Goal: Task Accomplishment & Management: Use online tool/utility

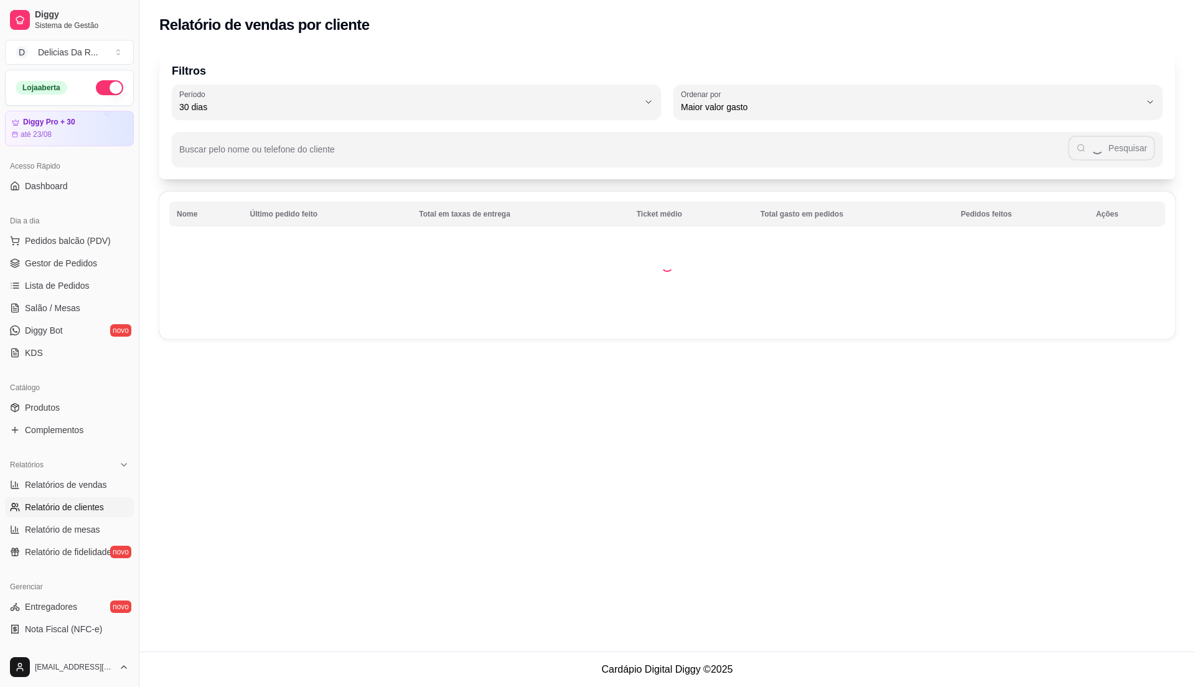
select select "30"
select select "HIGHEST_TOTAL_SPENT_WITH_ORDERS"
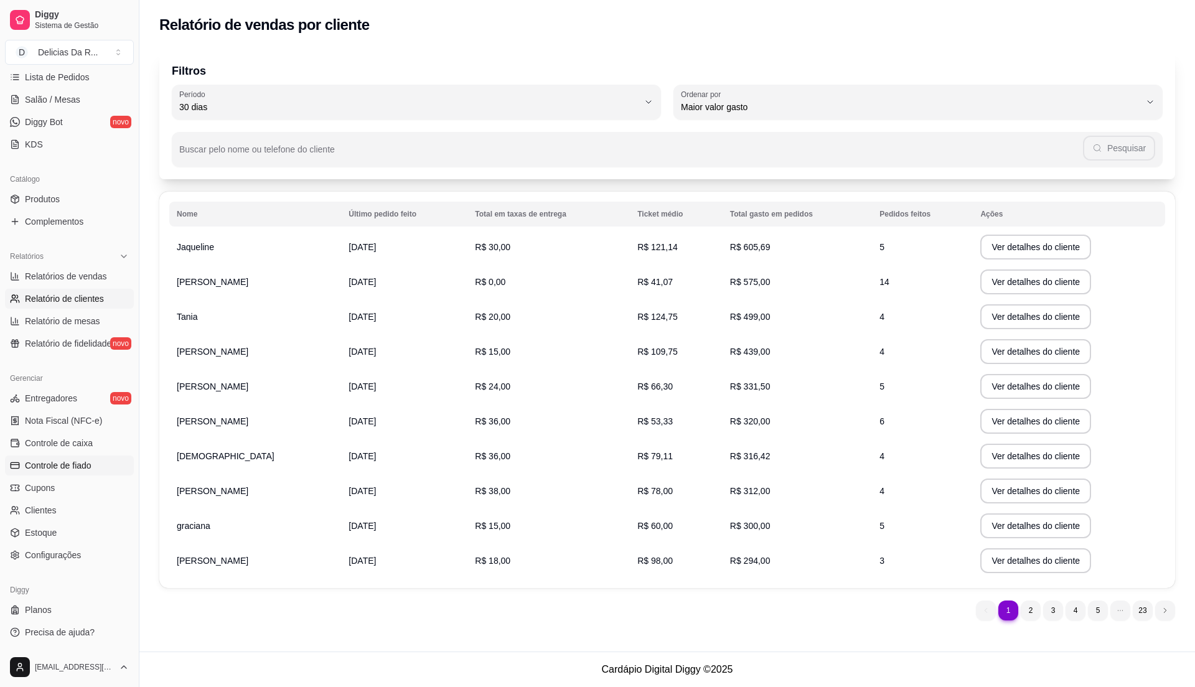
click at [75, 459] on span "Controle de fiado" at bounding box center [58, 465] width 67 height 12
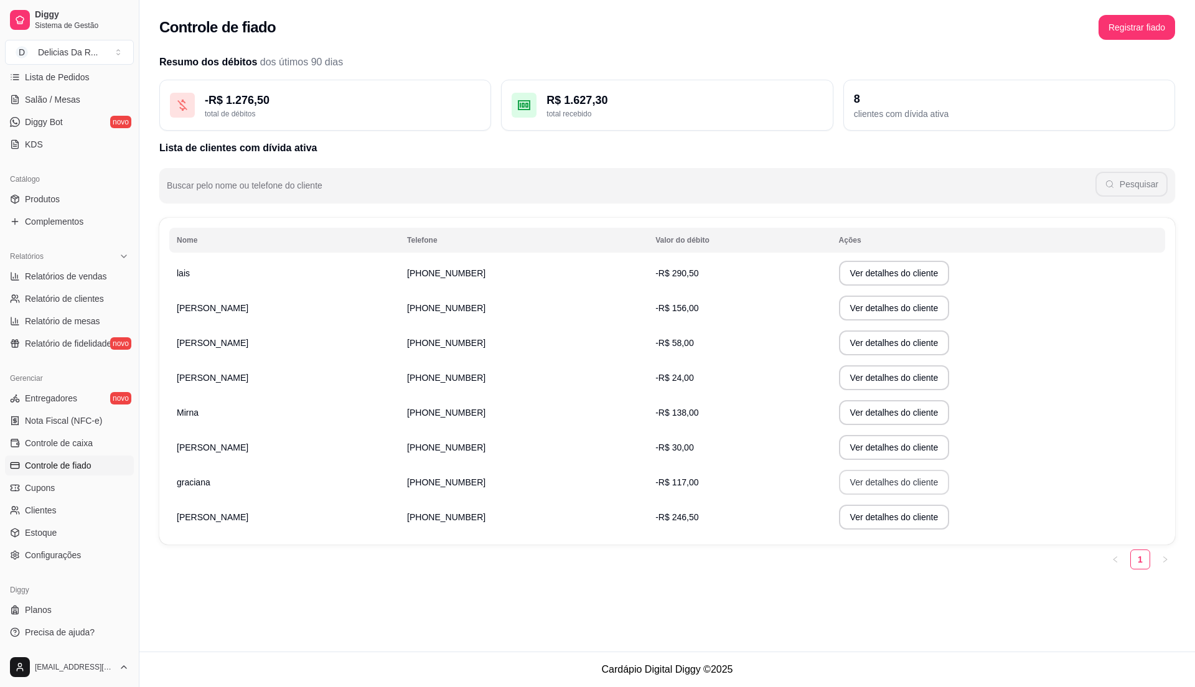
click at [897, 489] on button "Ver detalhes do cliente" at bounding box center [894, 482] width 111 height 25
click at [874, 486] on button "Ver detalhes do cliente" at bounding box center [894, 482] width 111 height 25
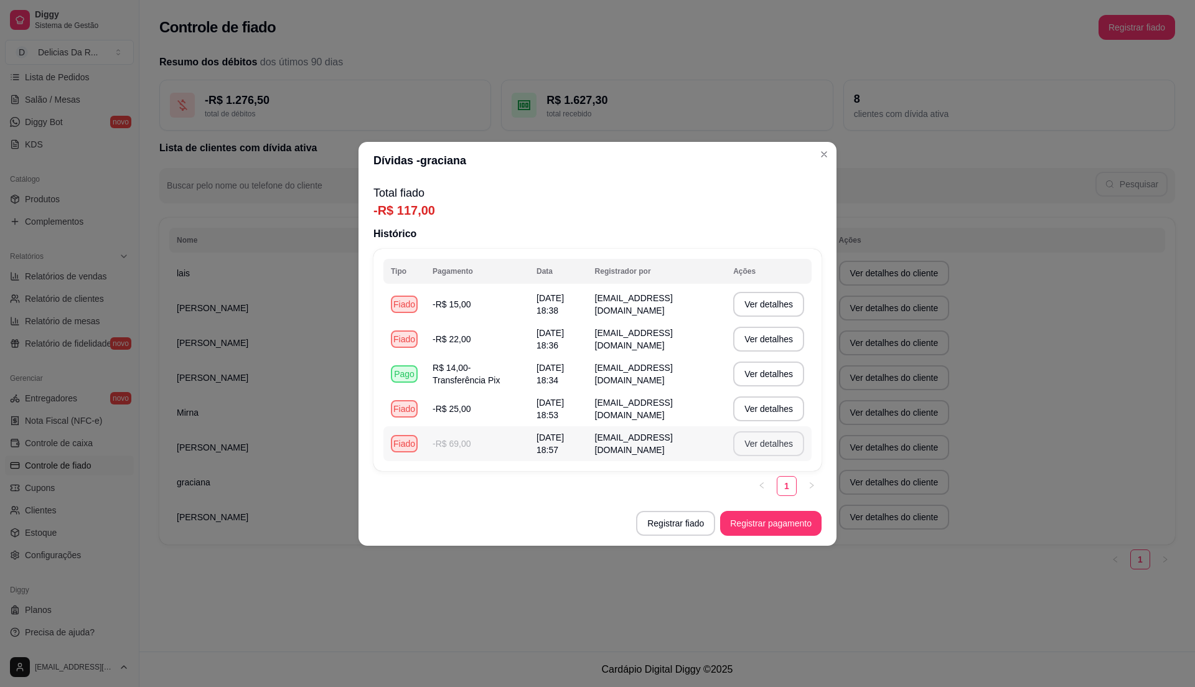
click at [763, 454] on button "Ver detalhes" at bounding box center [768, 443] width 71 height 25
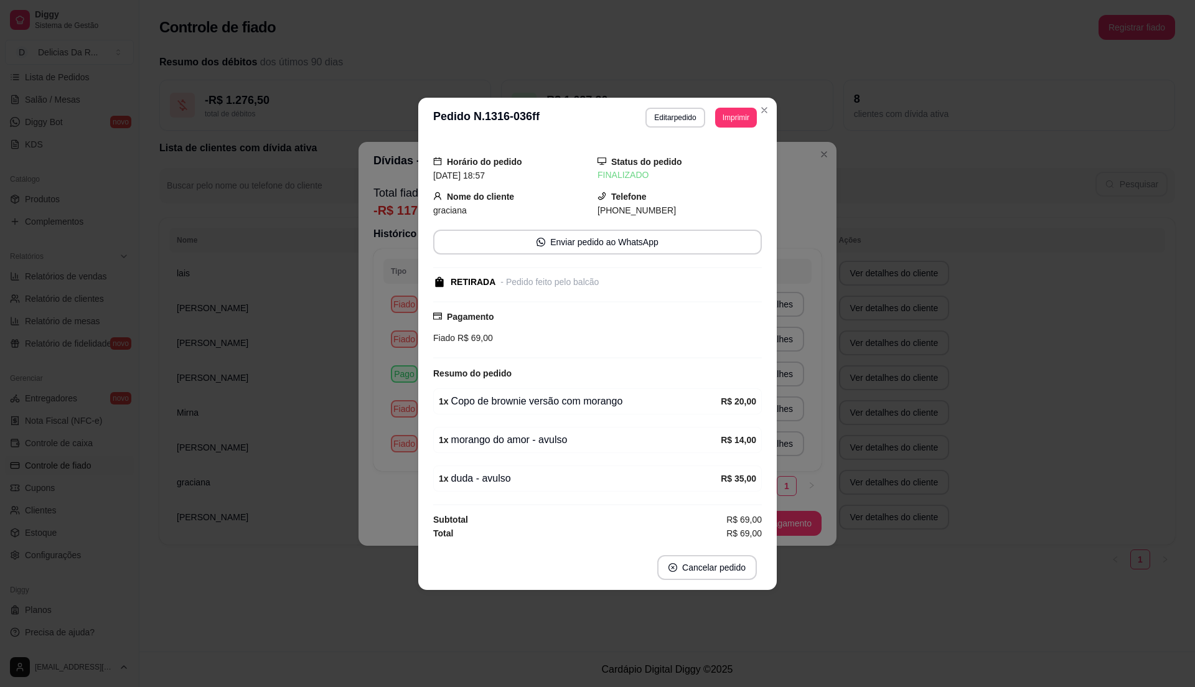
click at [833, 417] on div "**********" at bounding box center [597, 343] width 1195 height 687
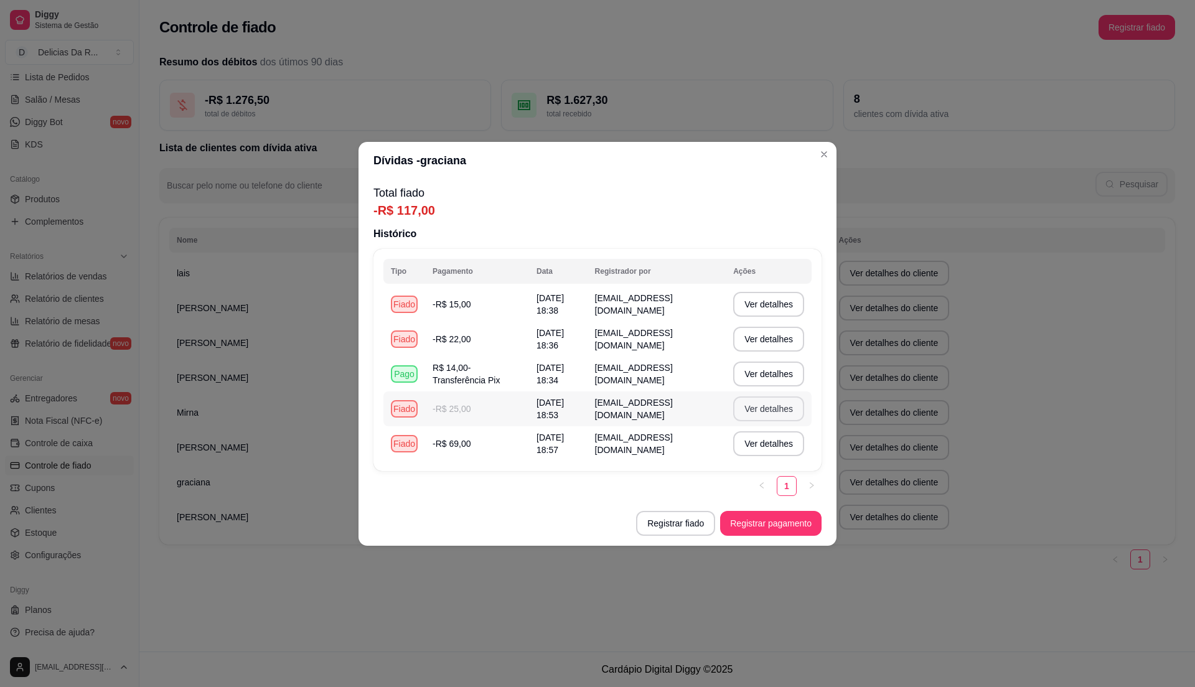
click at [785, 420] on button "Ver detalhes" at bounding box center [768, 409] width 71 height 25
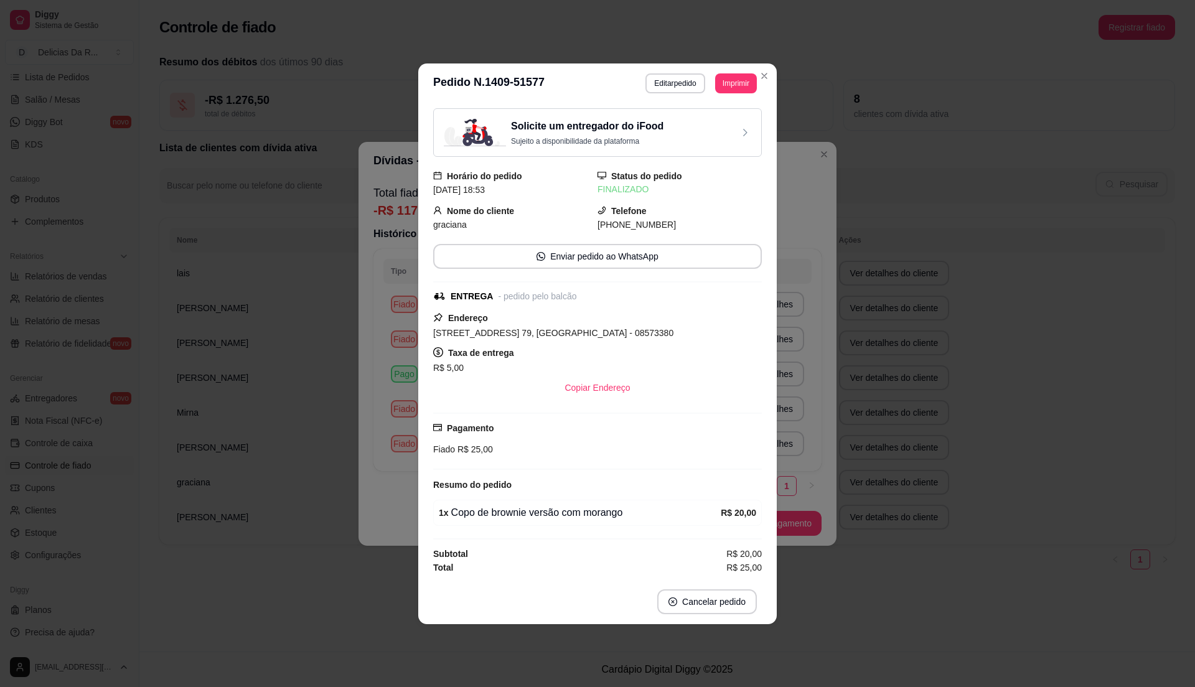
click at [804, 412] on div "**********" at bounding box center [597, 343] width 1195 height 687
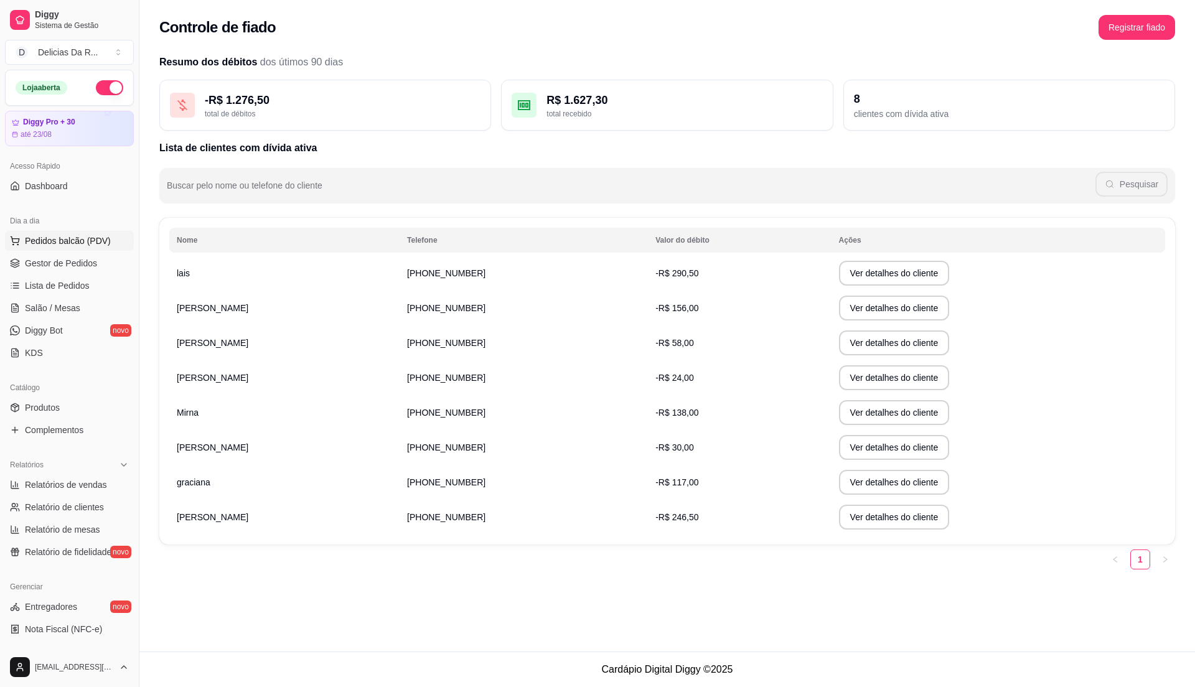
drag, startPoint x: 80, startPoint y: 227, endPoint x: 78, endPoint y: 237, distance: 10.0
click at [80, 229] on div "Dia a dia" at bounding box center [69, 221] width 129 height 20
click at [63, 240] on span "Pedidos balcão (PDV)" at bounding box center [68, 241] width 86 height 12
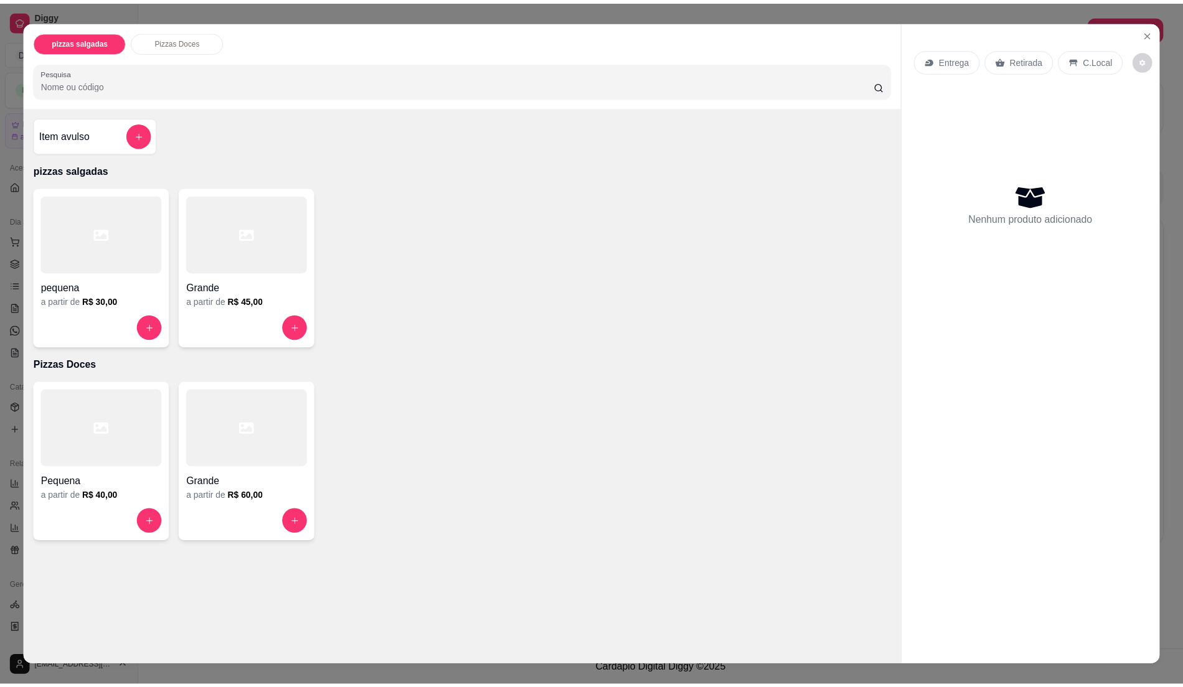
scroll to position [19, 0]
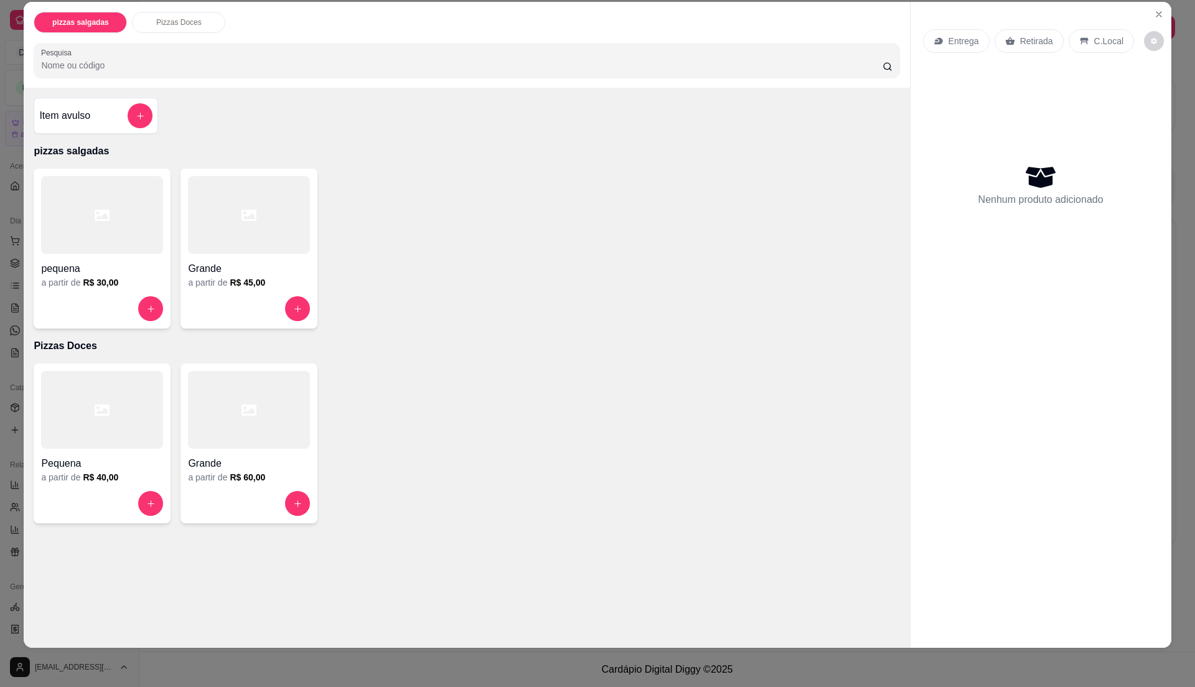
click at [257, 289] on h6 "R$ 45,00" at bounding box center [247, 282] width 35 height 12
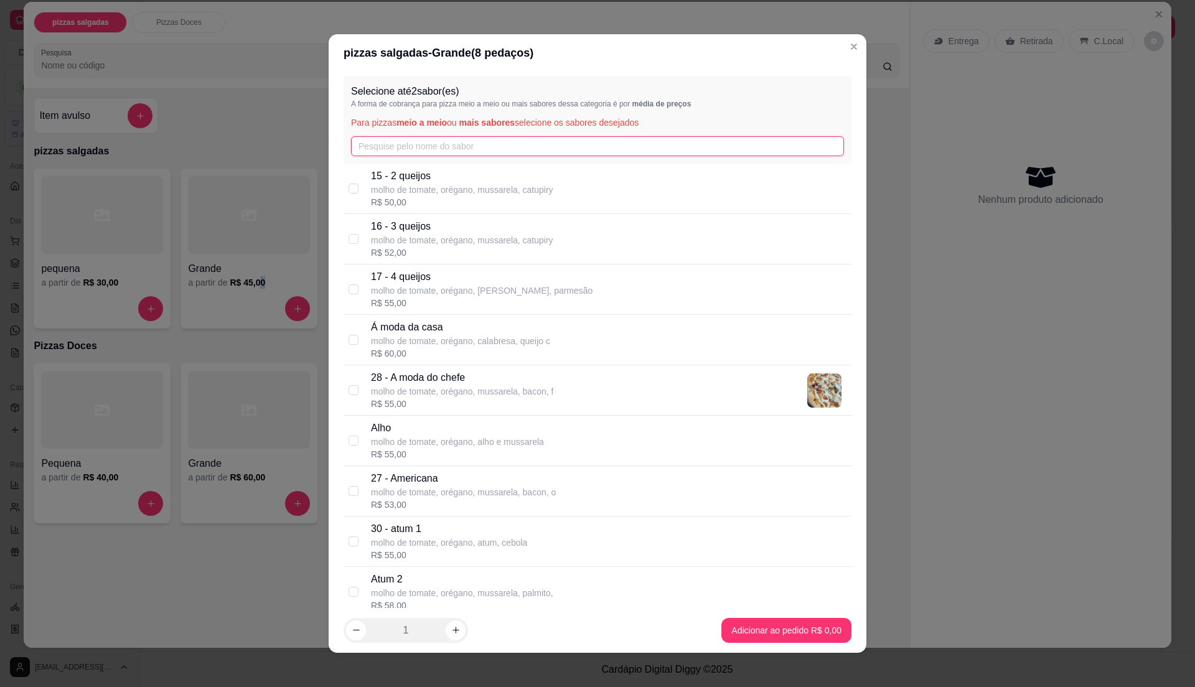
click at [443, 143] on input "text" at bounding box center [597, 146] width 493 height 20
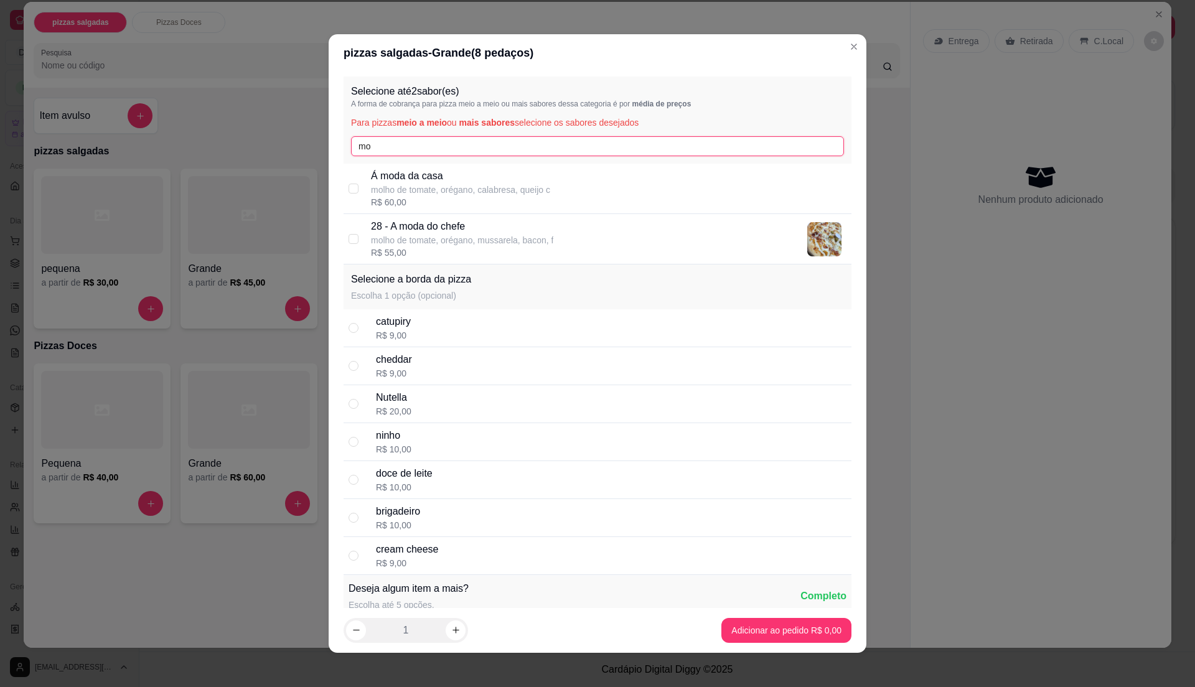
type input "mo"
click at [564, 227] on div "28 - A moda do chefe molho de tomate, orégano, mussarela, bacon, f R$ 55,00" at bounding box center [609, 239] width 476 height 40
checkbox input "true"
click at [545, 203] on div "Á moda da casa molho de tomate, orégano, calabresa, queijo c R$ 60,00" at bounding box center [609, 189] width 476 height 40
checkbox input "true"
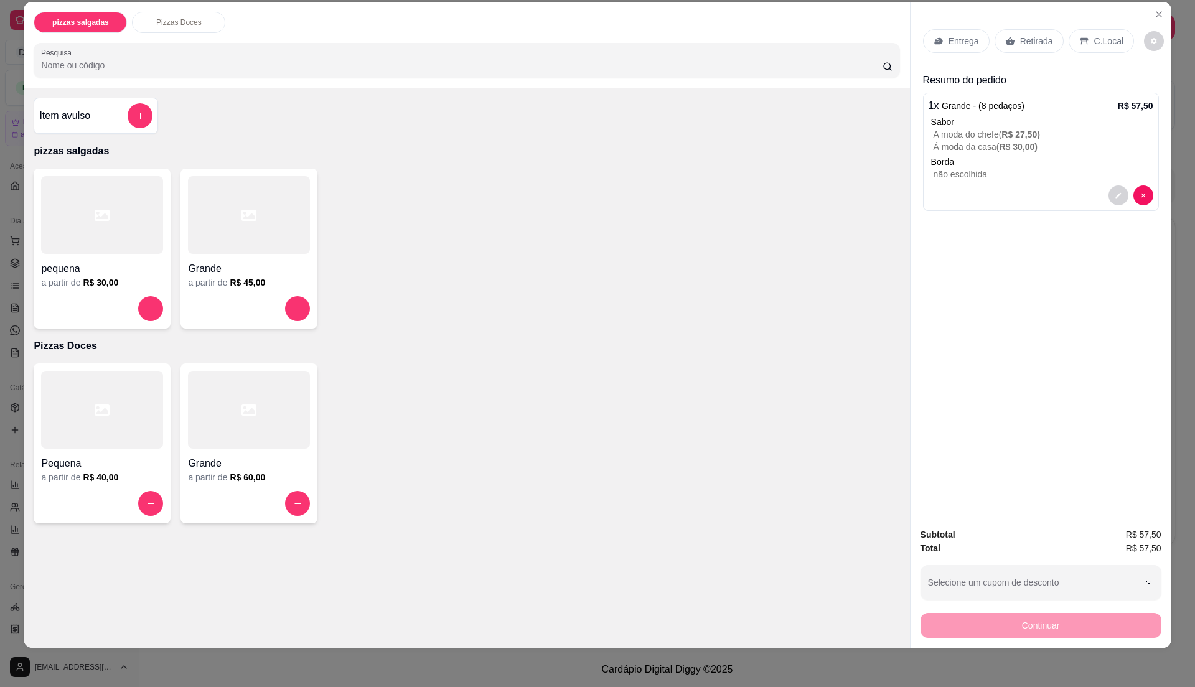
click at [957, 33] on div "Entrega" at bounding box center [956, 41] width 67 height 24
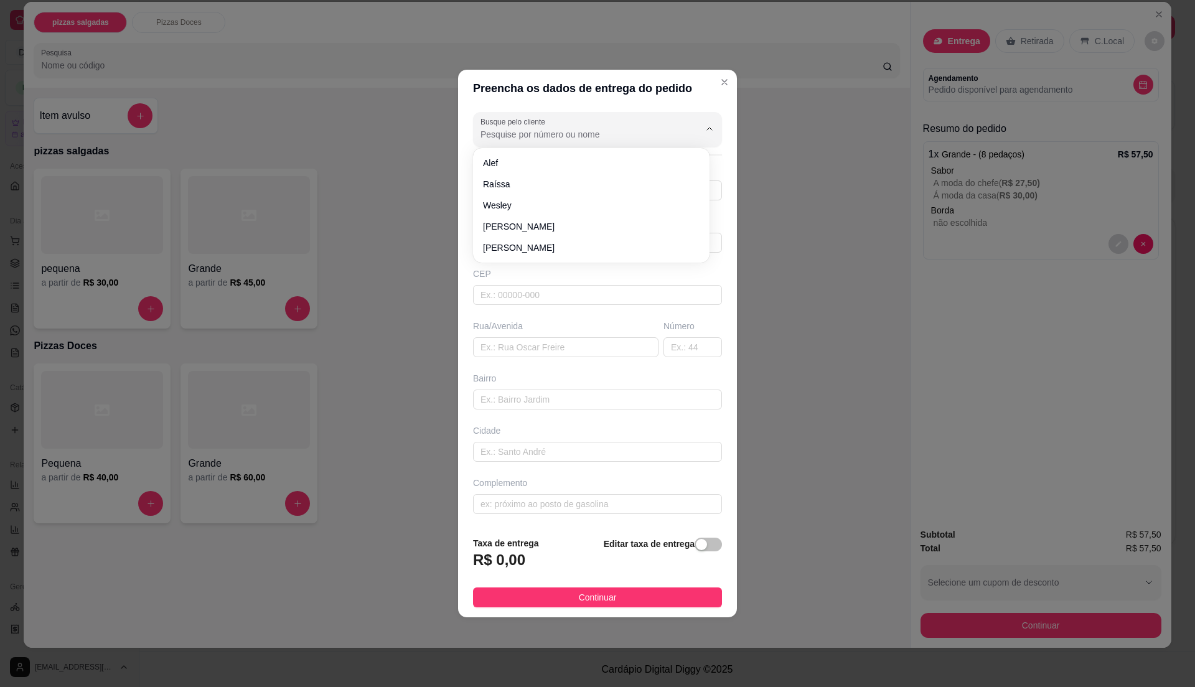
click at [536, 130] on input "Busque pelo cliente" at bounding box center [580, 134] width 199 height 12
type input "graciana"
click at [532, 154] on li "graciana" at bounding box center [591, 163] width 227 height 20
type input "11967448724"
type input "graciana"
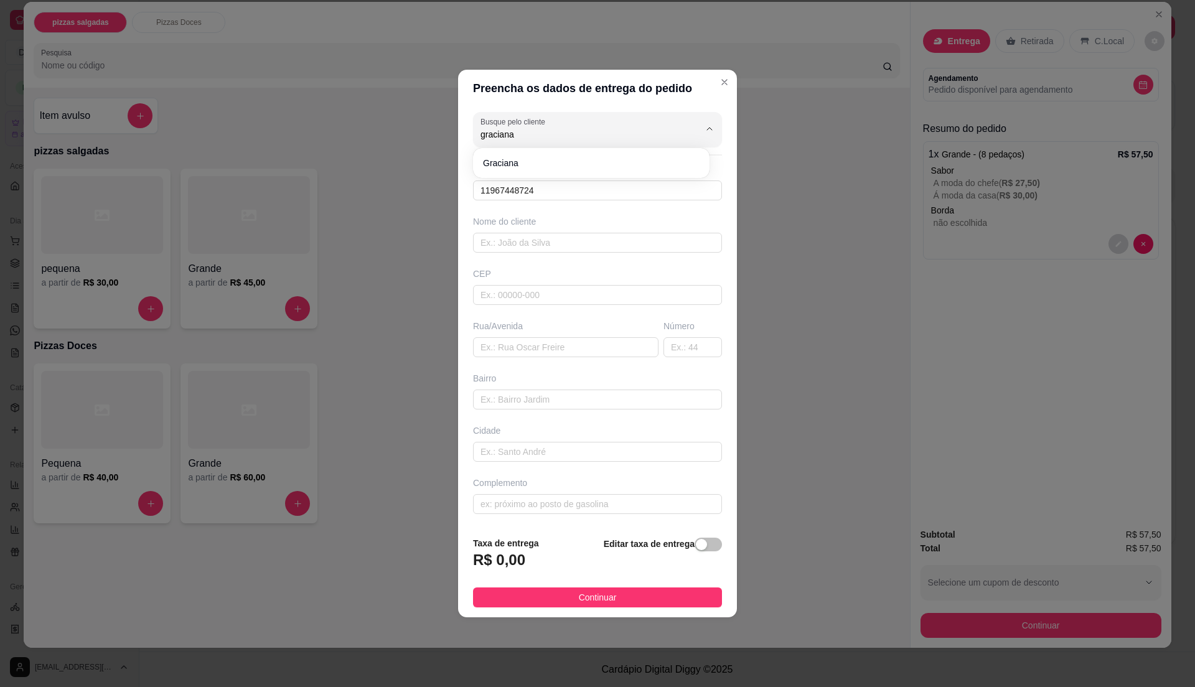
type input "08573380"
type input "[GEOGRAPHIC_DATA]"
type input "79"
type input "Jardim Anita"
type input "Itaquaquecetuba"
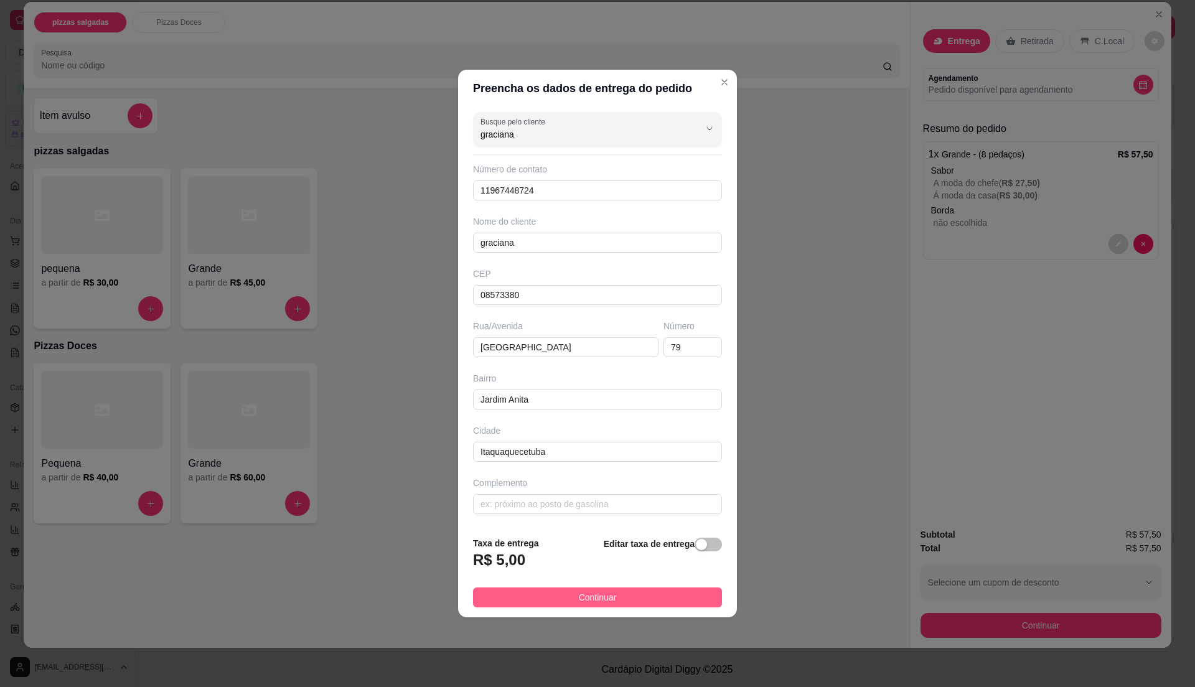
click at [569, 601] on button "Continuar" at bounding box center [597, 598] width 249 height 20
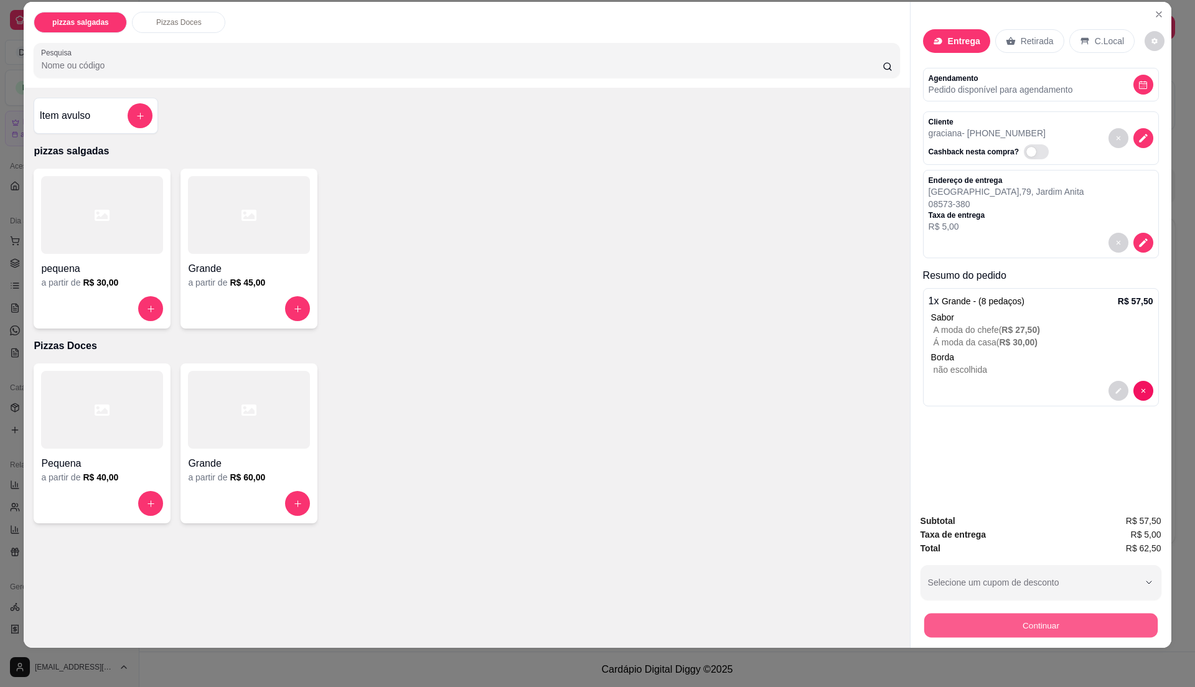
click at [987, 628] on button "Continuar" at bounding box center [1040, 625] width 233 height 24
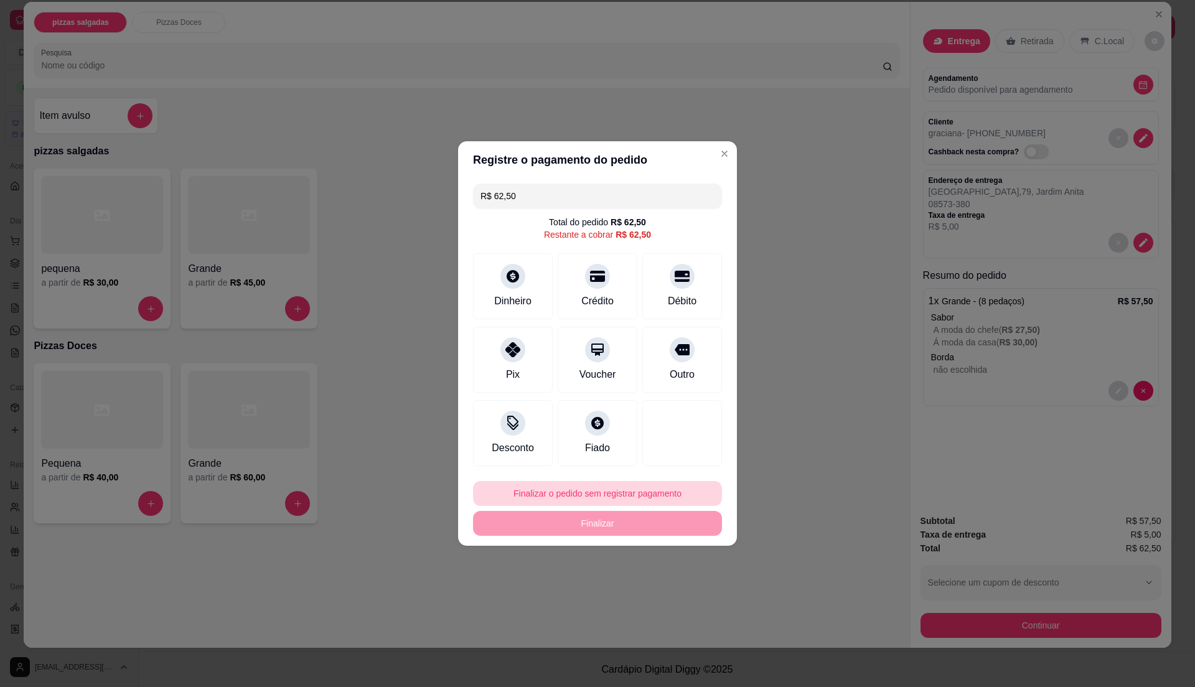
click at [623, 488] on button "Finalizar o pedido sem registrar pagamento" at bounding box center [597, 493] width 249 height 25
click at [692, 595] on button "Confirmar" at bounding box center [675, 596] width 46 height 19
type input "R$ 0,00"
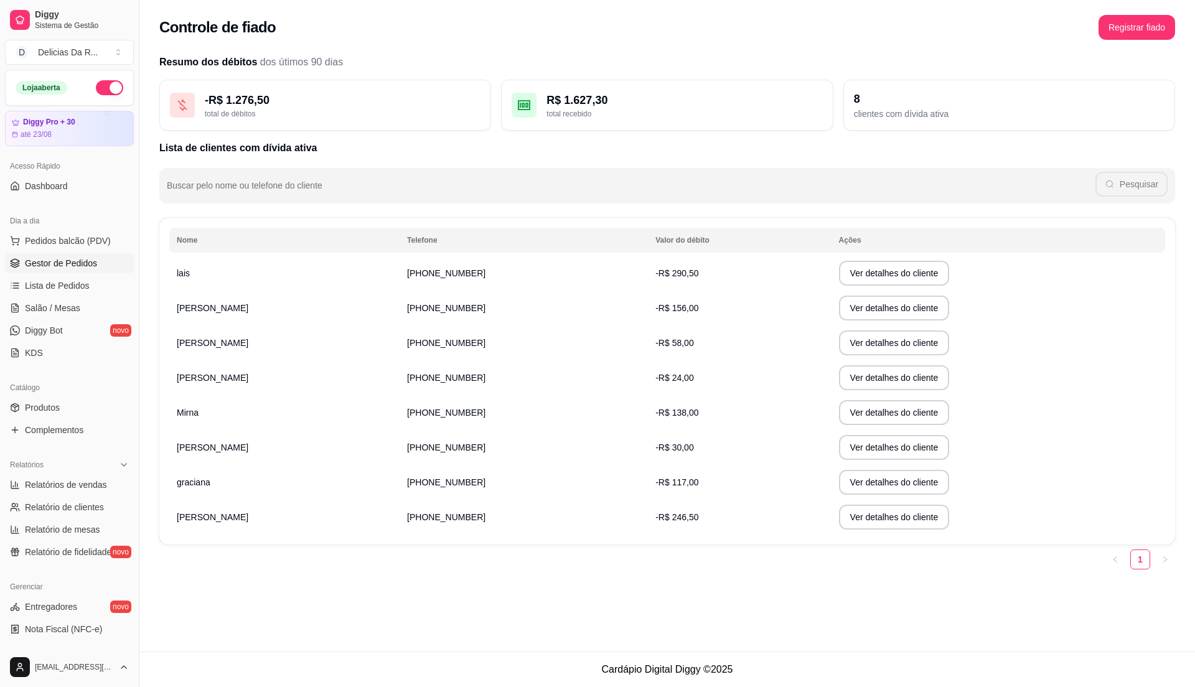
click at [71, 261] on span "Gestor de Pedidos" at bounding box center [61, 263] width 72 height 12
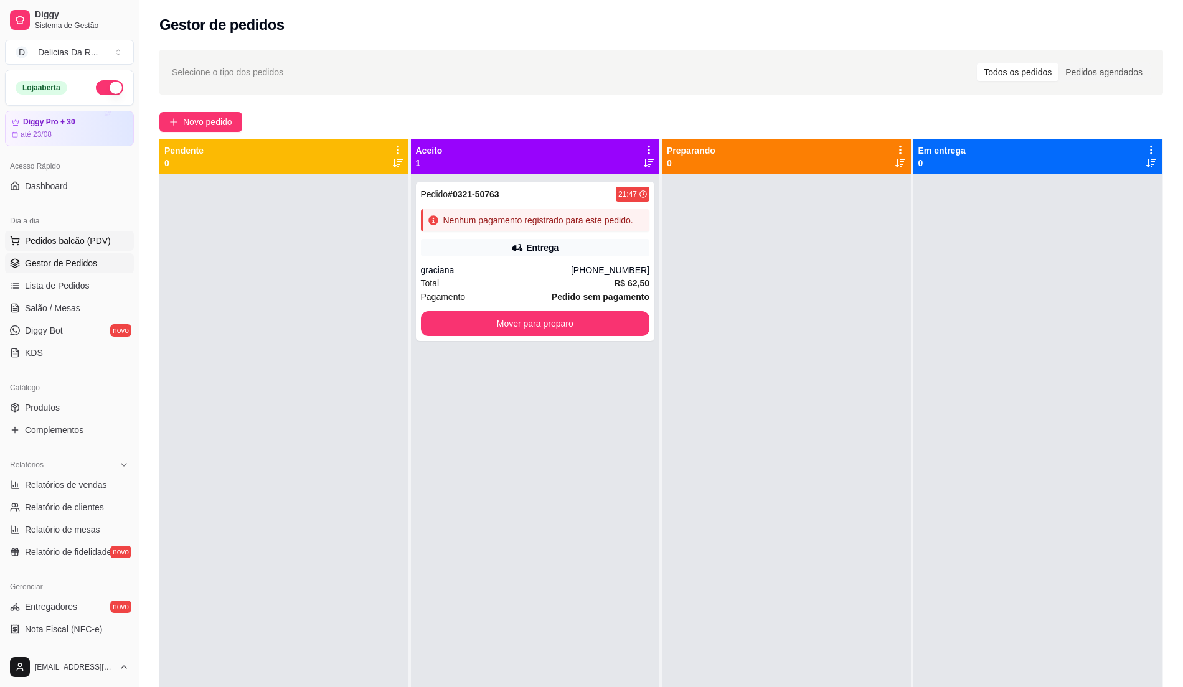
click at [85, 247] on span "Pedidos balcão (PDV)" at bounding box center [68, 241] width 86 height 12
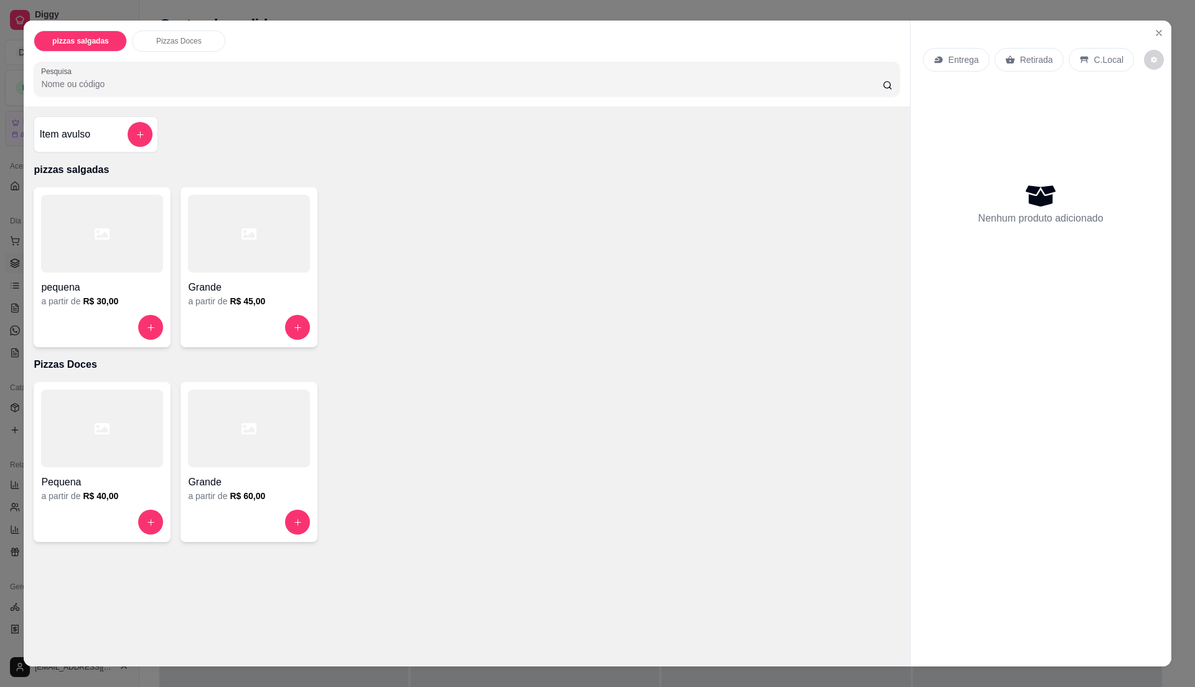
click at [289, 275] on div "Grande" at bounding box center [249, 284] width 122 height 22
click at [1156, 36] on icon "Close" at bounding box center [1159, 33] width 10 height 10
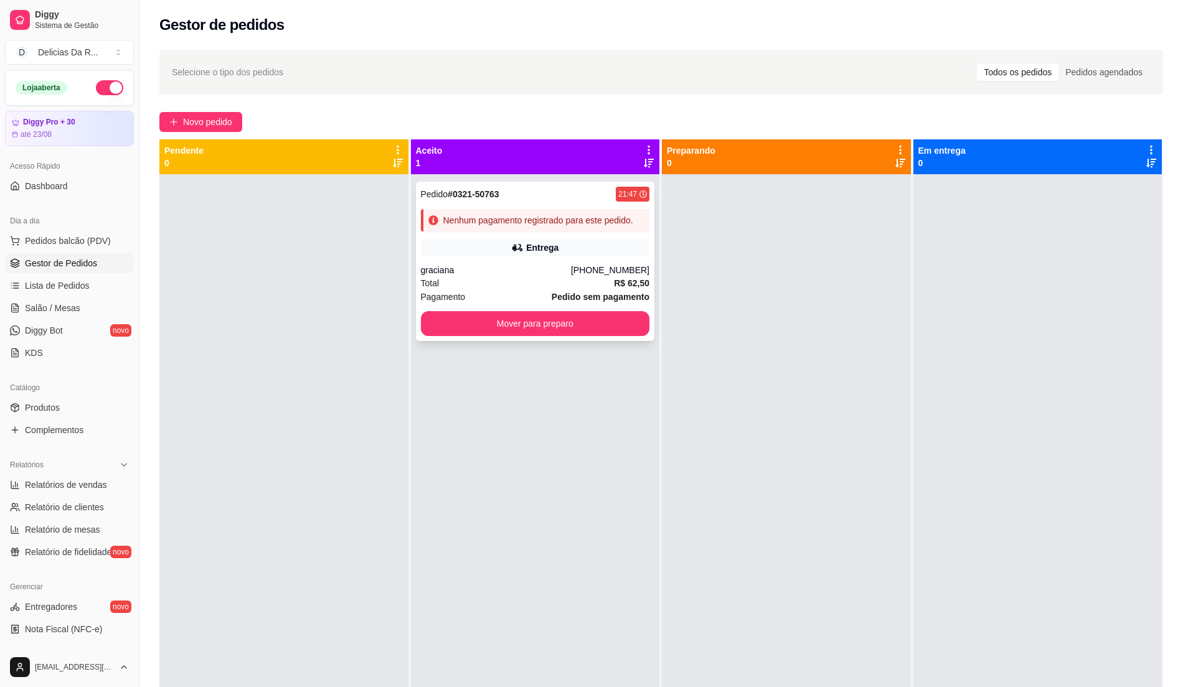
click at [583, 262] on div "Pedido # 0321-50763 21:47 Nenhum pagamento registrado para este pedido. Entrega…" at bounding box center [535, 261] width 239 height 159
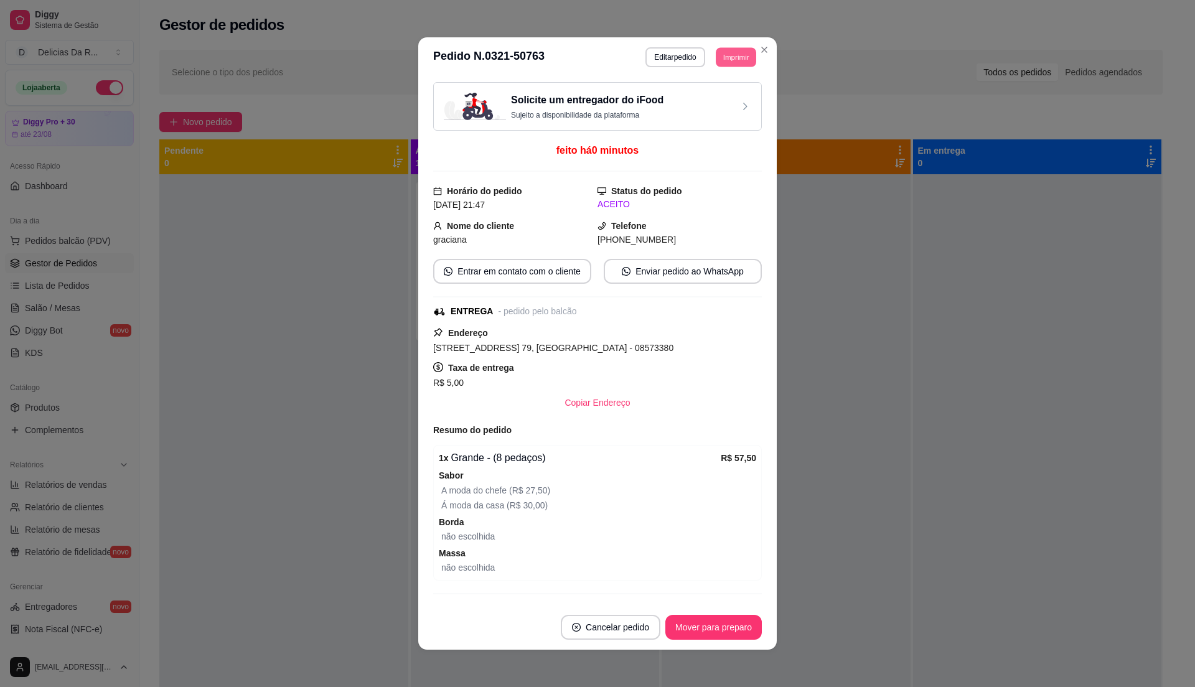
click at [730, 50] on button "Imprimir" at bounding box center [736, 56] width 40 height 19
click at [673, 62] on button "Editar pedido" at bounding box center [675, 57] width 59 height 20
click at [670, 61] on button "Editar pedido" at bounding box center [676, 56] width 58 height 19
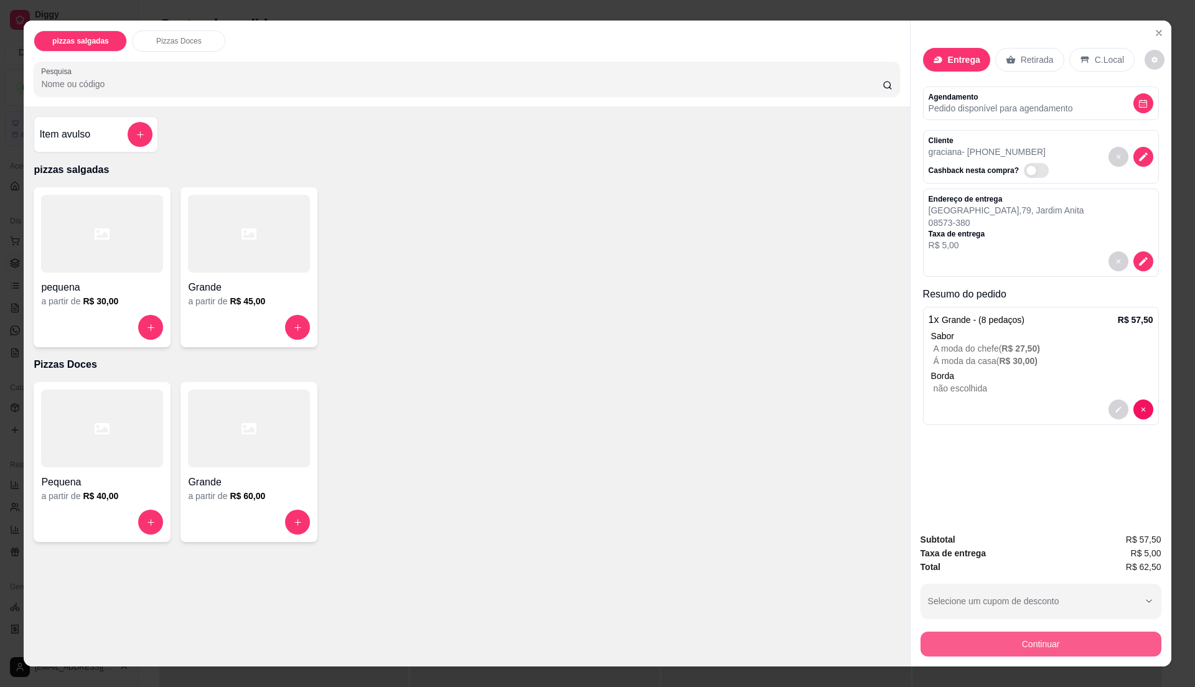
click at [990, 641] on button "Continuar" at bounding box center [1041, 644] width 241 height 25
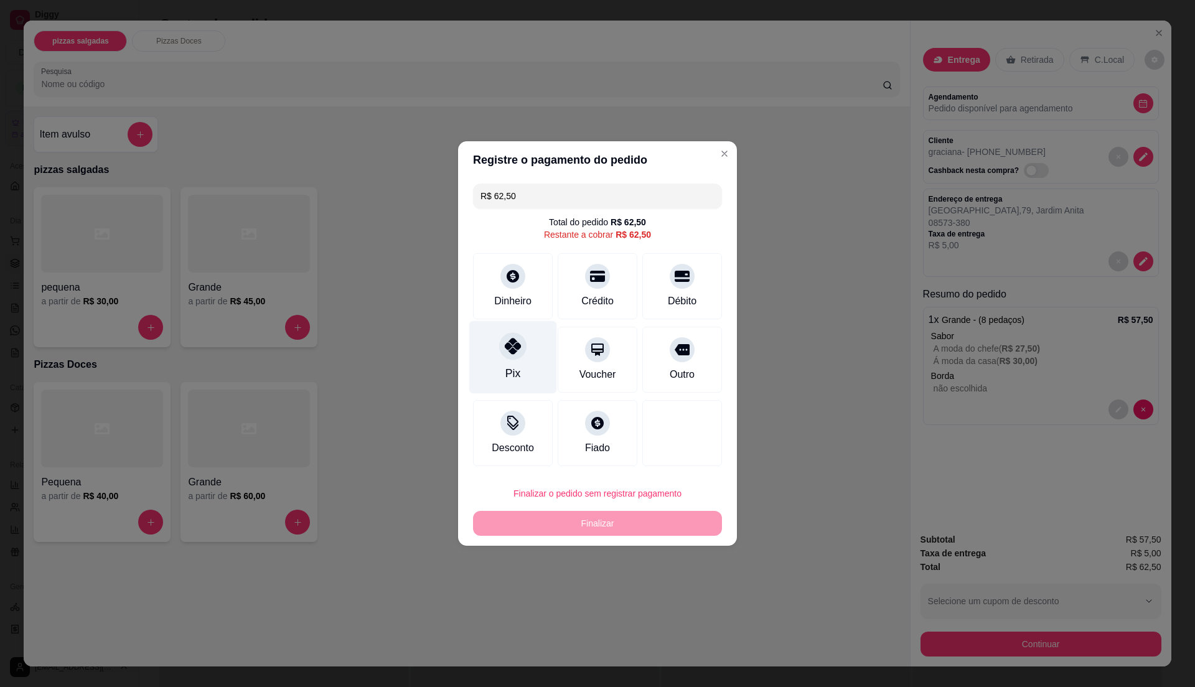
click at [526, 367] on div "Pix" at bounding box center [513, 357] width 88 height 73
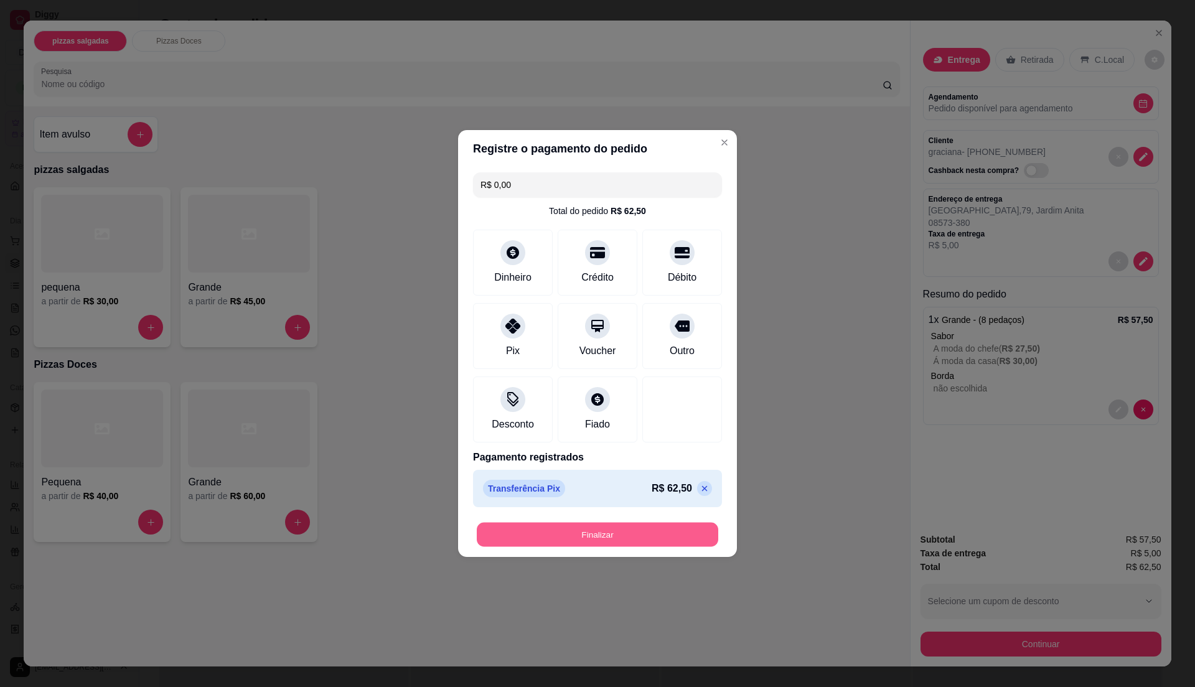
click at [638, 530] on button "Finalizar" at bounding box center [598, 535] width 242 height 24
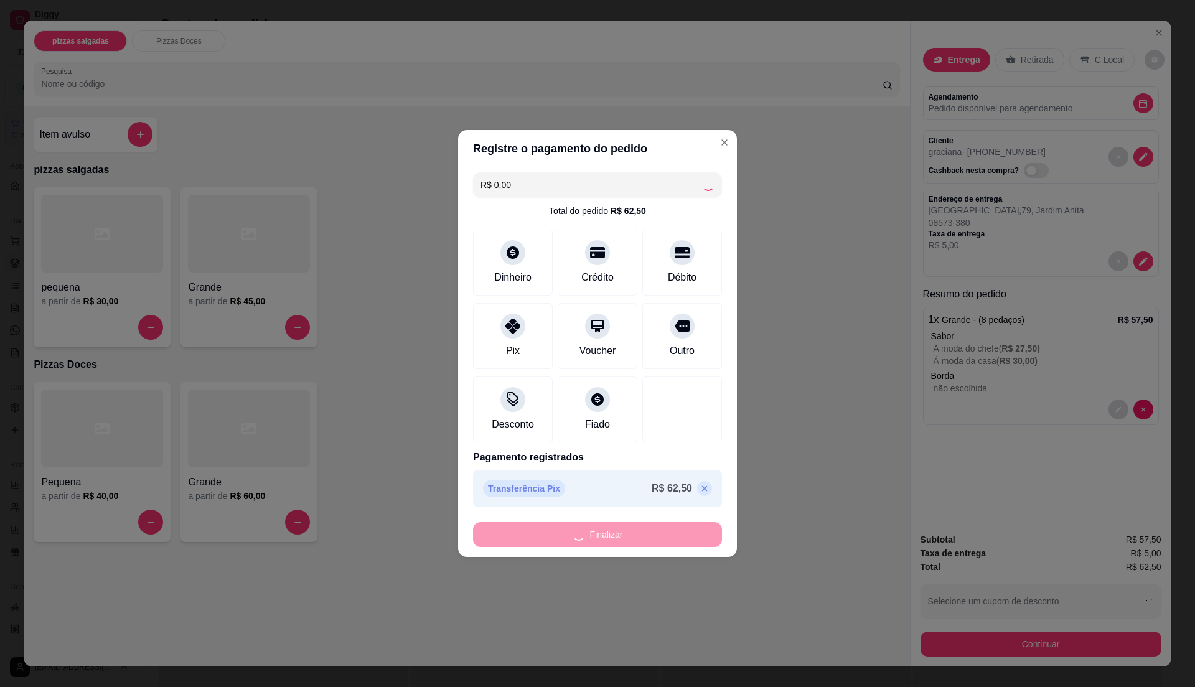
type input "-R$ 62,50"
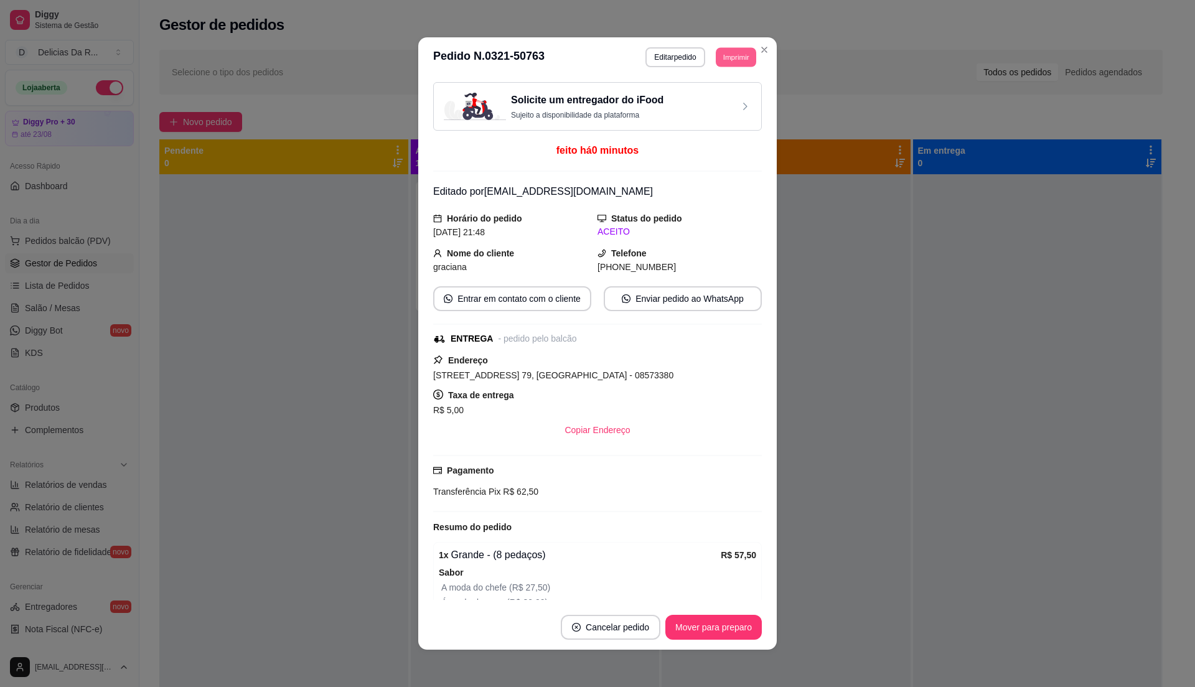
click at [733, 61] on button "Imprimir" at bounding box center [736, 56] width 40 height 19
click at [723, 96] on button "IMPRESSORA" at bounding box center [707, 101] width 90 height 20
click at [730, 624] on button "Mover para preparo" at bounding box center [714, 627] width 97 height 25
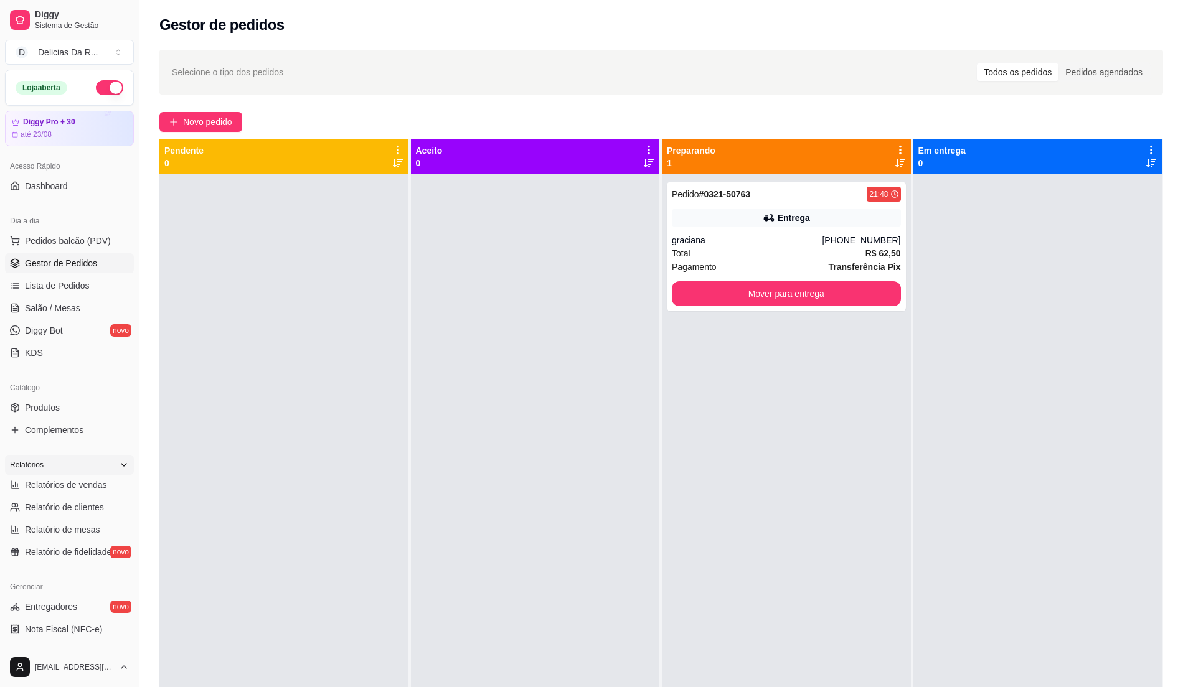
drag, startPoint x: 60, startPoint y: 479, endPoint x: 55, endPoint y: 472, distance: 9.0
click at [58, 479] on span "Relatórios de vendas" at bounding box center [66, 485] width 82 height 12
select select "ALL"
select select "0"
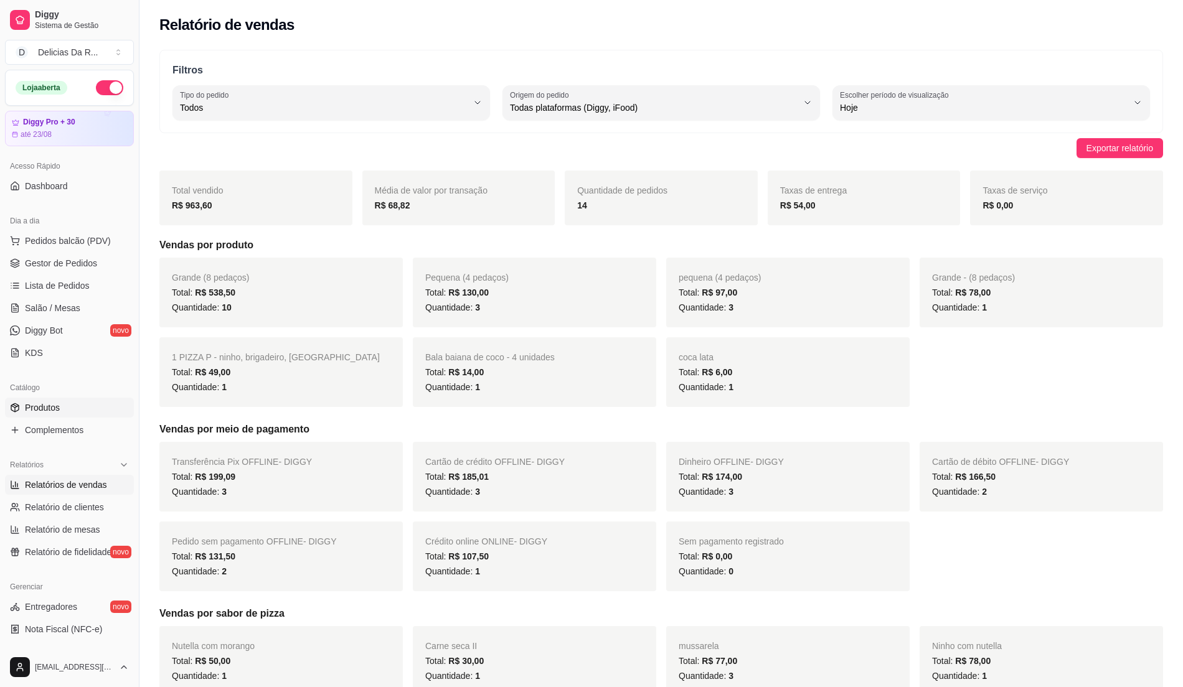
click at [72, 407] on link "Produtos" at bounding box center [69, 408] width 129 height 20
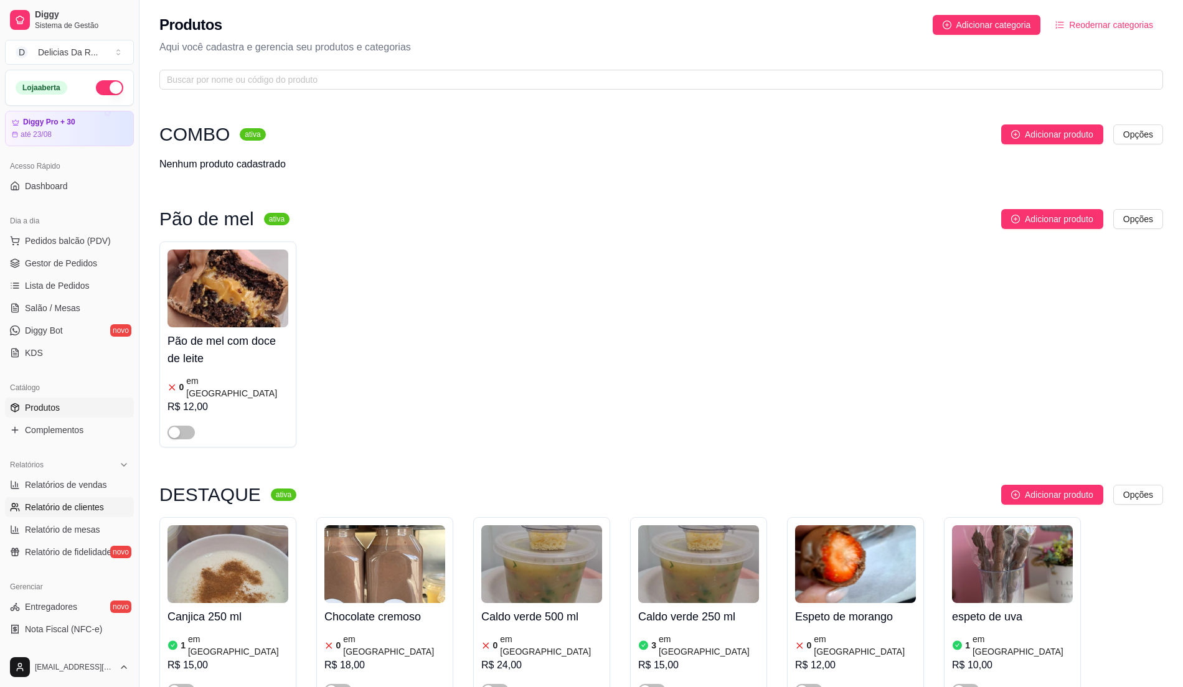
click at [88, 504] on span "Relatório de clientes" at bounding box center [64, 507] width 79 height 12
select select "30"
select select "HIGHEST_TOTAL_SPENT_WITH_ORDERS"
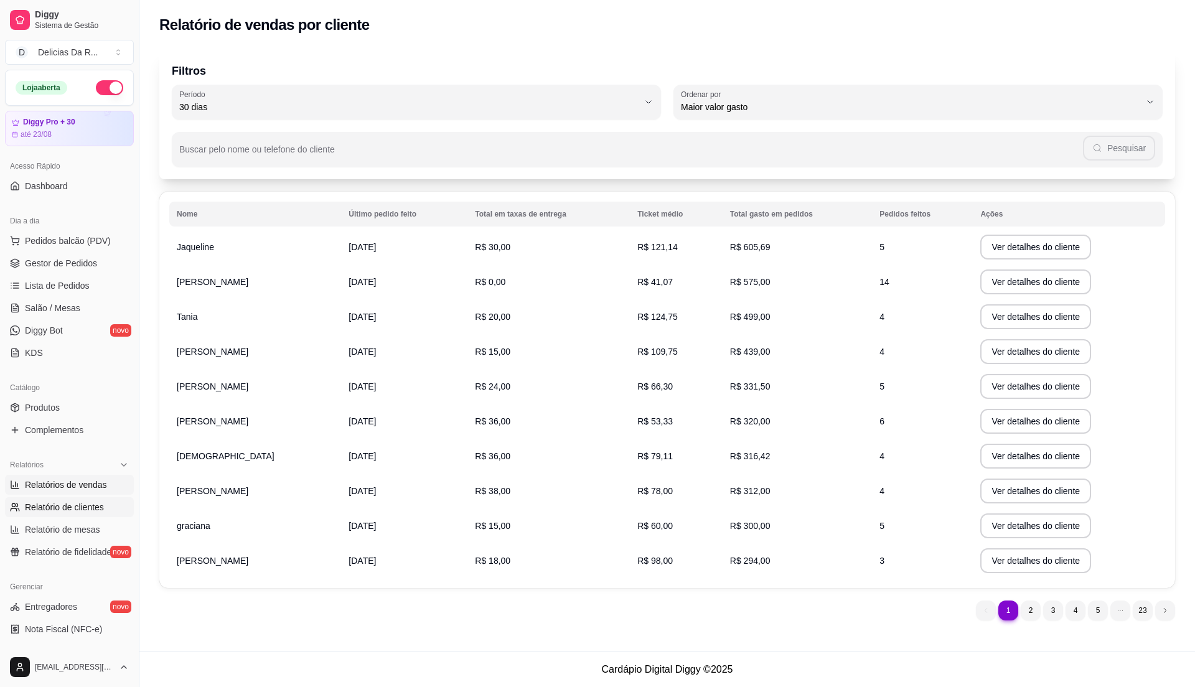
click at [38, 488] on span "Relatórios de vendas" at bounding box center [66, 485] width 82 height 12
select select "ALL"
select select "0"
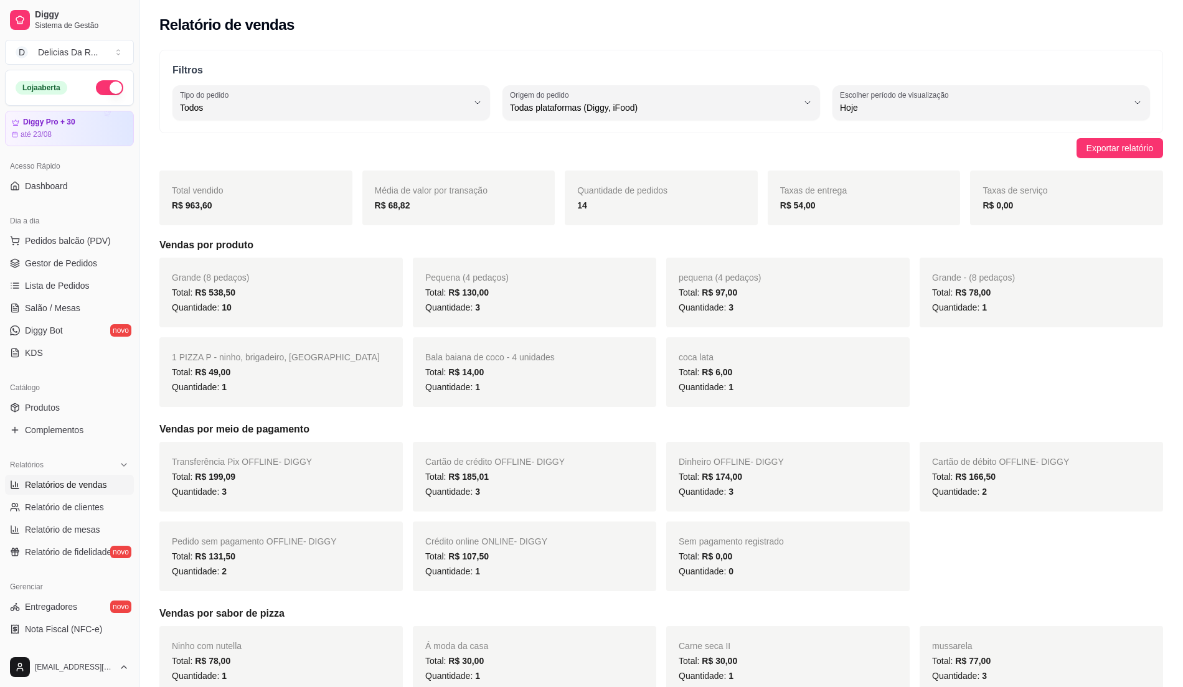
click at [50, 481] on span "Relatórios de vendas" at bounding box center [66, 485] width 82 height 12
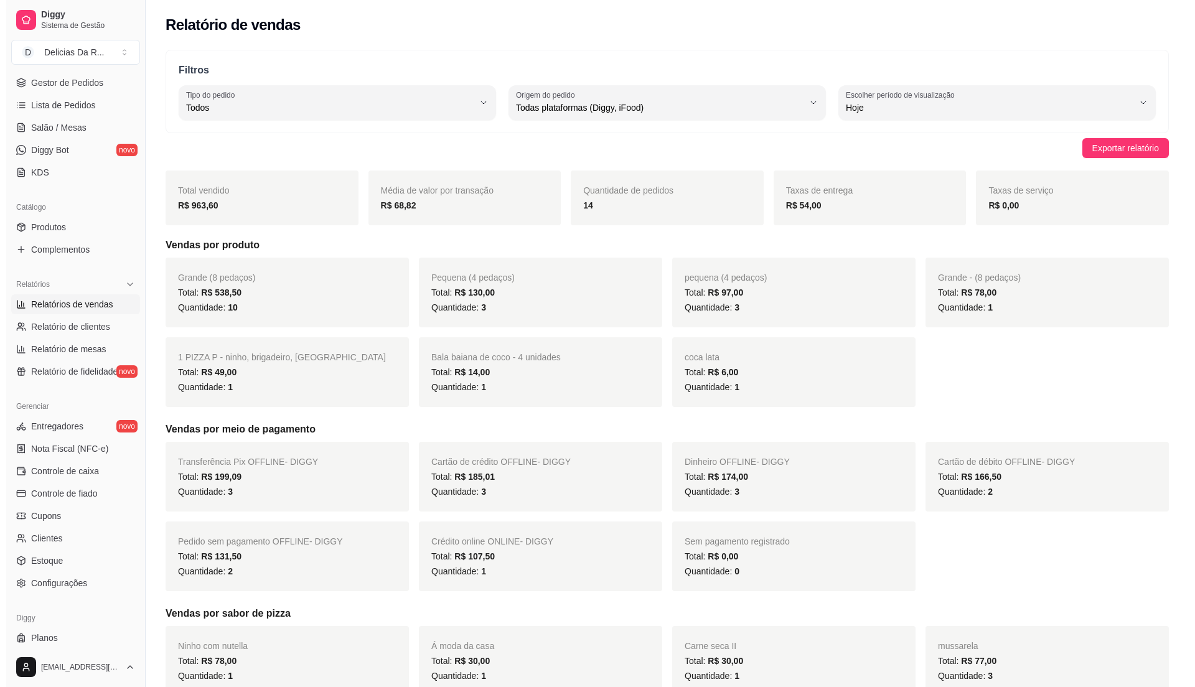
scroll to position [209, 0]
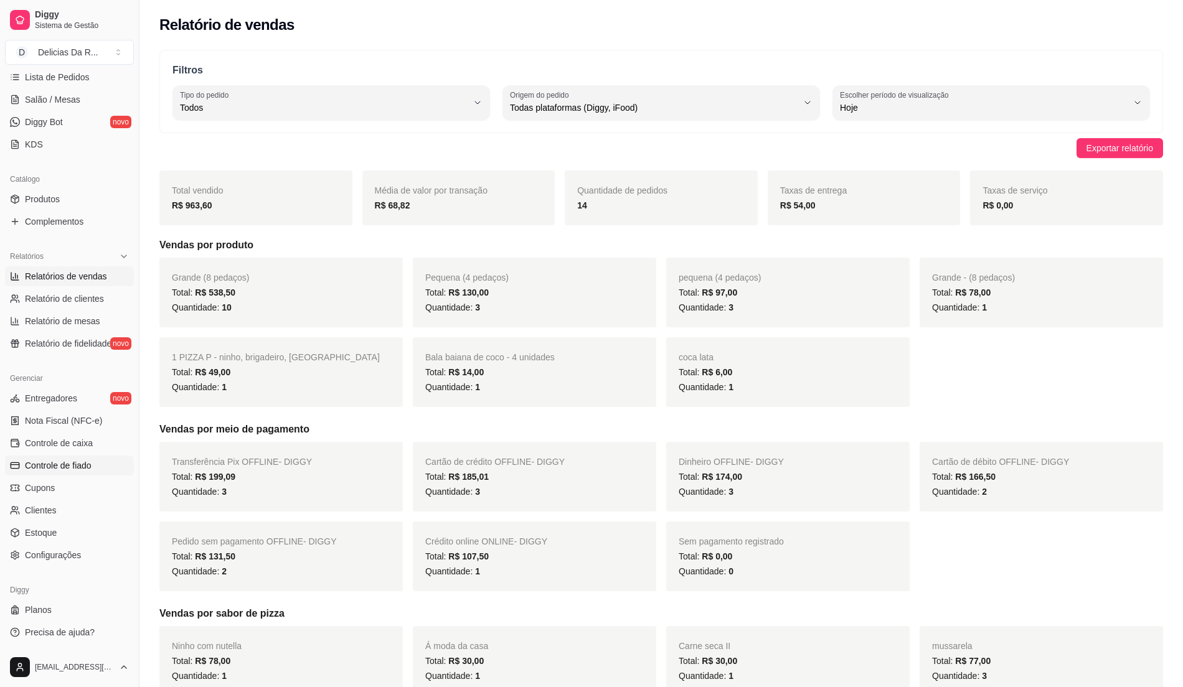
click at [24, 471] on link "Controle de fiado" at bounding box center [69, 466] width 129 height 20
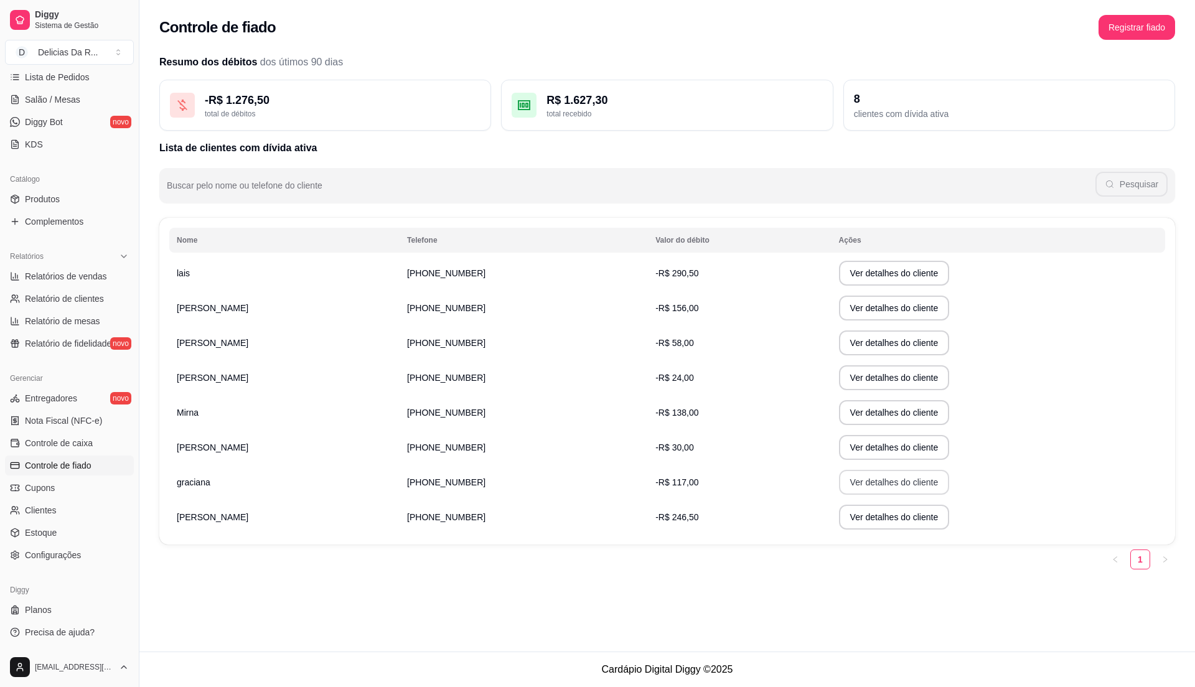
click at [839, 491] on button "Ver detalhes do cliente" at bounding box center [894, 482] width 111 height 25
click at [852, 479] on button "Ver detalhes do cliente" at bounding box center [894, 482] width 111 height 25
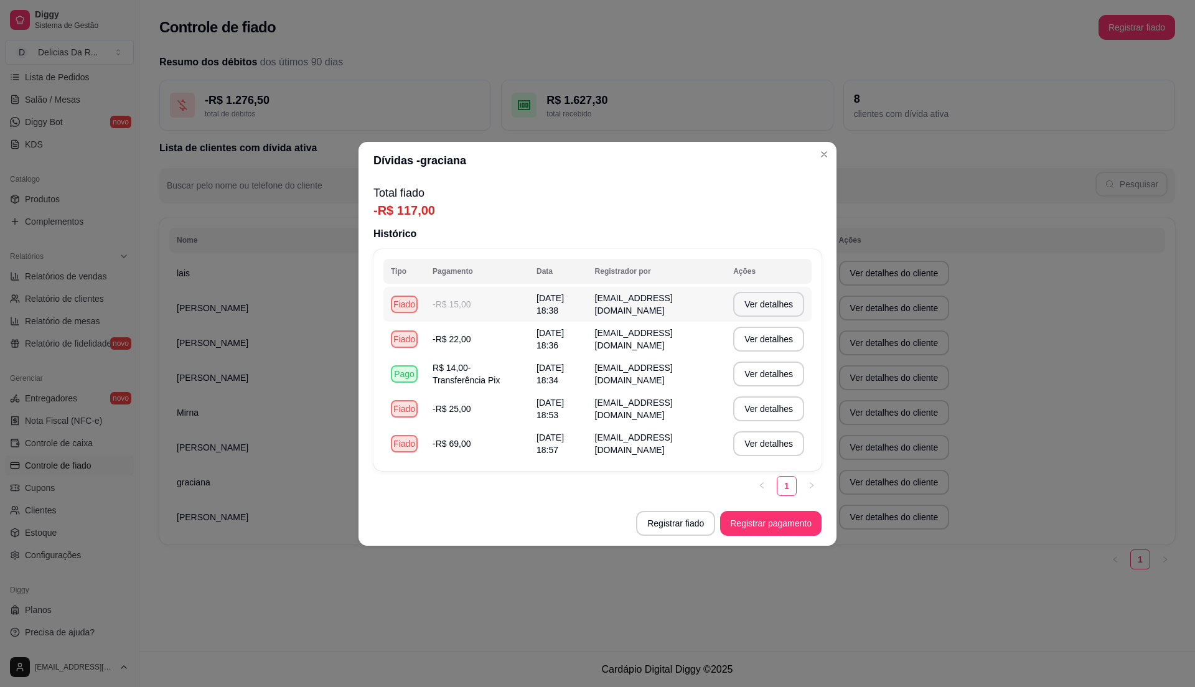
click at [569, 321] on tbody "Fiado -R$ 15,00 [DATE] 18:38 [EMAIL_ADDRESS][DOMAIN_NAME] Ver detalhes Fiado -R…" at bounding box center [598, 374] width 428 height 174
click at [591, 322] on tbody "Fiado -R$ 15,00 [DATE] 18:38 [EMAIL_ADDRESS][DOMAIN_NAME] Ver detalhes Fiado -R…" at bounding box center [598, 374] width 428 height 174
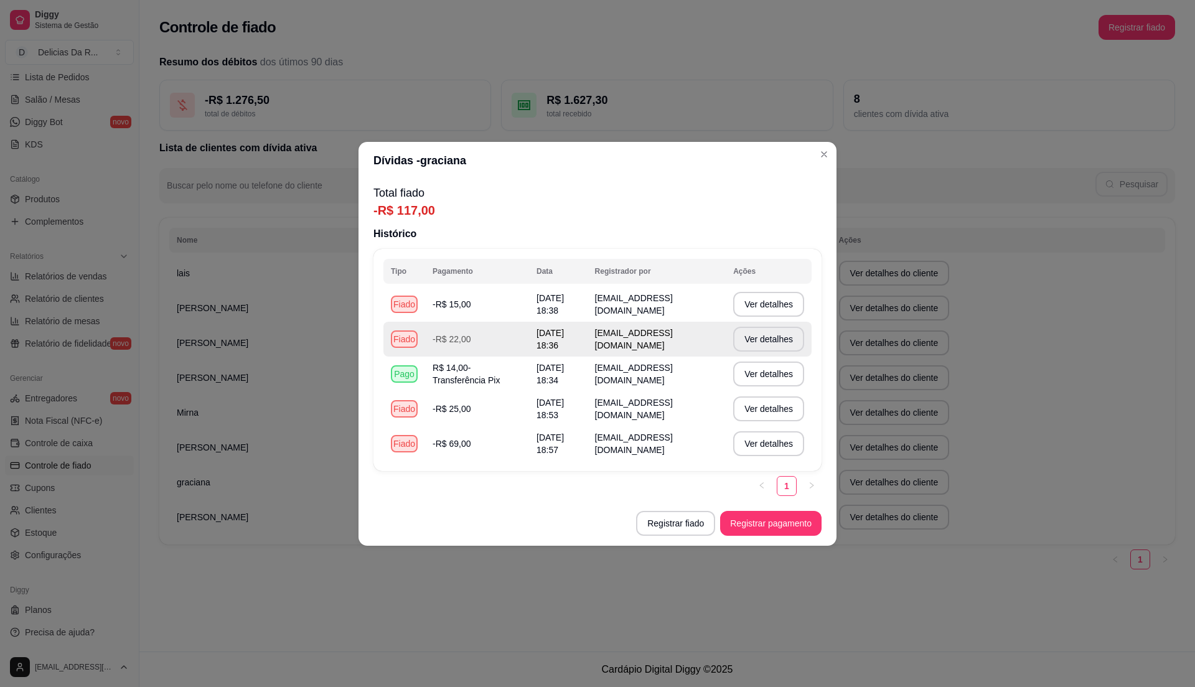
click at [626, 324] on tr "Fiado -R$ 22,00 [DATE] 18:36 [EMAIL_ADDRESS][DOMAIN_NAME] Ver detalhes" at bounding box center [598, 339] width 428 height 35
click at [657, 324] on td "[EMAIL_ADDRESS][DOMAIN_NAME]" at bounding box center [657, 339] width 139 height 35
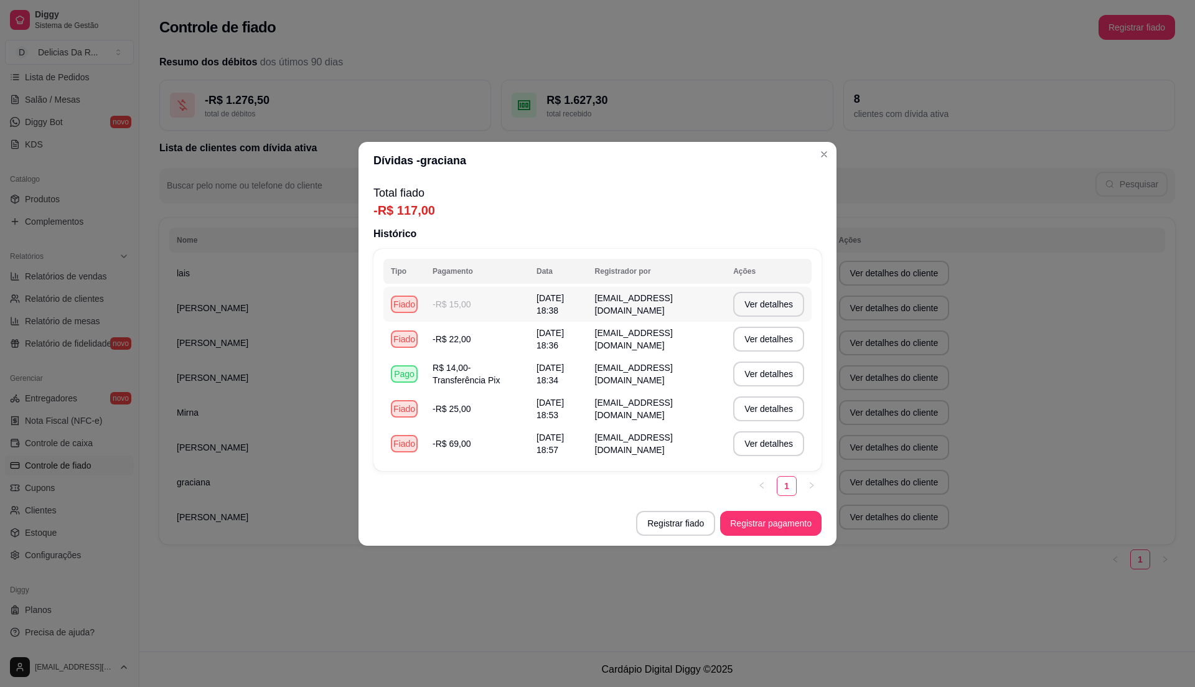
click at [656, 305] on span "[EMAIL_ADDRESS][DOMAIN_NAME]" at bounding box center [634, 304] width 78 height 22
click at [661, 303] on span "[EMAIL_ADDRESS][DOMAIN_NAME]" at bounding box center [634, 304] width 78 height 22
click at [786, 307] on button "Ver detalhes" at bounding box center [769, 304] width 68 height 24
click at [783, 307] on button "Ver detalhes" at bounding box center [769, 304] width 68 height 24
click at [768, 519] on button "Registrar pagamento" at bounding box center [770, 523] width 101 height 25
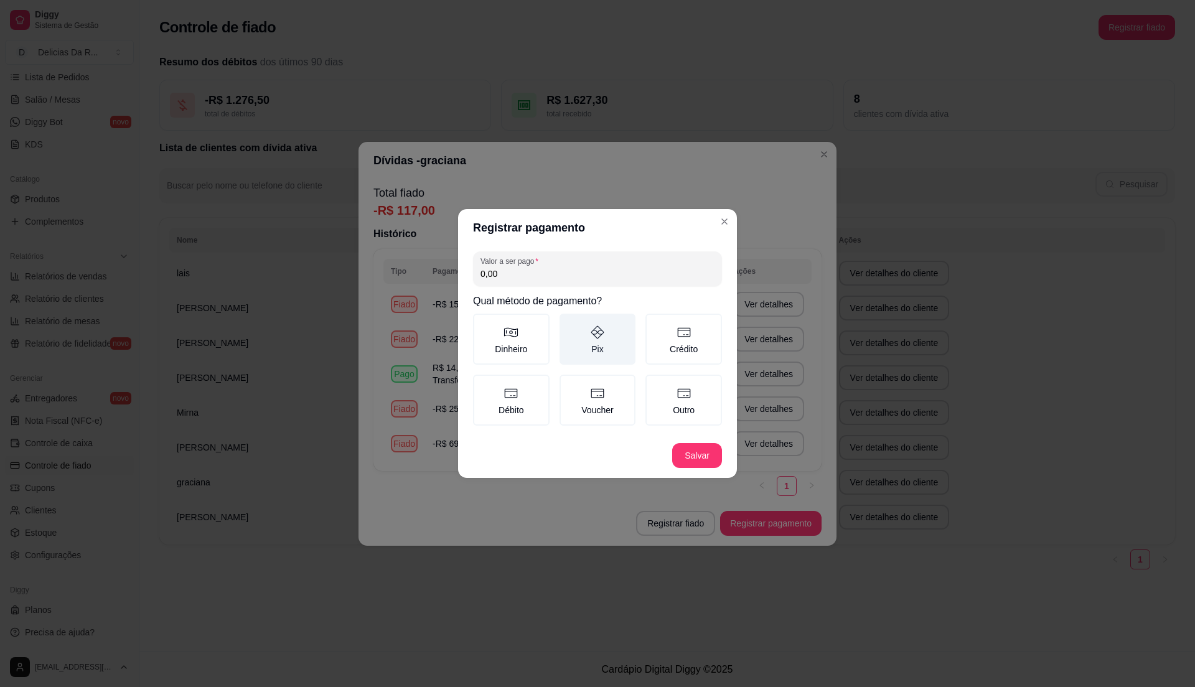
click at [595, 357] on label "Pix" at bounding box center [598, 339] width 77 height 51
click at [569, 323] on button "Pix" at bounding box center [564, 318] width 10 height 10
drag, startPoint x: 615, startPoint y: 290, endPoint x: 609, endPoint y: 287, distance: 6.7
click at [613, 289] on div "Valor a ser pago 0,00 Qual método de pagamento? Dinheiro Pix Crédito Débito Vou…" at bounding box center [597, 340] width 279 height 187
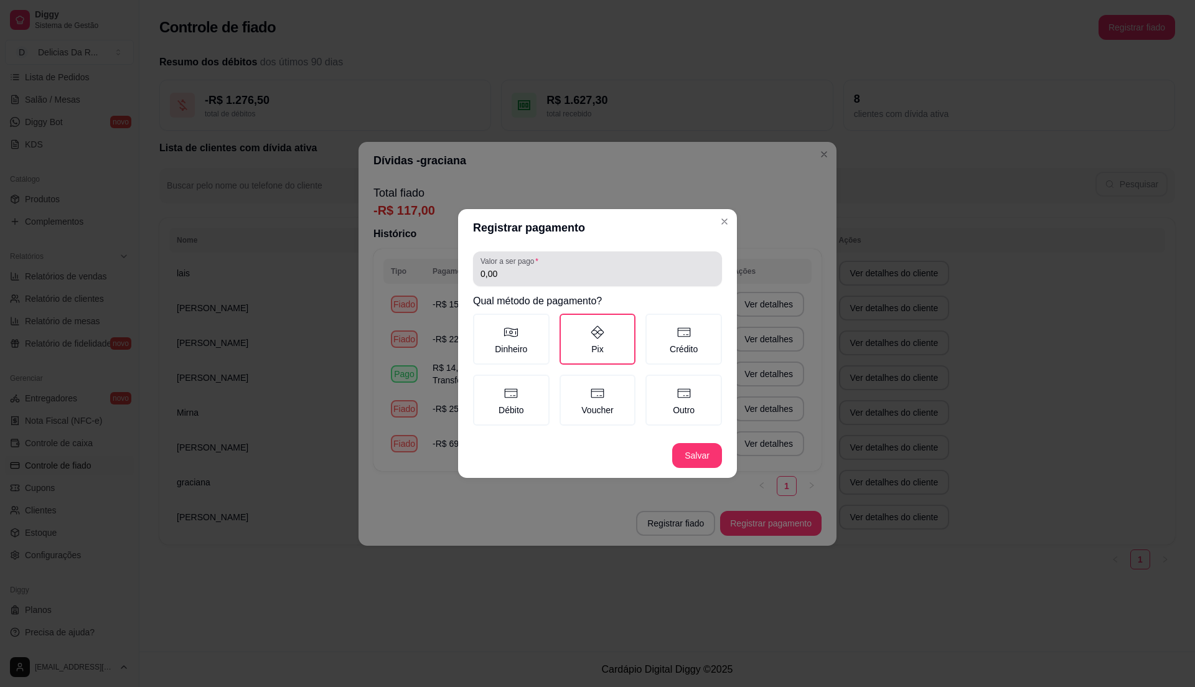
click at [606, 280] on input "0,00" at bounding box center [598, 274] width 234 height 12
type input "15,00"
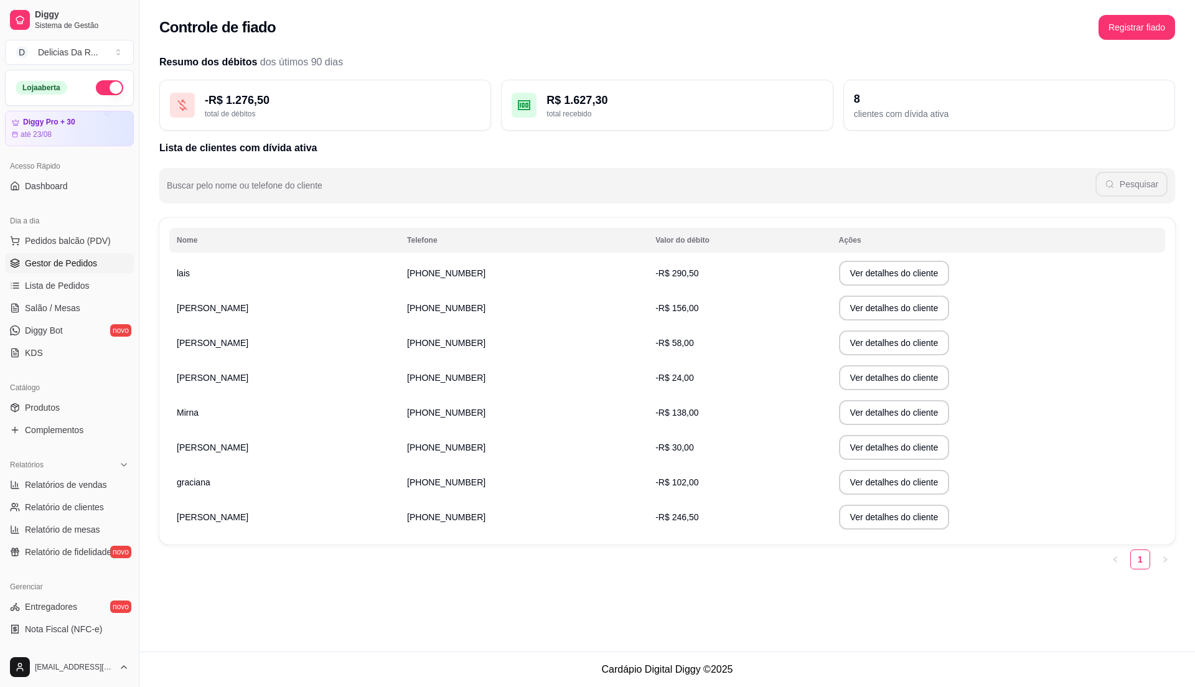
click at [90, 266] on span "Gestor de Pedidos" at bounding box center [61, 263] width 72 height 12
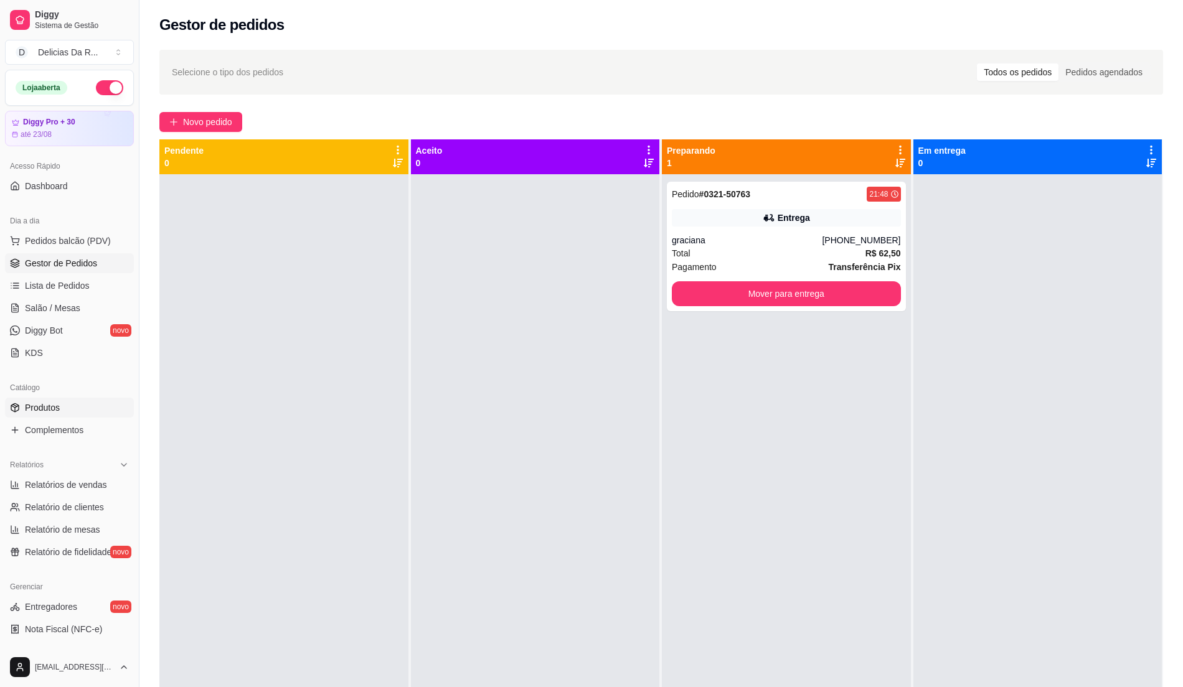
click at [51, 403] on span "Produtos" at bounding box center [42, 408] width 35 height 12
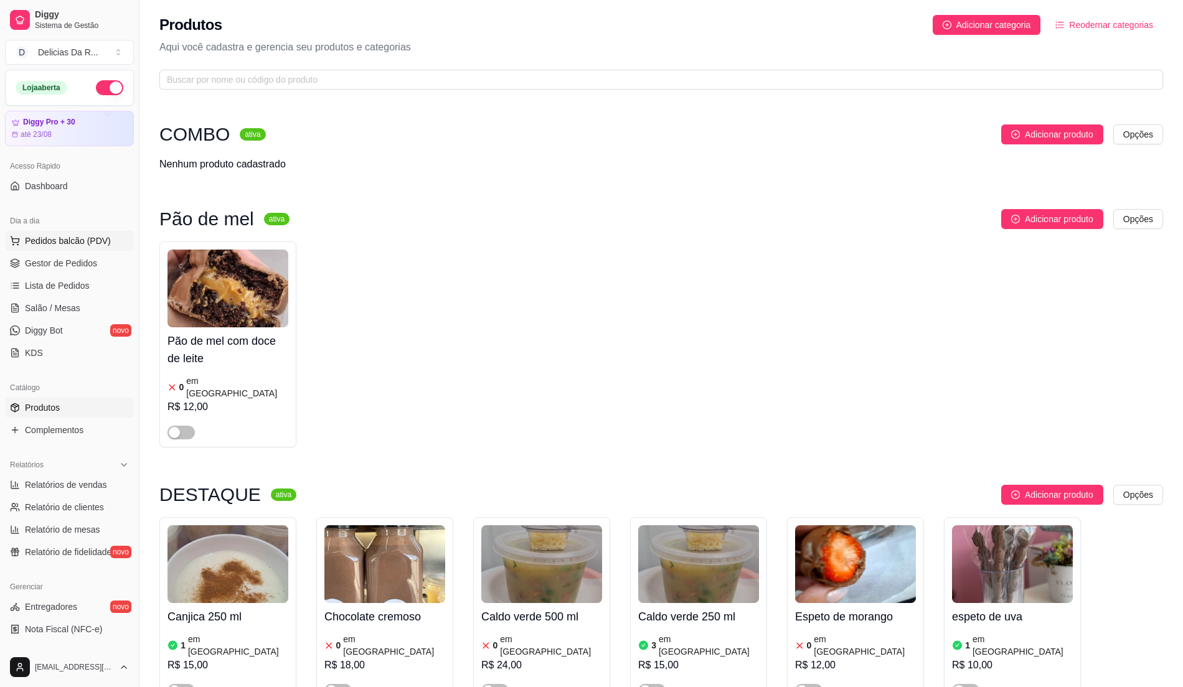
click at [78, 249] on button "Pedidos balcão (PDV)" at bounding box center [69, 241] width 129 height 20
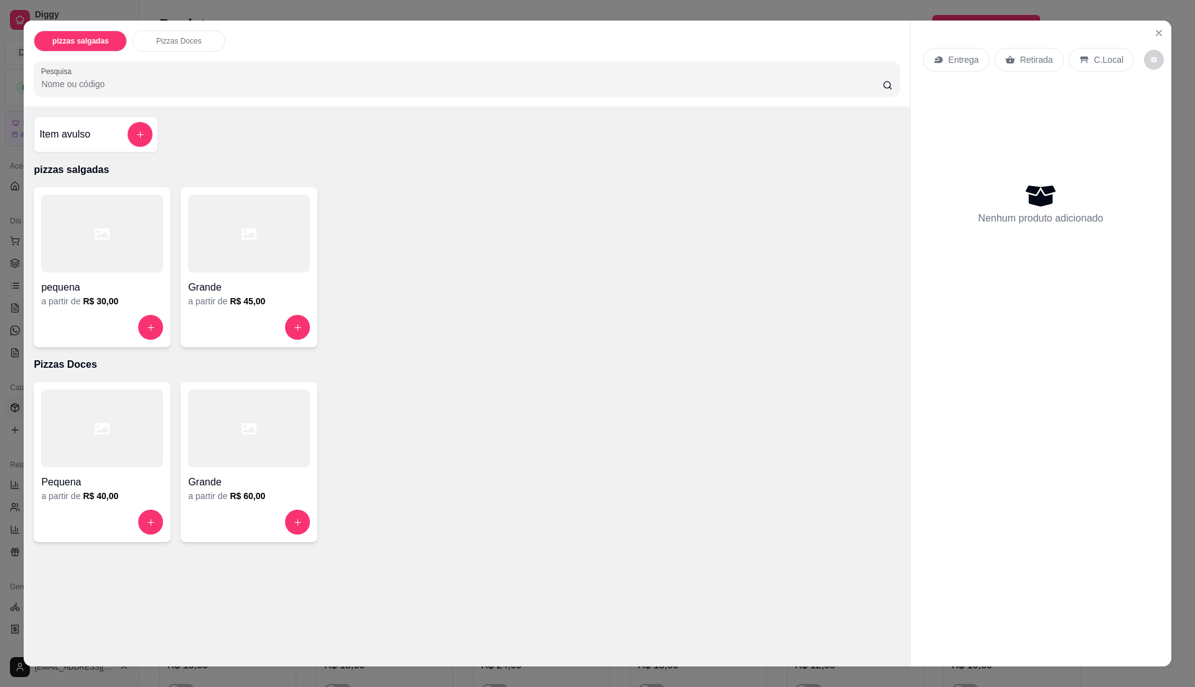
click at [1154, 16] on div "pizzas salgadas Pizzas Doces Pesquisa Item avulso pizzas salgadas pequena a par…" at bounding box center [597, 343] width 1195 height 687
click at [1157, 40] on button "Close" at bounding box center [1159, 33] width 20 height 20
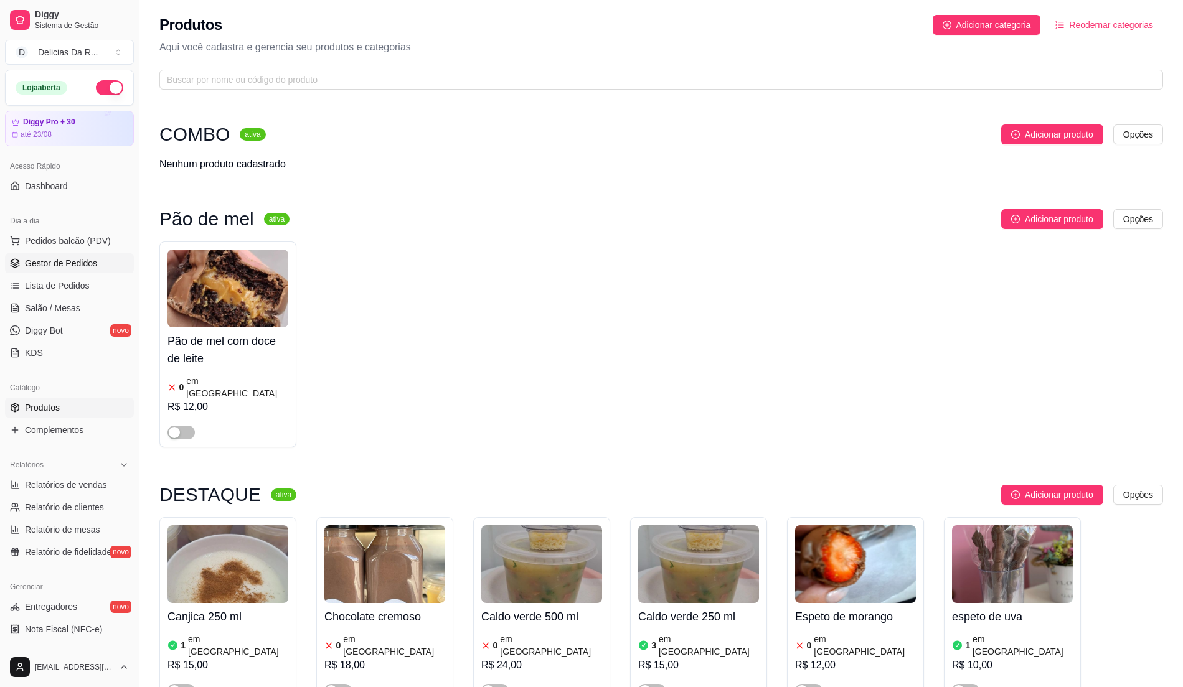
click at [63, 266] on span "Gestor de Pedidos" at bounding box center [61, 263] width 72 height 12
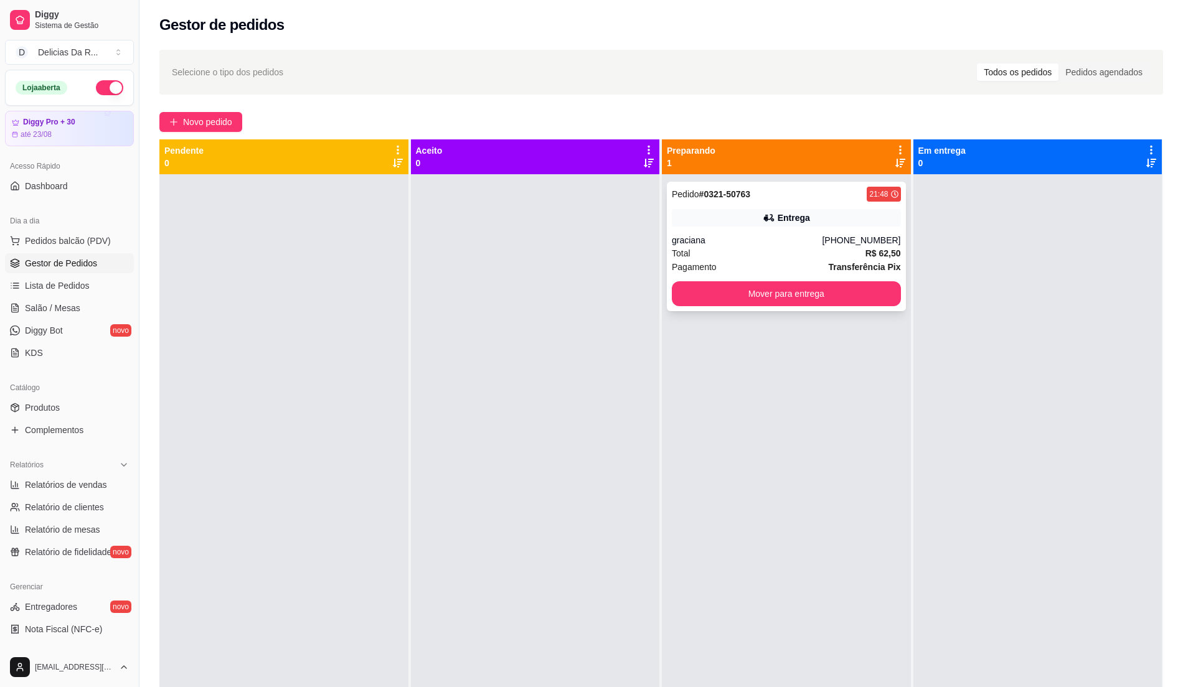
click at [792, 266] on div "Pagamento Transferência Pix" at bounding box center [786, 267] width 229 height 14
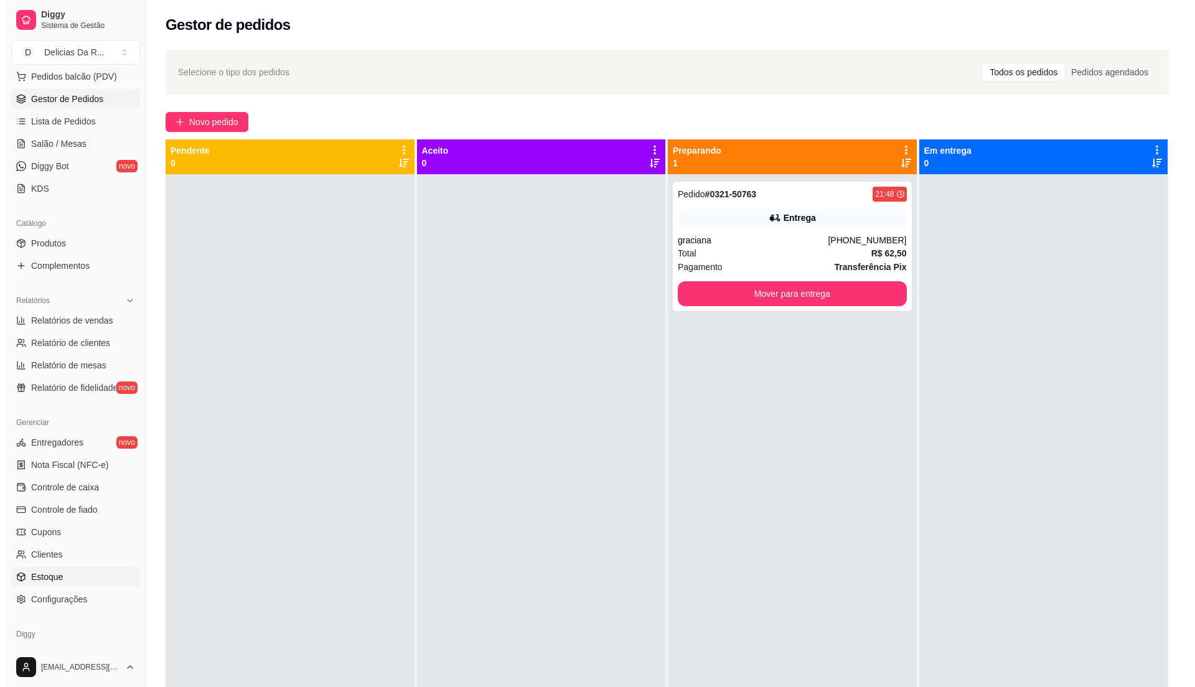
scroll to position [166, 0]
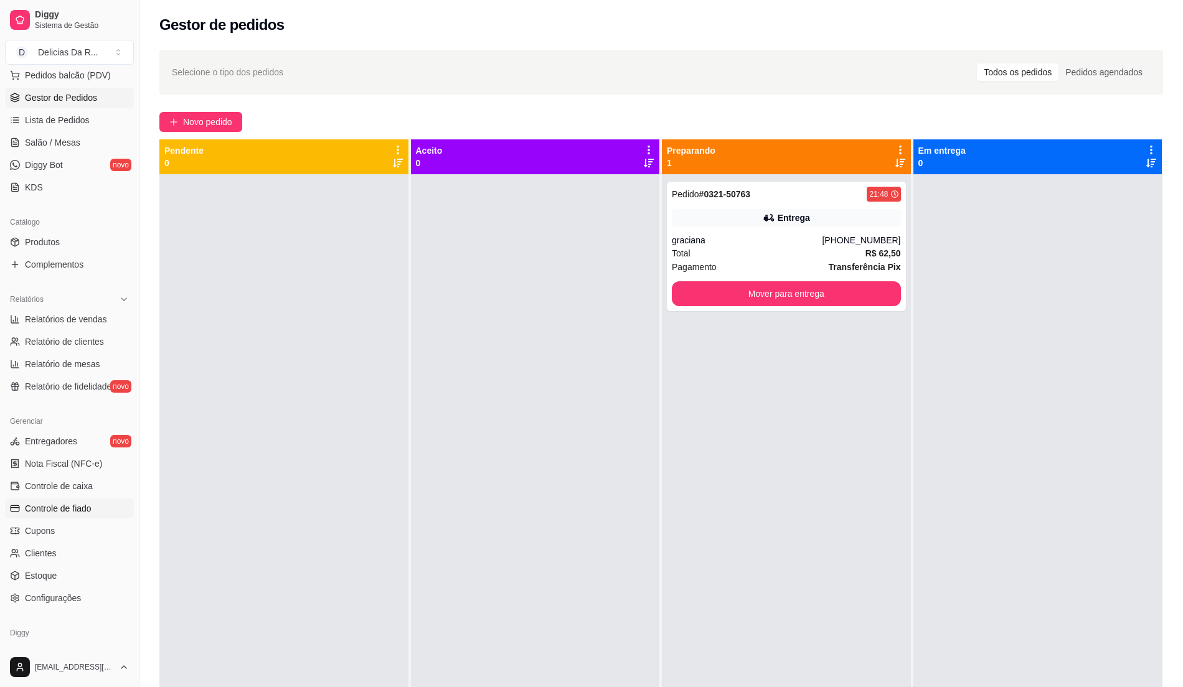
click at [100, 511] on link "Controle de fiado" at bounding box center [69, 509] width 129 height 20
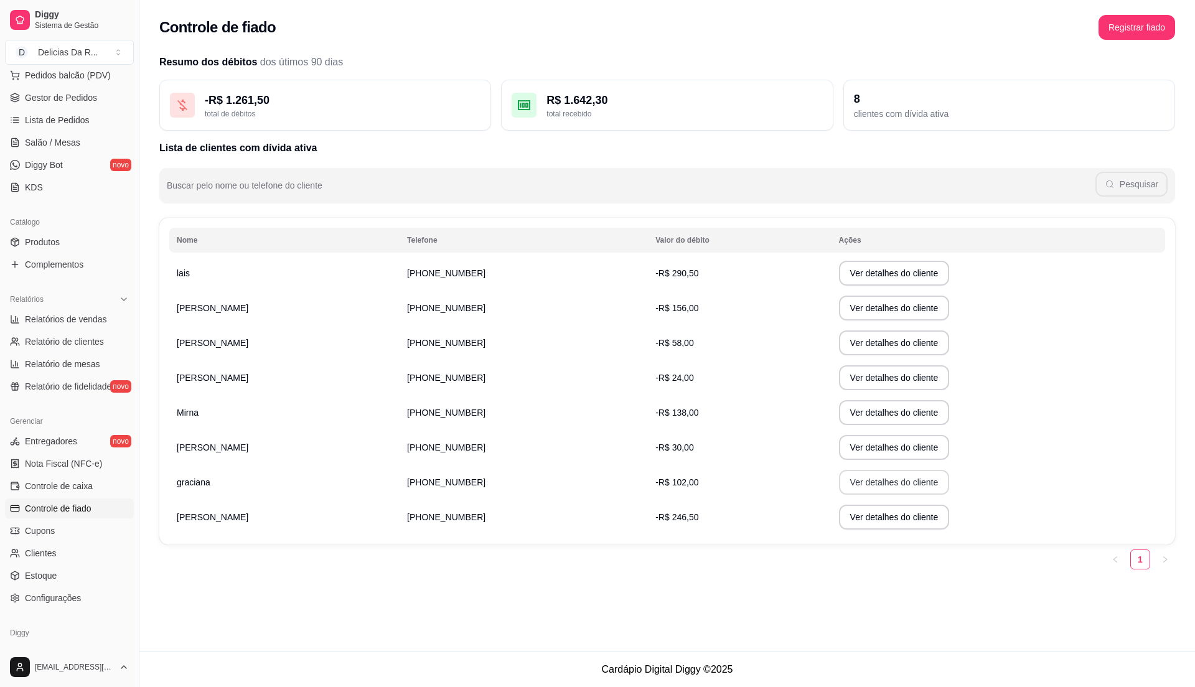
click at [839, 479] on button "Ver detalhes do cliente" at bounding box center [894, 482] width 111 height 25
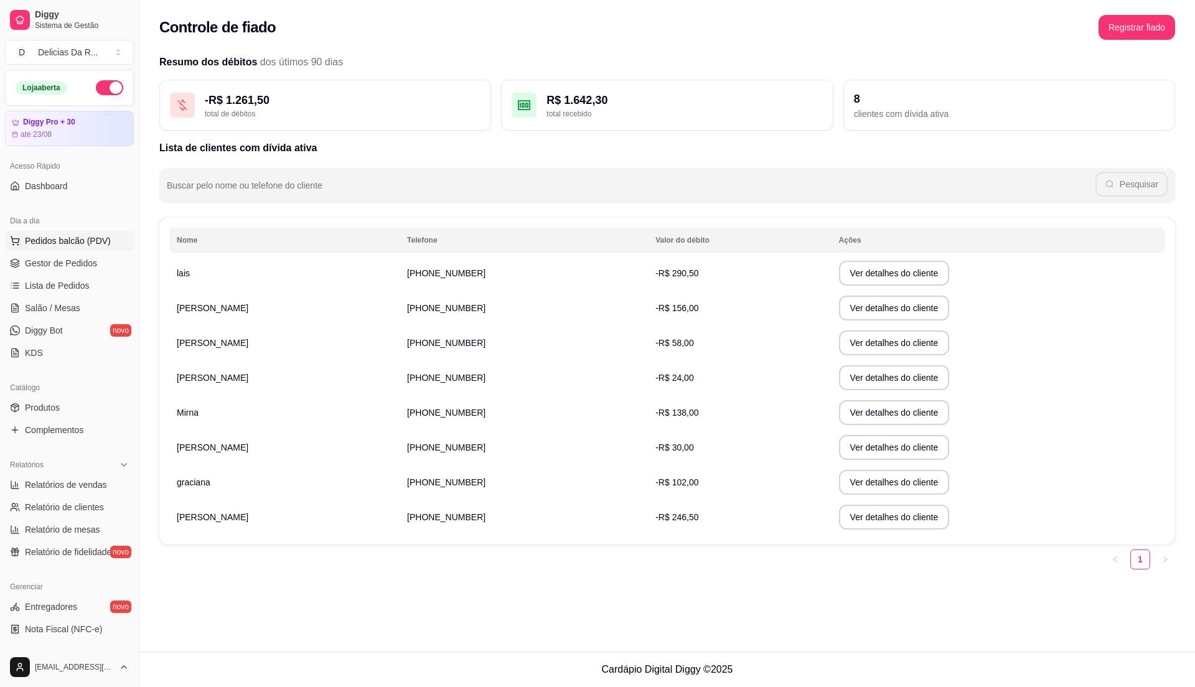
click at [65, 234] on button "Pedidos balcão (PDV)" at bounding box center [69, 241] width 129 height 20
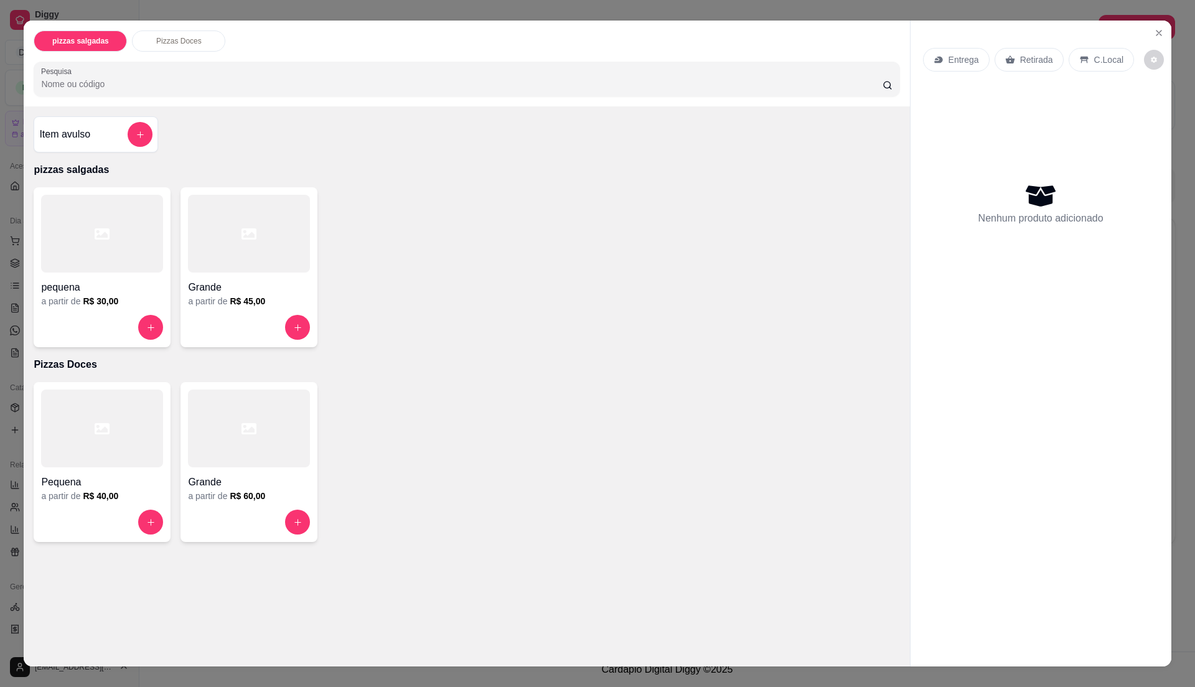
click at [108, 257] on div at bounding box center [102, 234] width 122 height 78
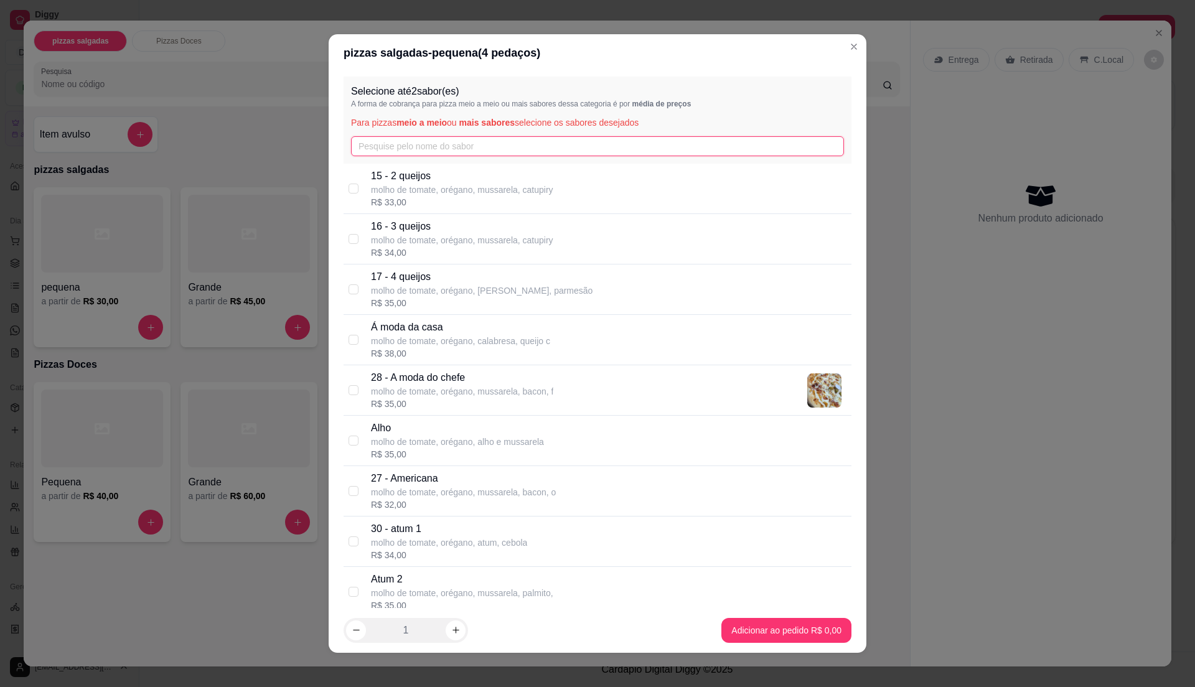
click at [428, 155] on input "text" at bounding box center [597, 146] width 493 height 20
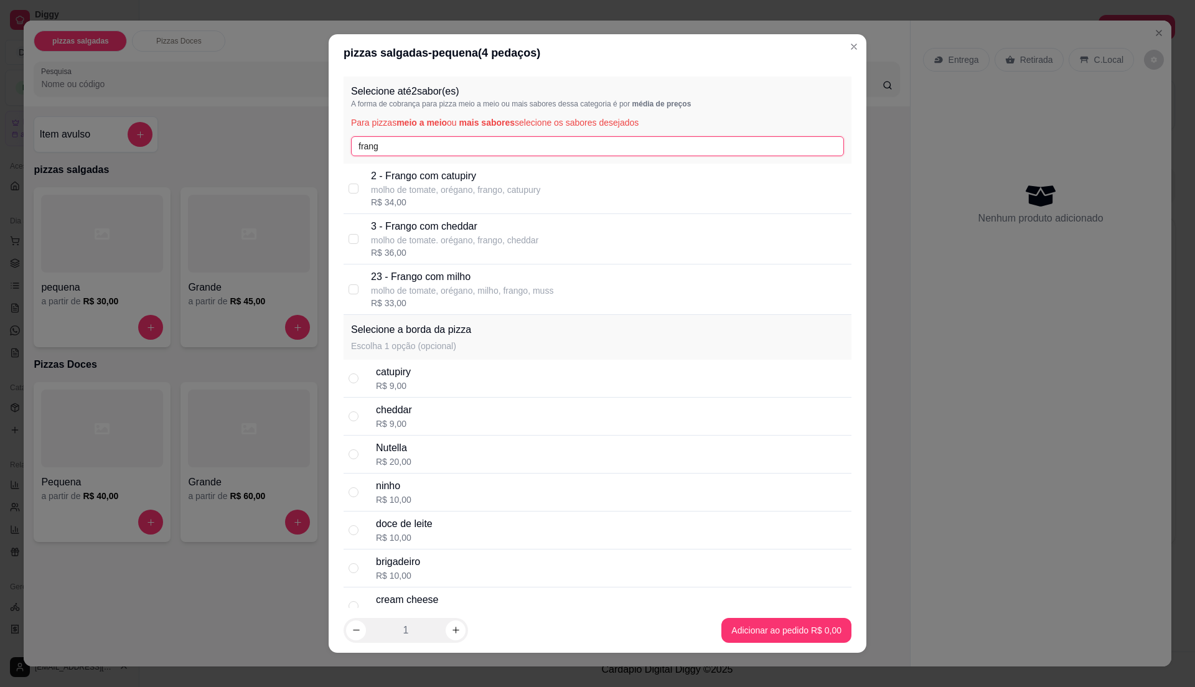
type input "frang"
click at [502, 287] on p "molho de tomate, orégano, milho, frango, muss" at bounding box center [462, 291] width 182 height 12
checkbox input "true"
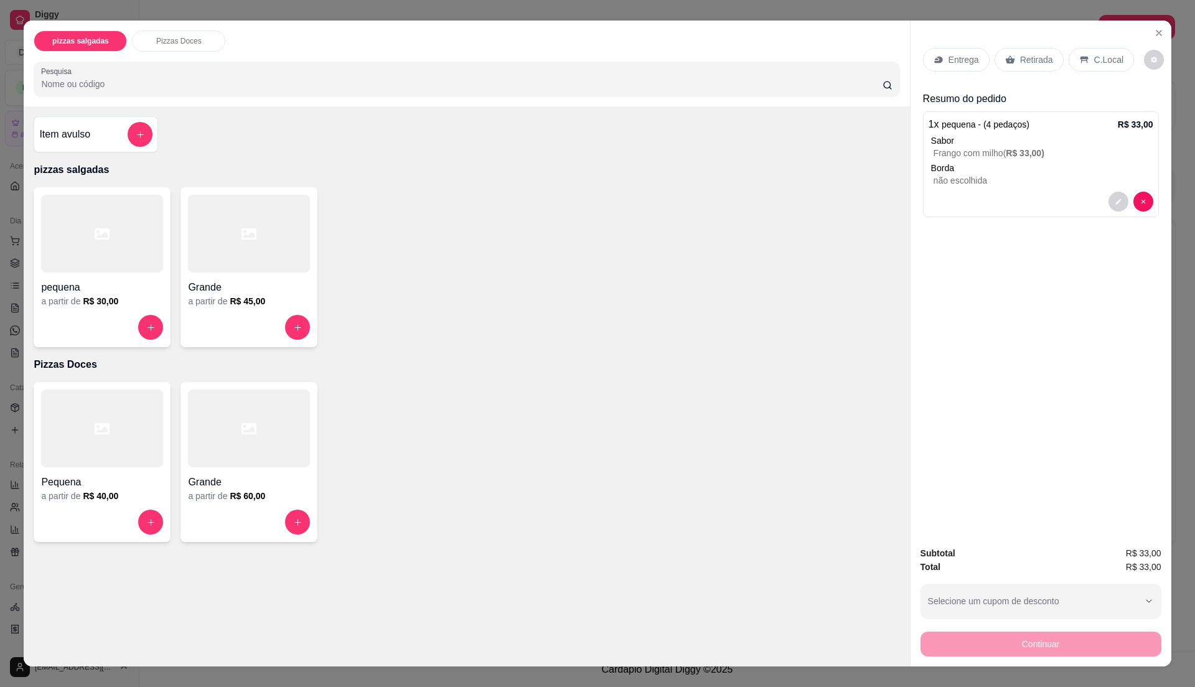
click at [951, 54] on p "Entrega" at bounding box center [964, 60] width 31 height 12
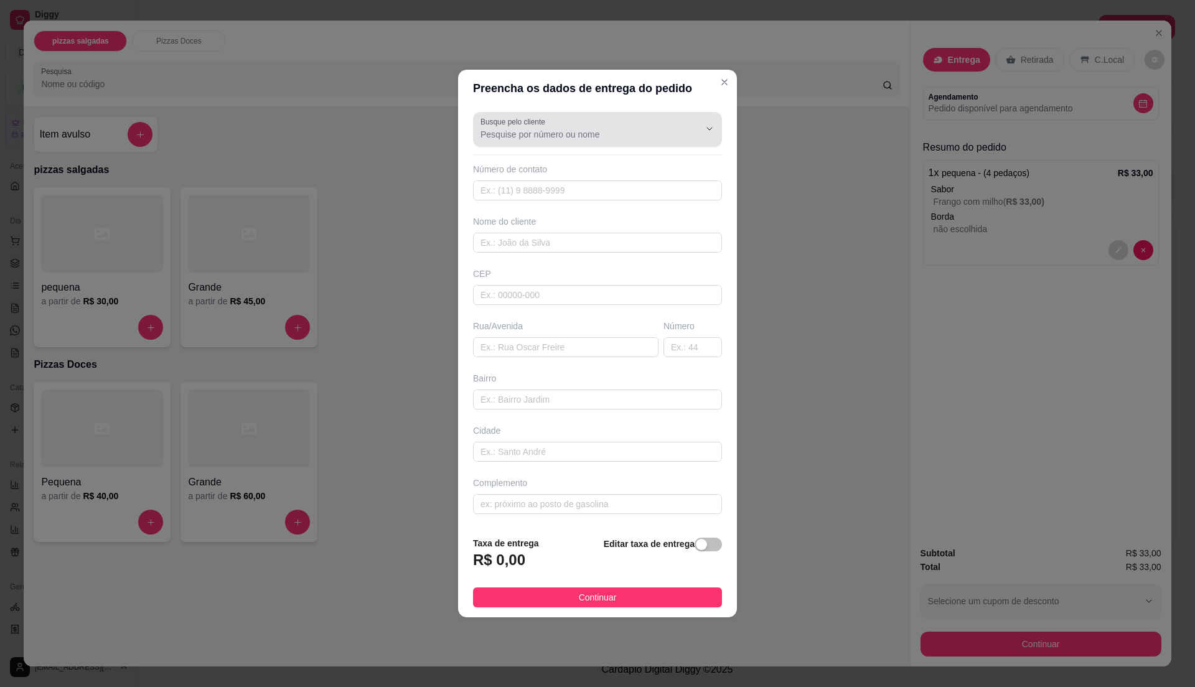
click at [633, 122] on div at bounding box center [598, 129] width 234 height 25
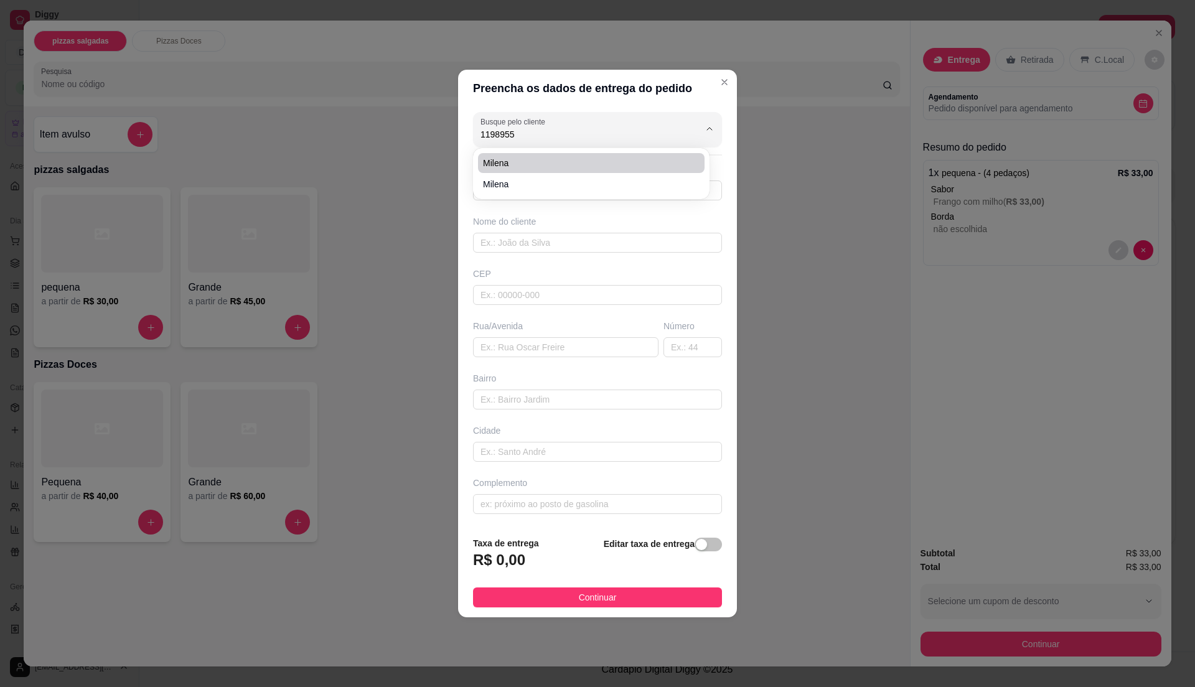
click at [613, 161] on span "Milena" at bounding box center [585, 163] width 204 height 12
type input "Milena"
type input "1198955577"
type input "Milena"
type input "08596070"
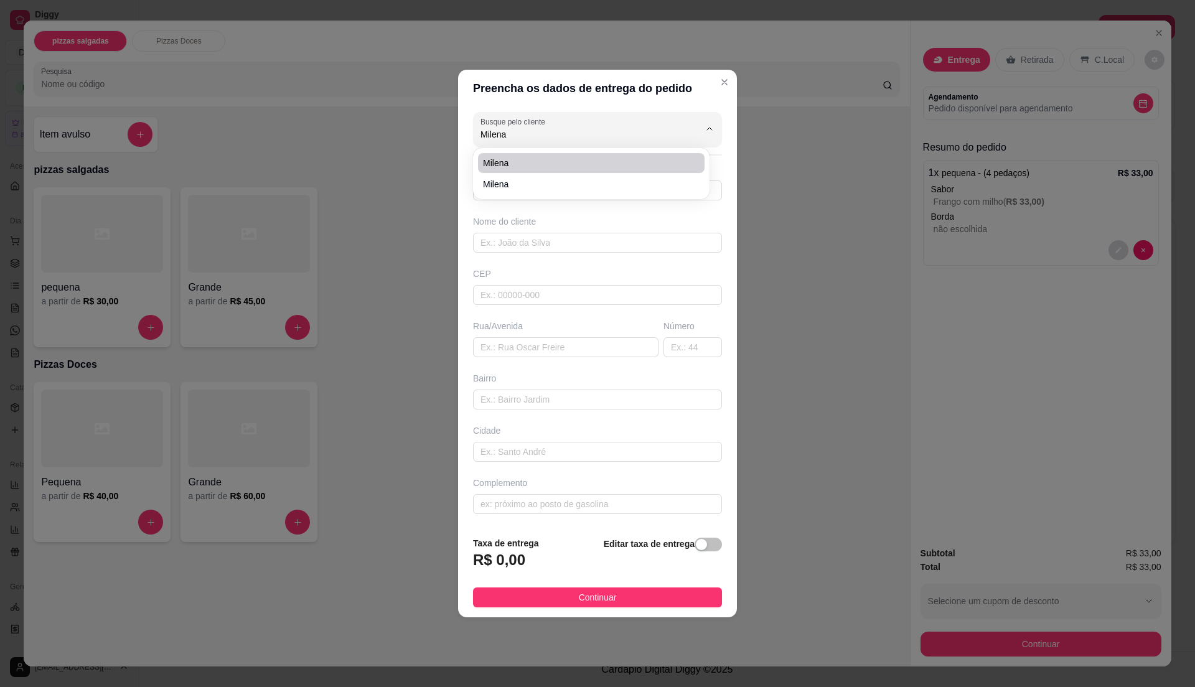
type input "[GEOGRAPHIC_DATA][US_STATE]"
type input "183A"
type input "[GEOGRAPHIC_DATA]"
type input "Itaquaquecetuba"
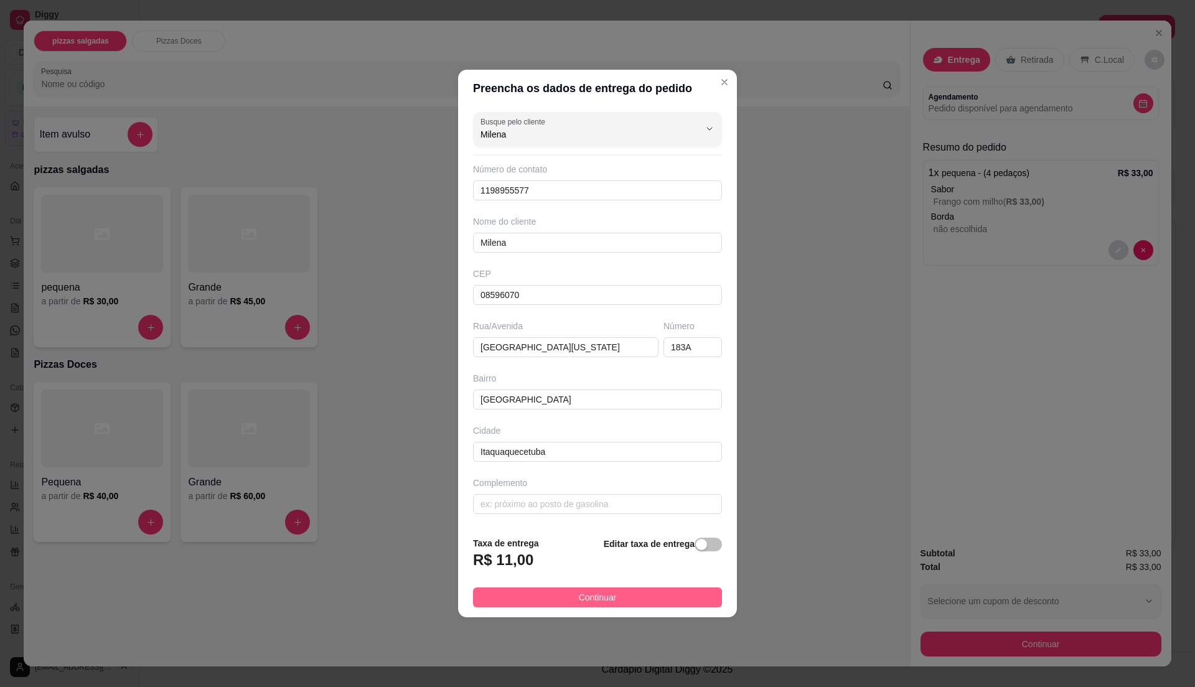
click at [628, 603] on button "Continuar" at bounding box center [597, 598] width 249 height 20
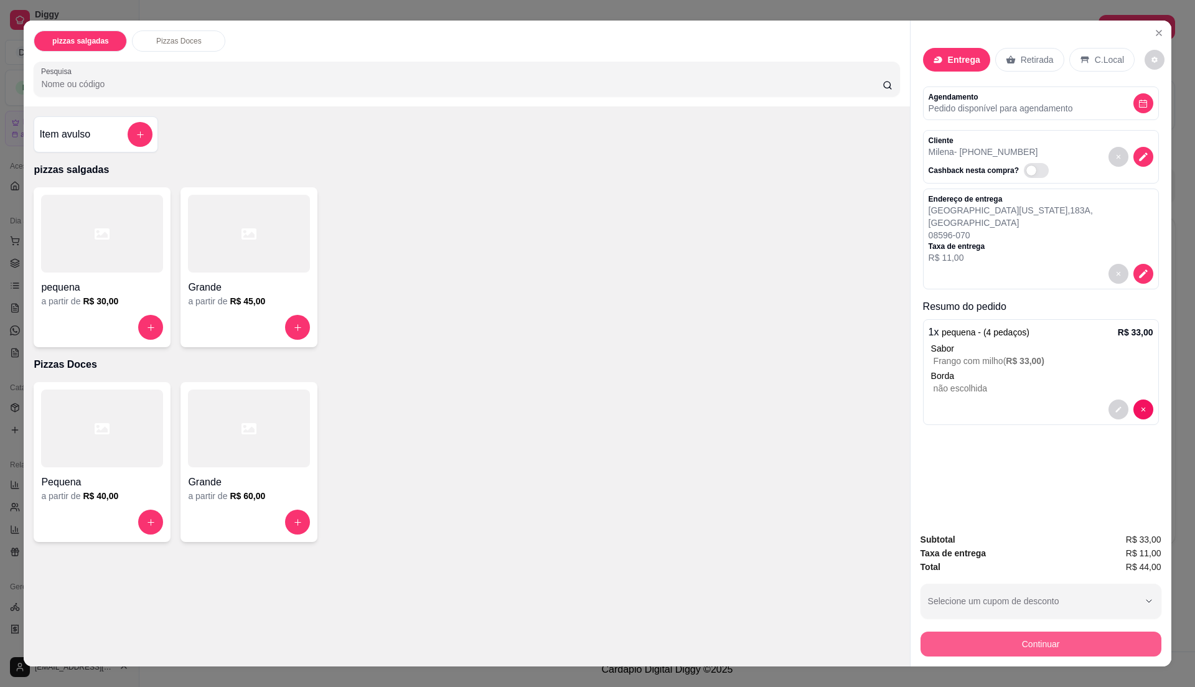
click at [1009, 638] on button "Continuar" at bounding box center [1041, 644] width 241 height 25
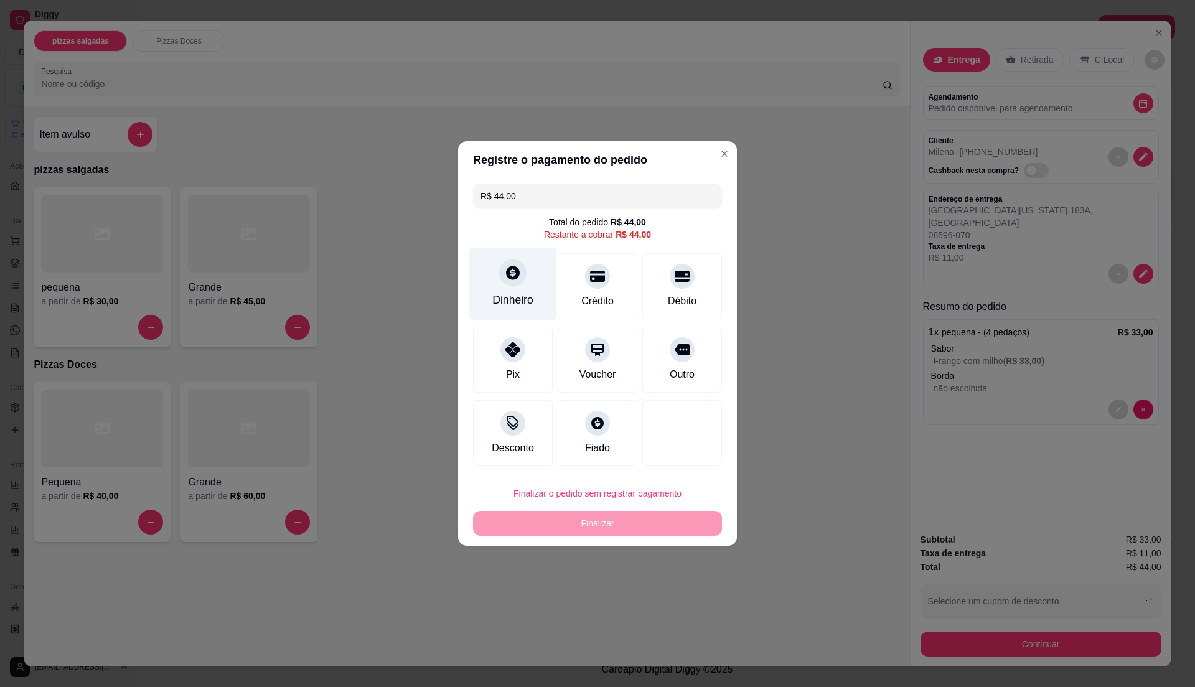
click at [511, 270] on icon at bounding box center [513, 273] width 16 height 16
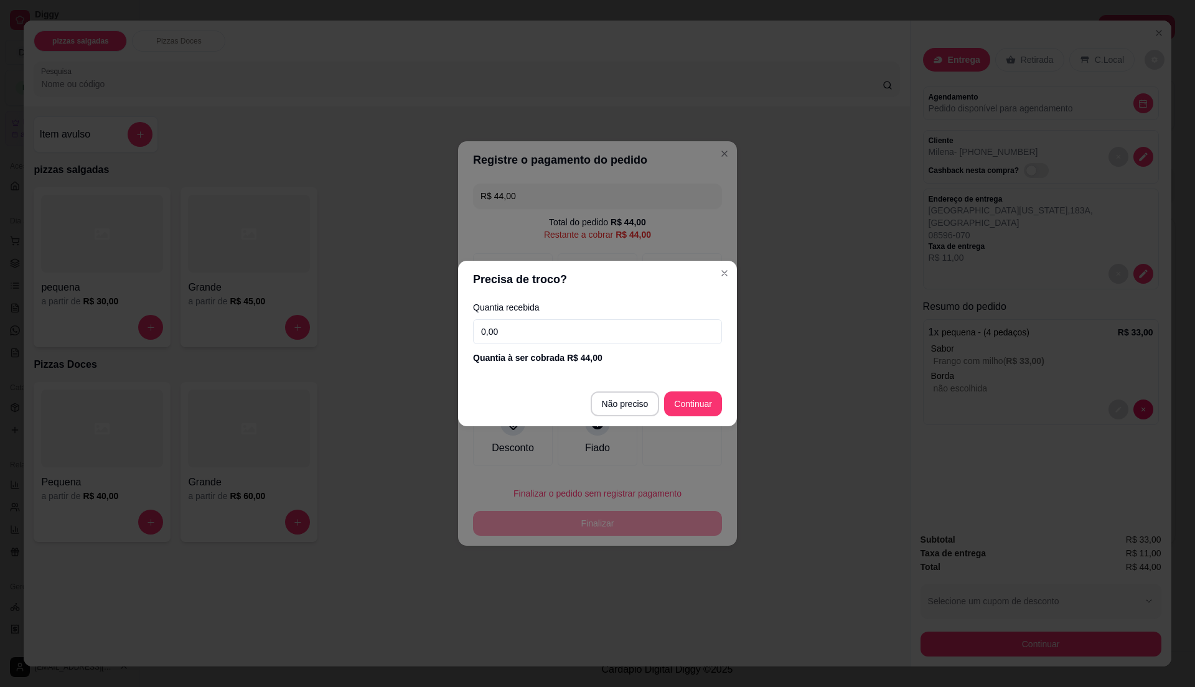
click at [557, 332] on input "0,00" at bounding box center [597, 331] width 249 height 25
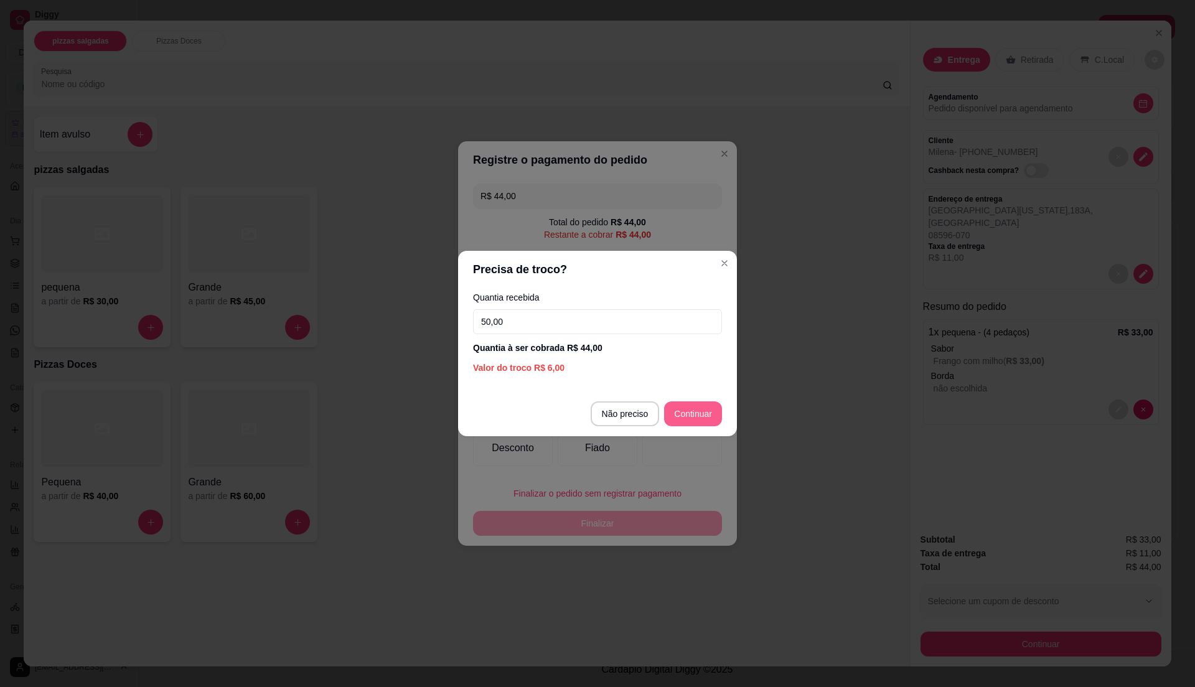
type input "50,00"
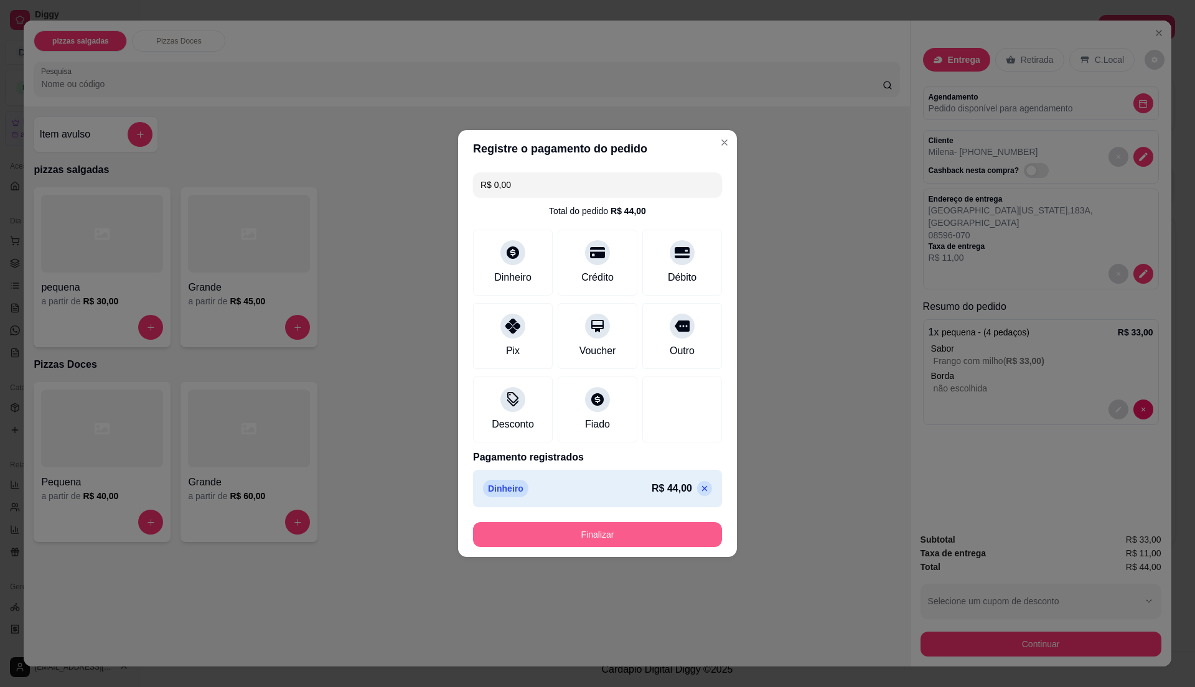
click at [669, 537] on button "Finalizar" at bounding box center [597, 534] width 249 height 25
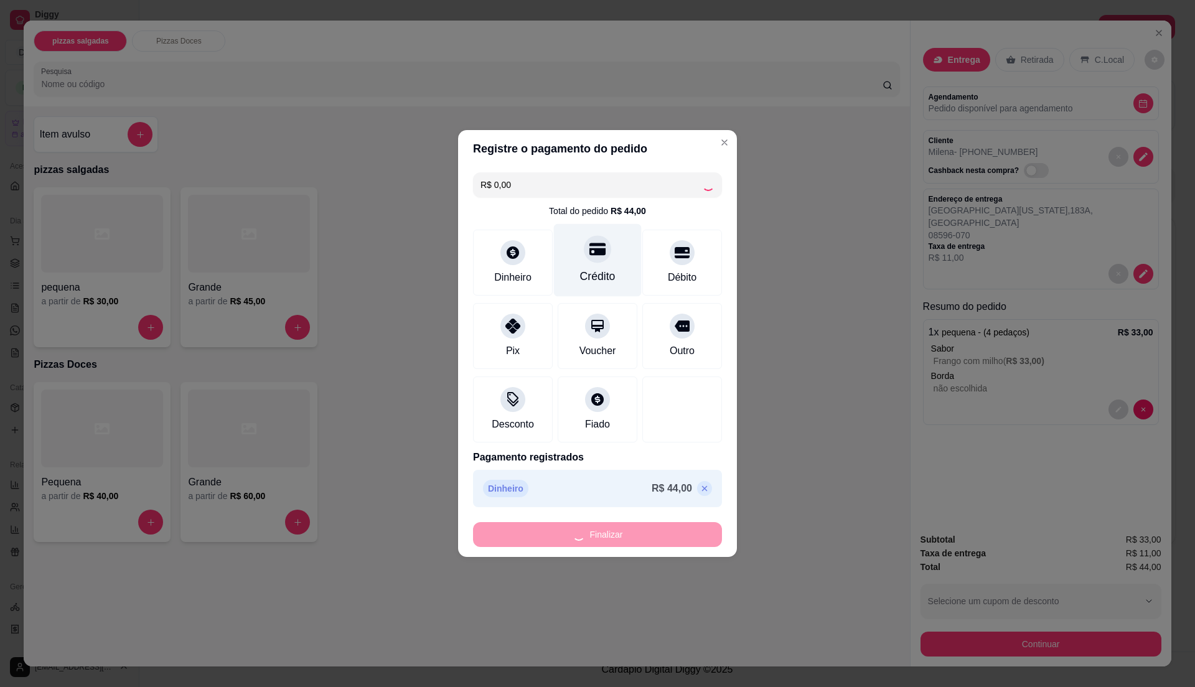
type input "-R$ 44,00"
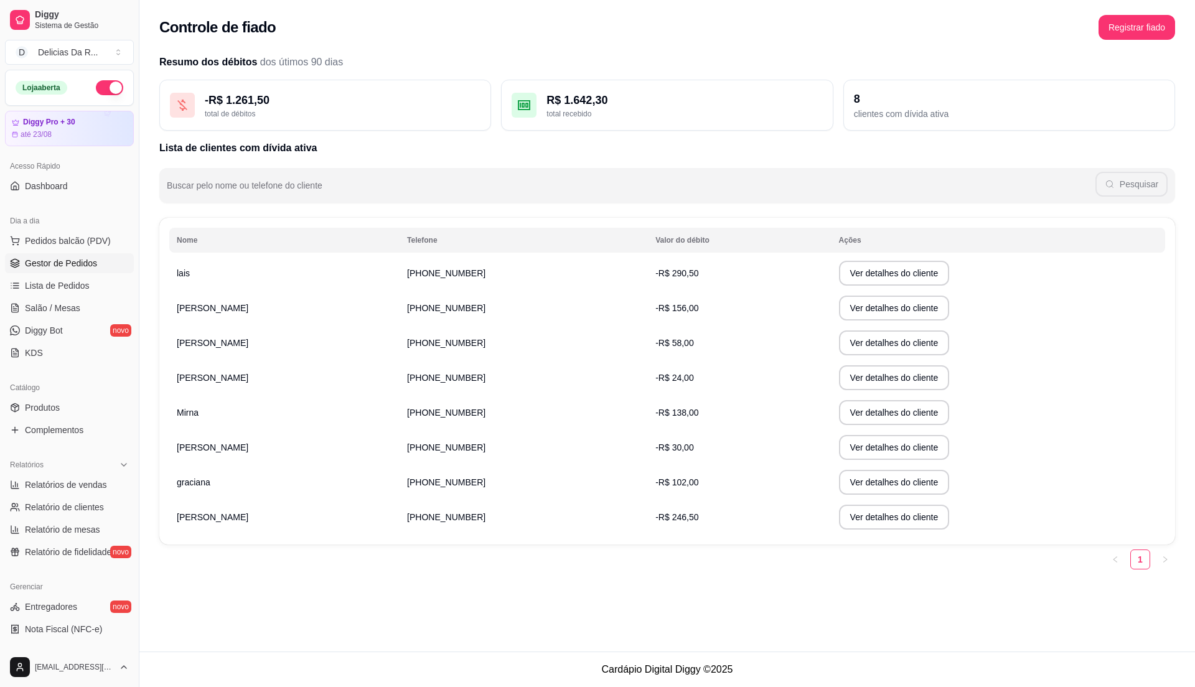
click at [57, 263] on span "Gestor de Pedidos" at bounding box center [61, 263] width 72 height 12
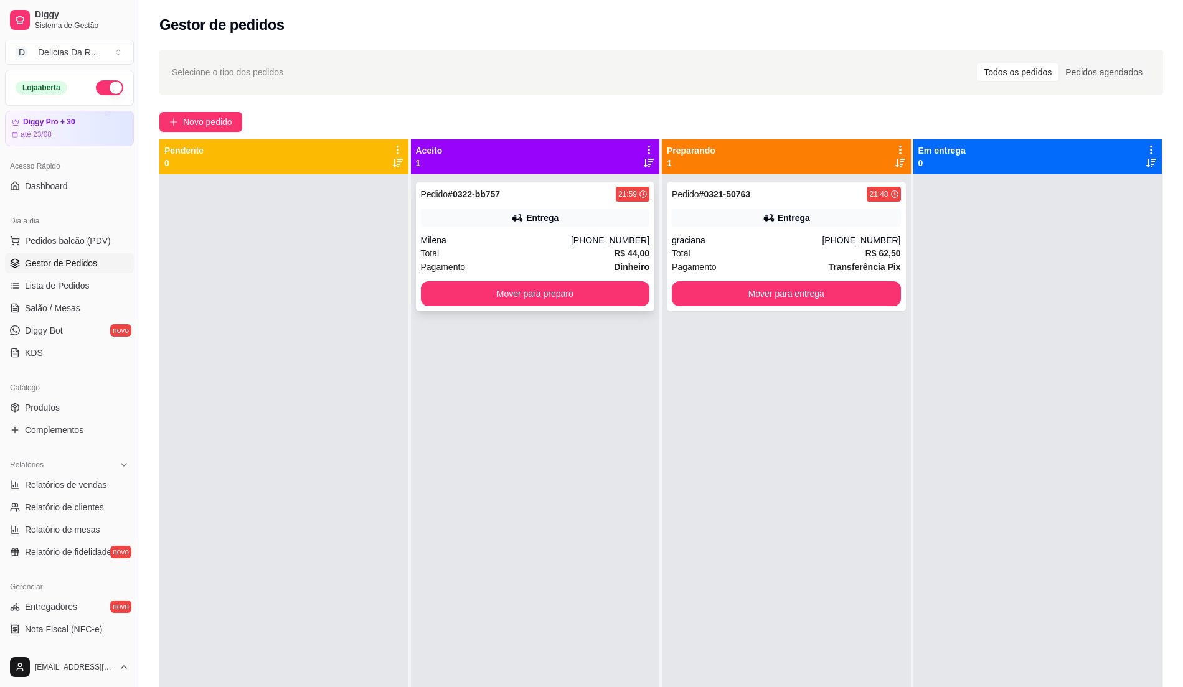
click at [512, 255] on div "Total R$ 44,00" at bounding box center [535, 254] width 229 height 14
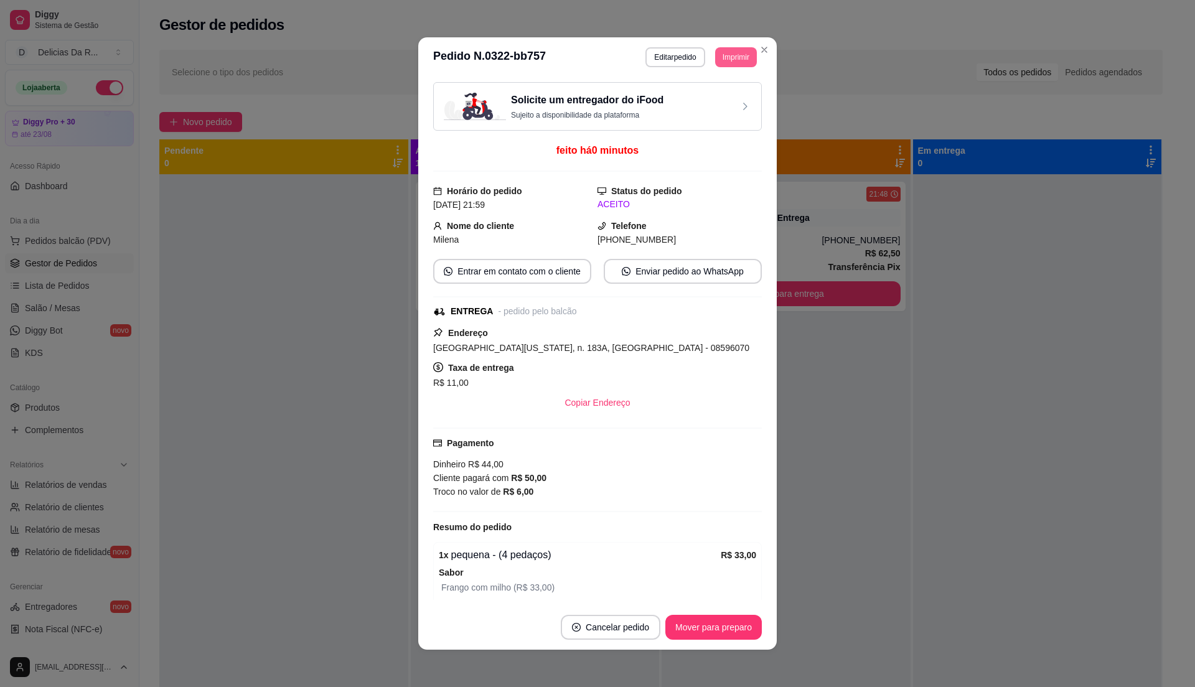
click at [717, 54] on button "Imprimir" at bounding box center [736, 57] width 42 height 20
click at [726, 108] on button "IMPRESSORA" at bounding box center [707, 101] width 90 height 20
click at [720, 620] on button "Mover para preparo" at bounding box center [713, 628] width 93 height 24
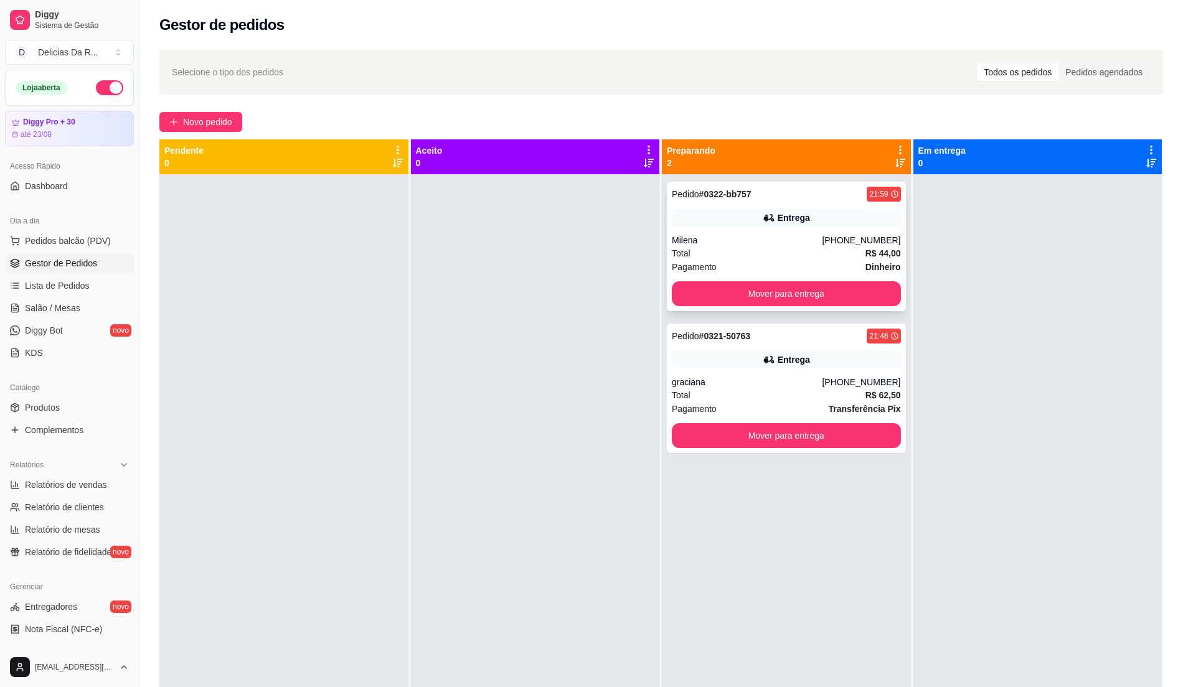
click at [882, 242] on div "[PHONE_NUMBER]" at bounding box center [861, 240] width 78 height 12
click at [836, 434] on button "Mover para entrega" at bounding box center [787, 436] width 222 height 24
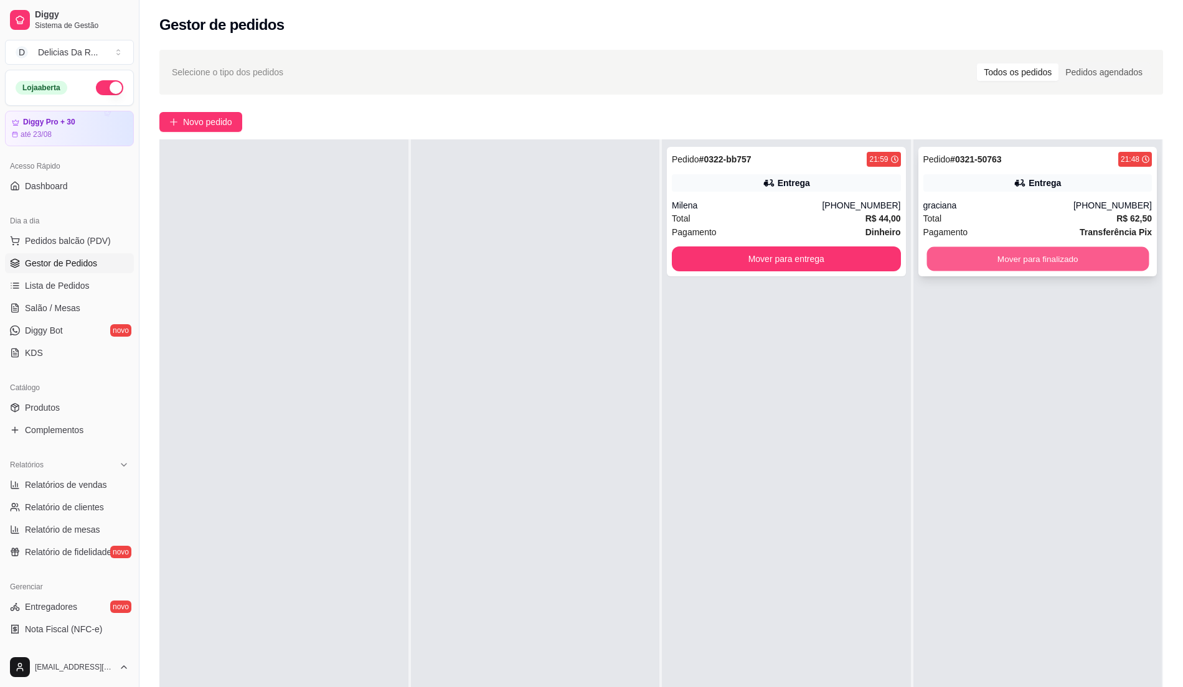
click at [984, 254] on button "Mover para finalizado" at bounding box center [1037, 259] width 222 height 24
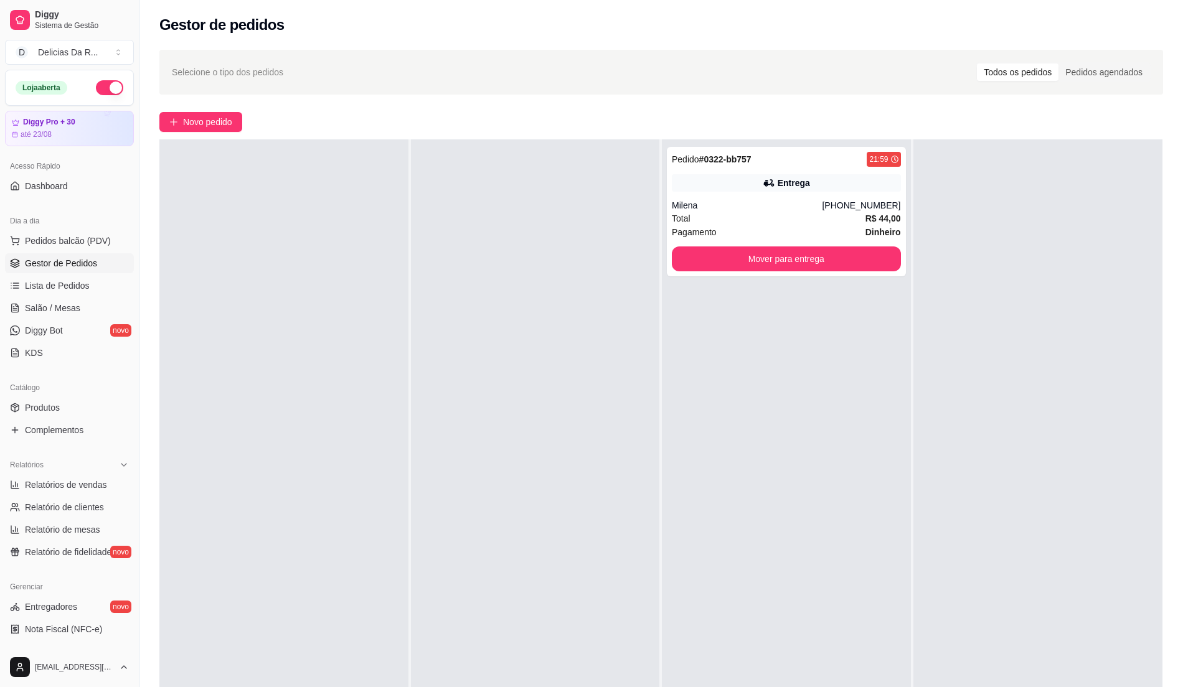
click at [969, 242] on div at bounding box center [1037, 482] width 249 height 687
click at [789, 252] on button "Mover para entrega" at bounding box center [786, 259] width 229 height 25
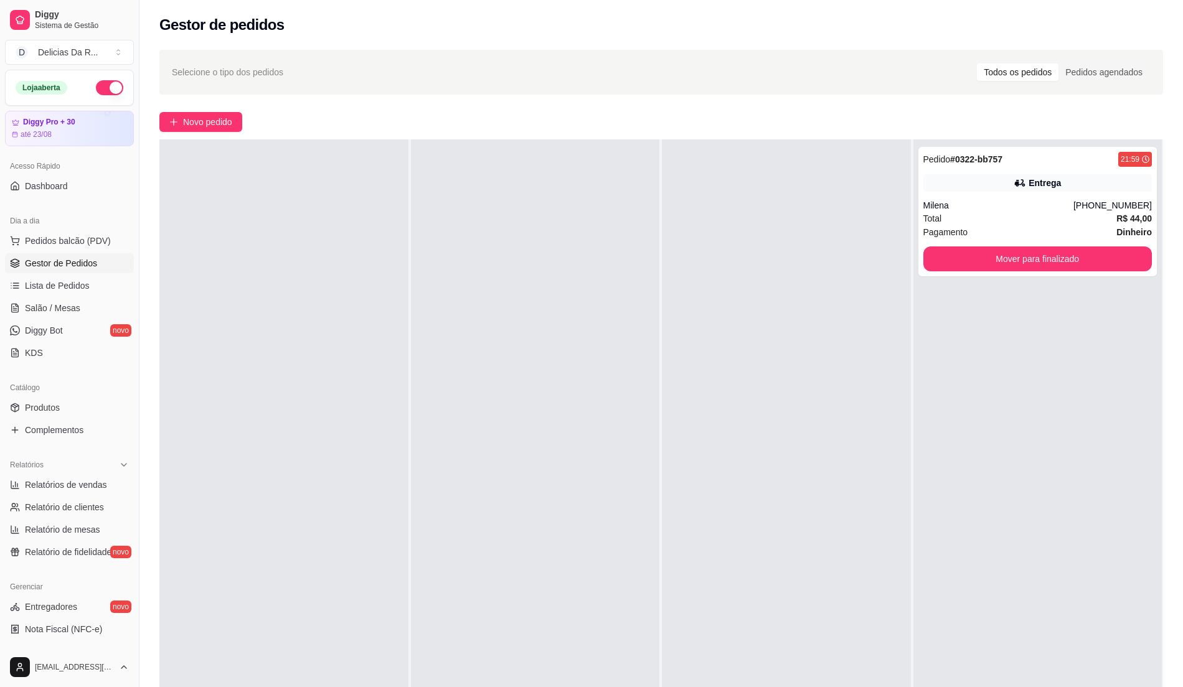
drag, startPoint x: 800, startPoint y: 234, endPoint x: 802, endPoint y: 220, distance: 14.4
click at [799, 232] on div at bounding box center [786, 482] width 249 height 687
click at [1101, 210] on div "[PHONE_NUMBER]" at bounding box center [1112, 205] width 78 height 12
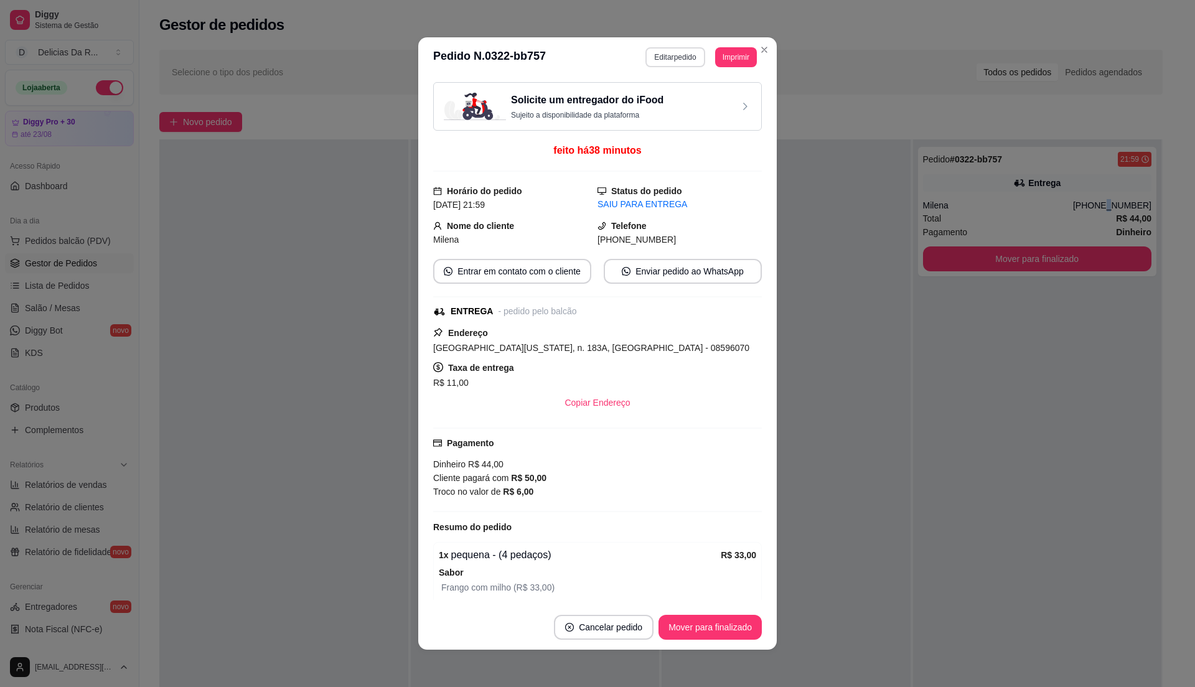
click at [664, 62] on button "Editar pedido" at bounding box center [675, 57] width 59 height 20
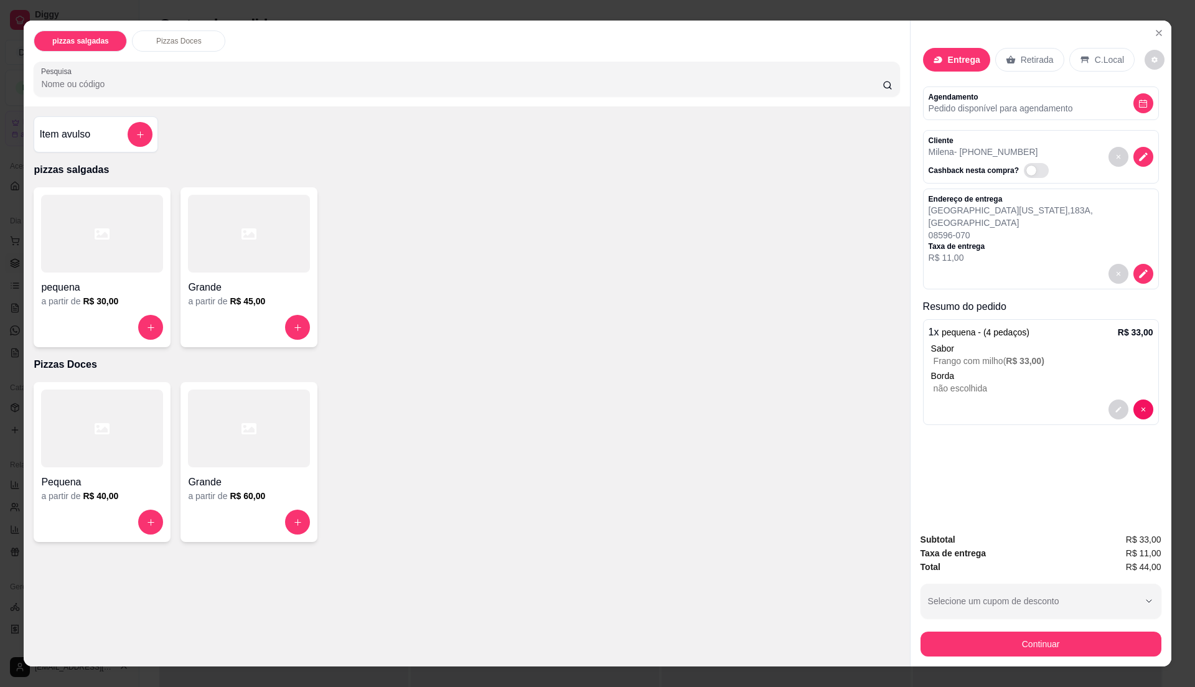
click at [1050, 342] on div "Sabor" at bounding box center [1042, 348] width 222 height 12
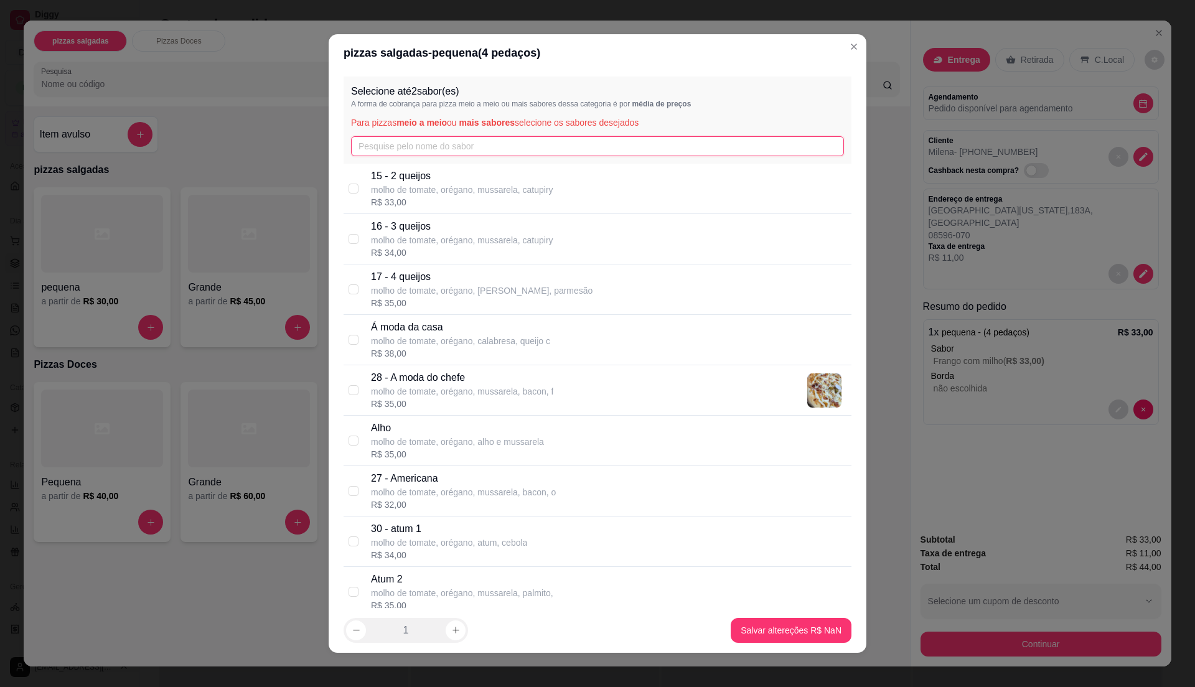
click at [533, 146] on input "text" at bounding box center [597, 146] width 493 height 20
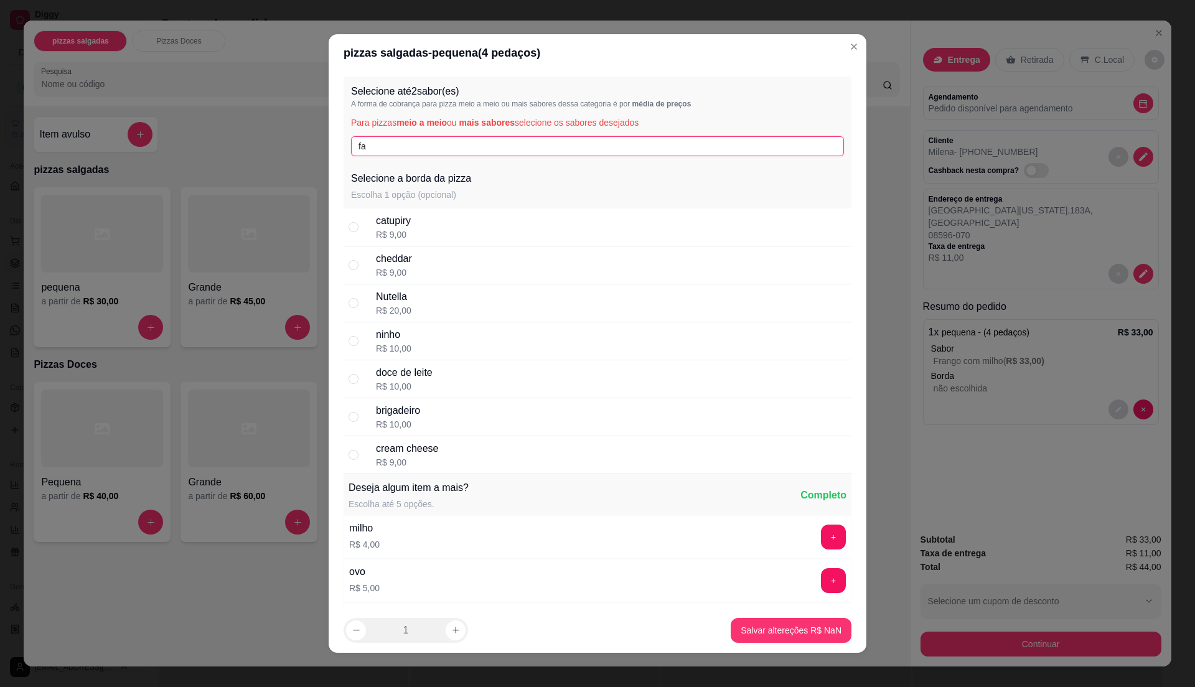
type input "f"
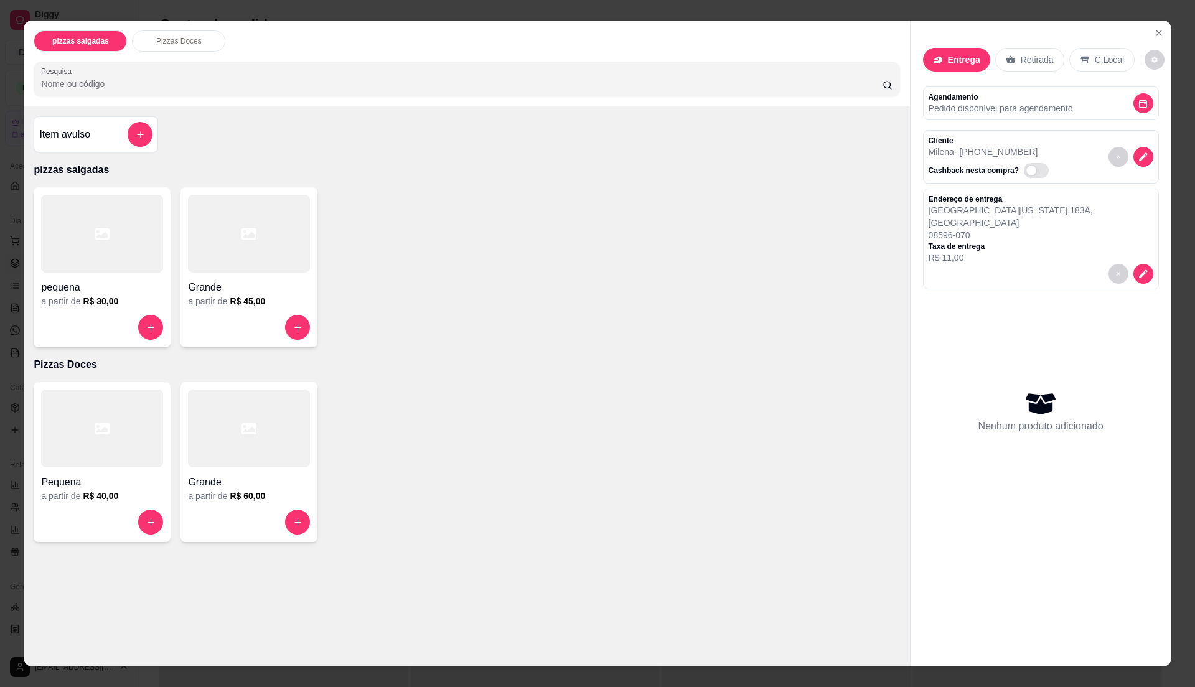
click at [292, 263] on div at bounding box center [249, 234] width 122 height 78
click at [128, 237] on div at bounding box center [102, 234] width 122 height 78
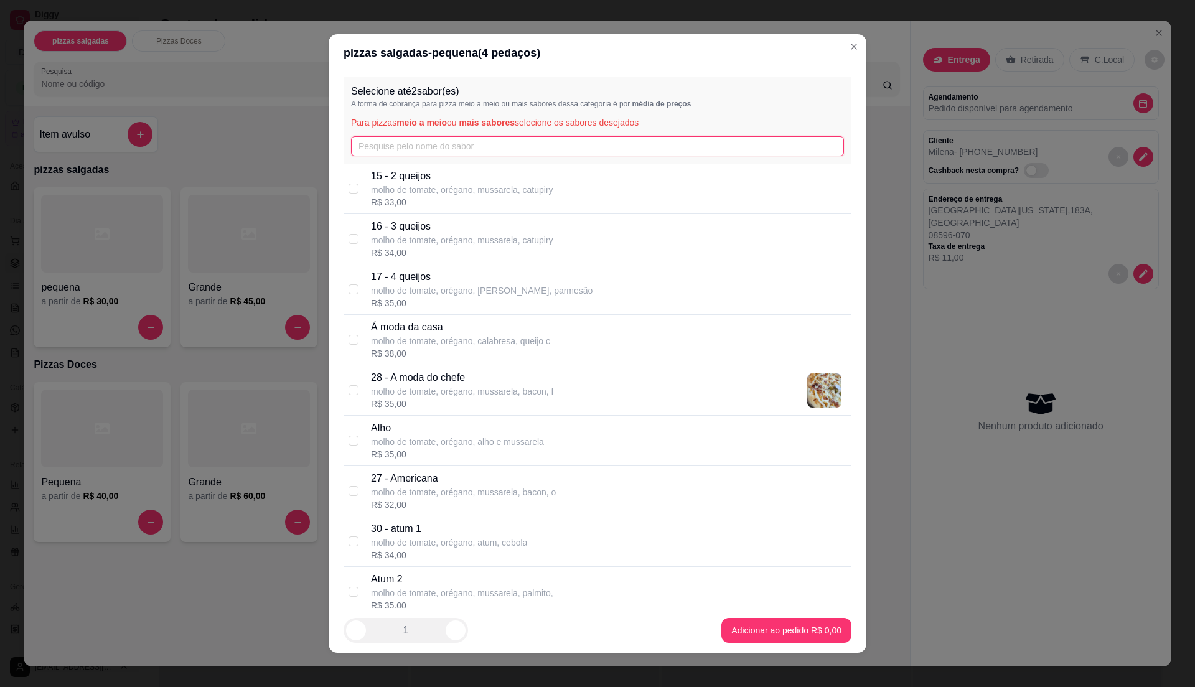
click at [448, 148] on input "text" at bounding box center [597, 146] width 493 height 20
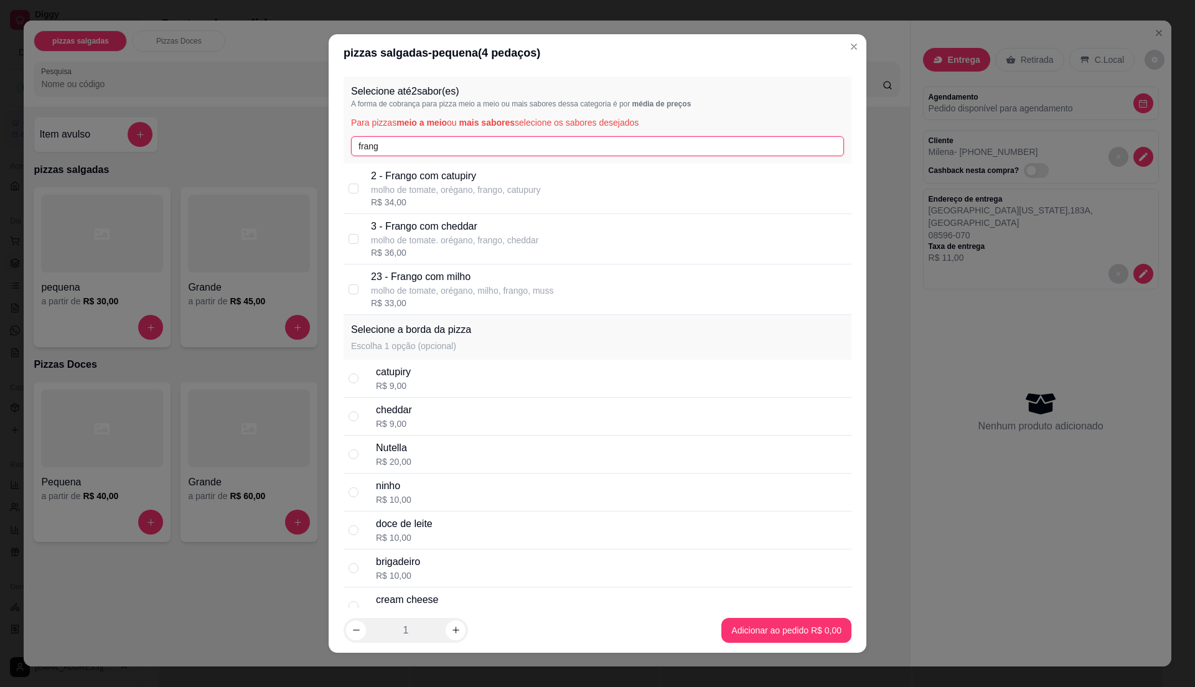
type input "frang"
click at [474, 289] on p "molho de tomate, orégano, milho, frango, muss" at bounding box center [462, 291] width 182 height 12
checkbox input "true"
click at [526, 321] on div "Selecione a borda da pizza Escolha 1 opção (opcional)" at bounding box center [598, 337] width 508 height 45
click at [492, 162] on div "Selecione até 2 sabor(es) A forma de cobrança para pizza meio a meio ou mais sa…" at bounding box center [598, 120] width 508 height 87
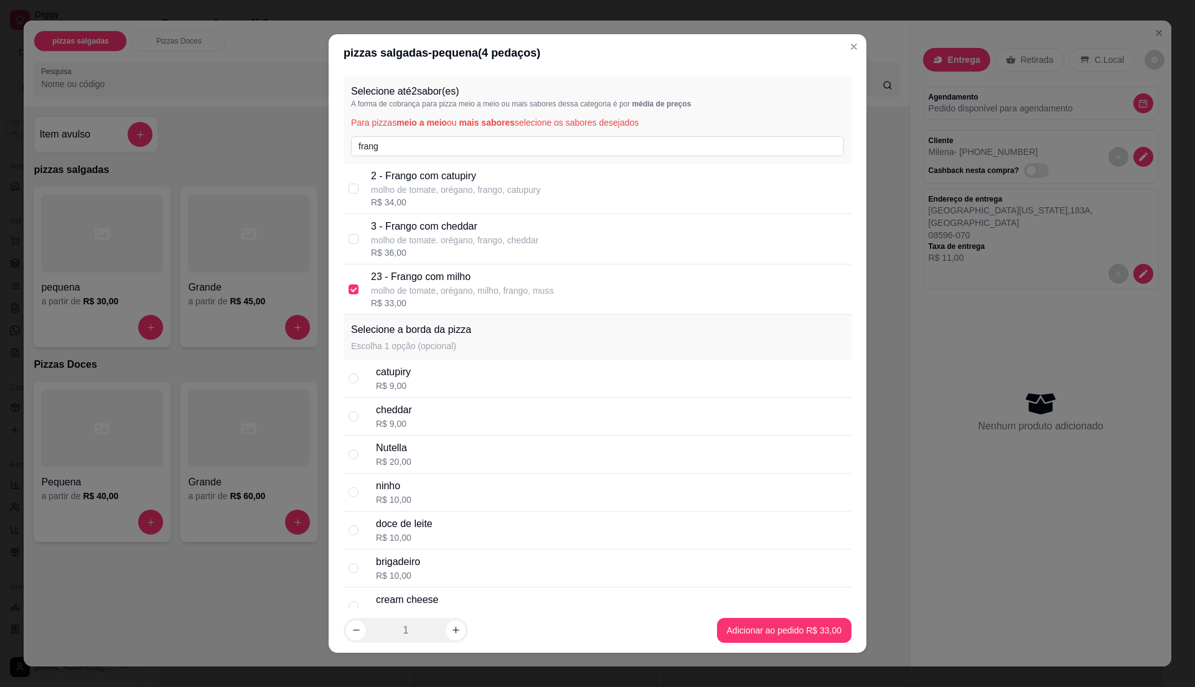
click at [491, 182] on p "2 - Frango com catupiry" at bounding box center [455, 176] width 169 height 15
checkbox input "true"
click at [393, 298] on div "R$ 16,50" at bounding box center [462, 303] width 182 height 12
checkbox input "false"
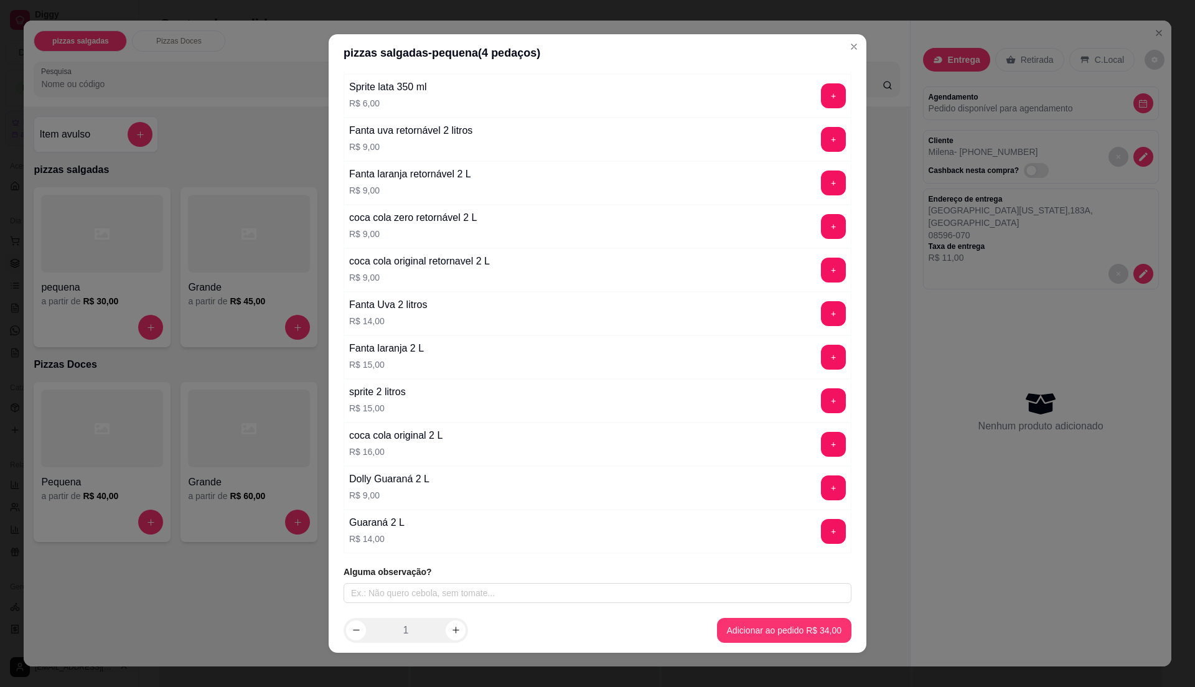
scroll to position [177, 0]
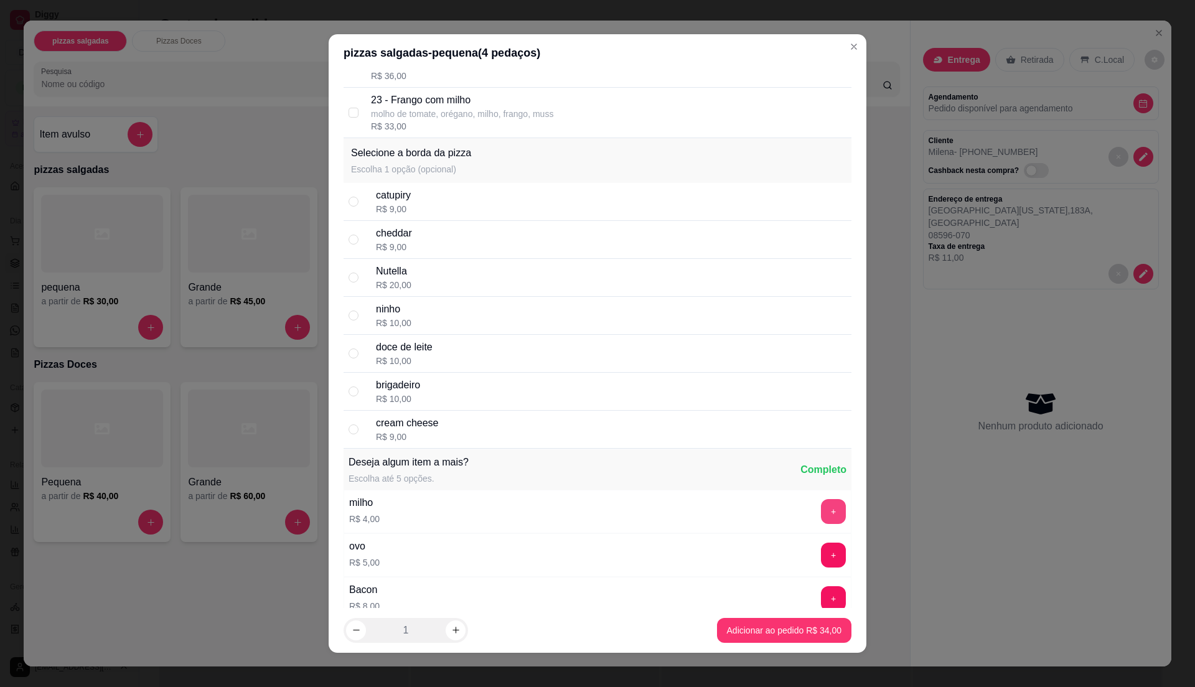
click at [821, 514] on button "+" at bounding box center [833, 511] width 25 height 25
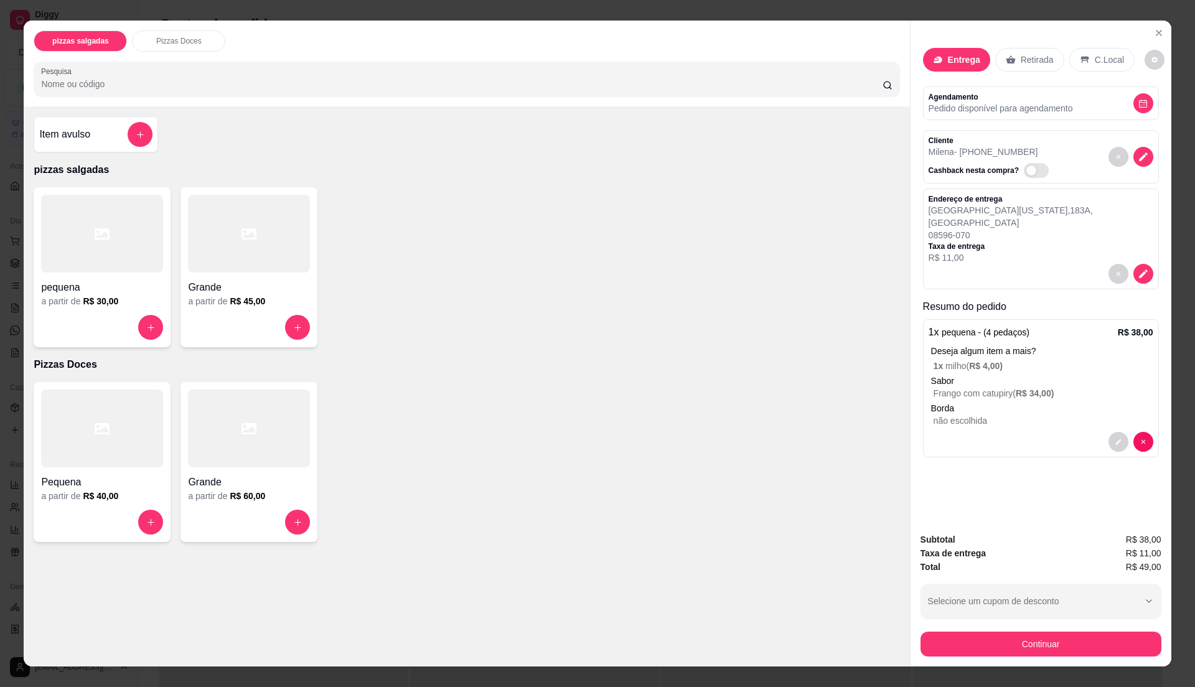
click at [1074, 415] on p "não escolhida" at bounding box center [1044, 421] width 220 height 12
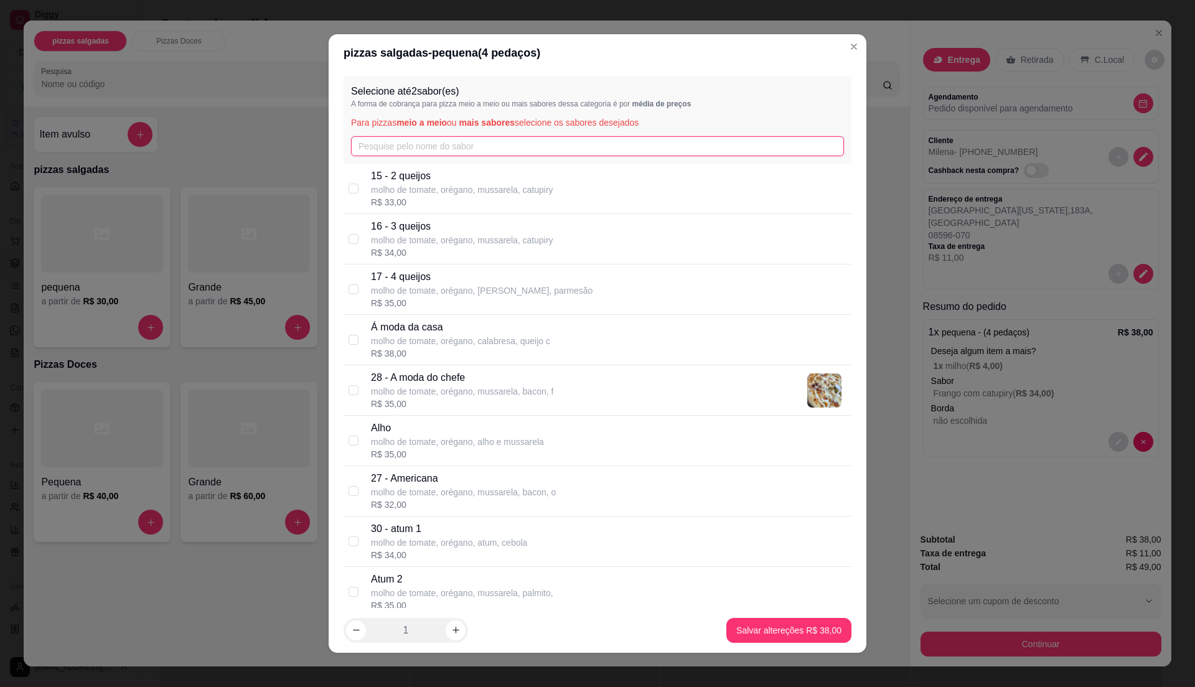
click at [474, 141] on input "text" at bounding box center [597, 146] width 493 height 20
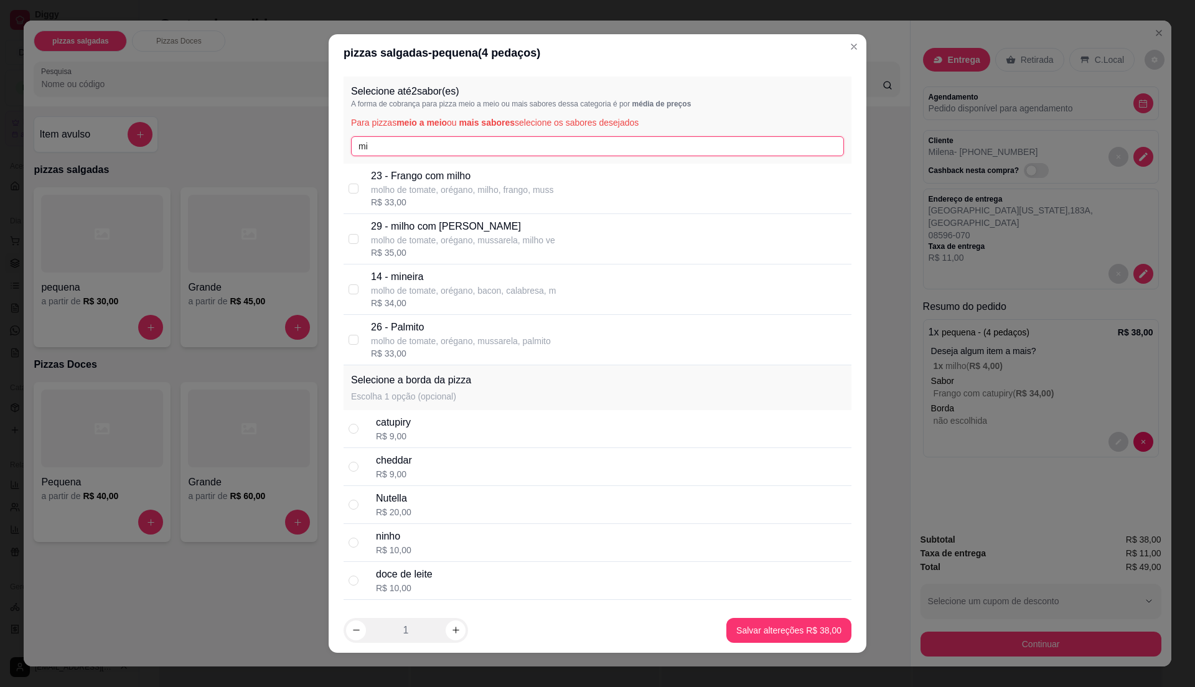
type input "m"
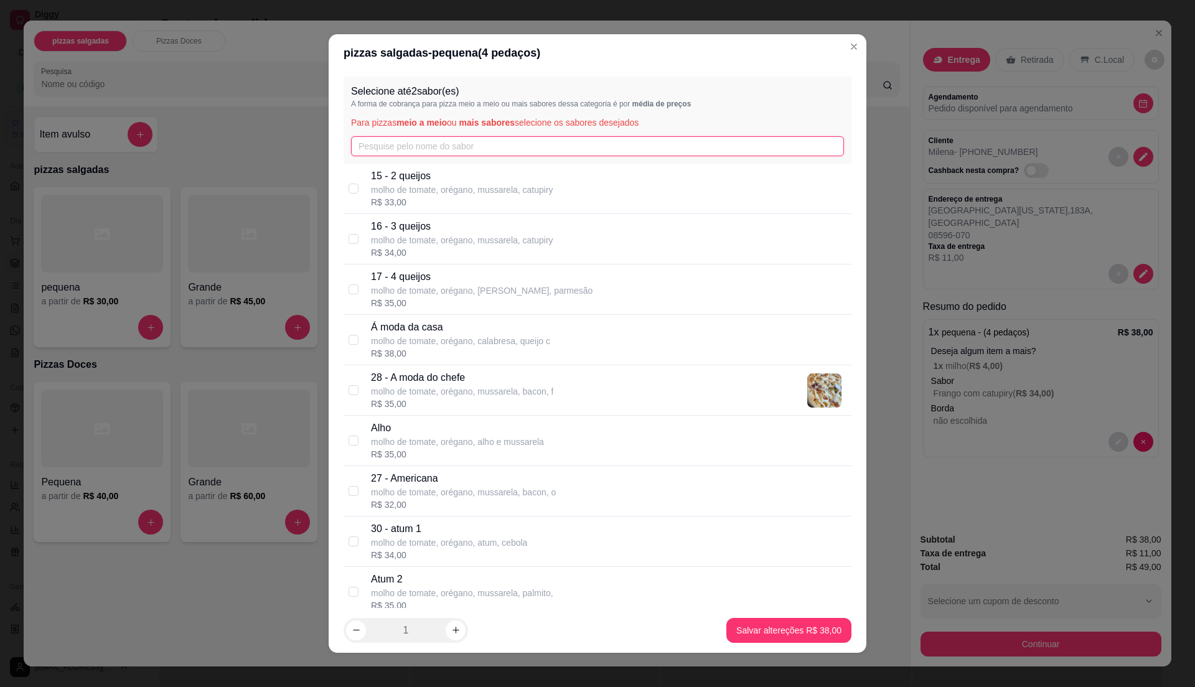
scroll to position [1992, 0]
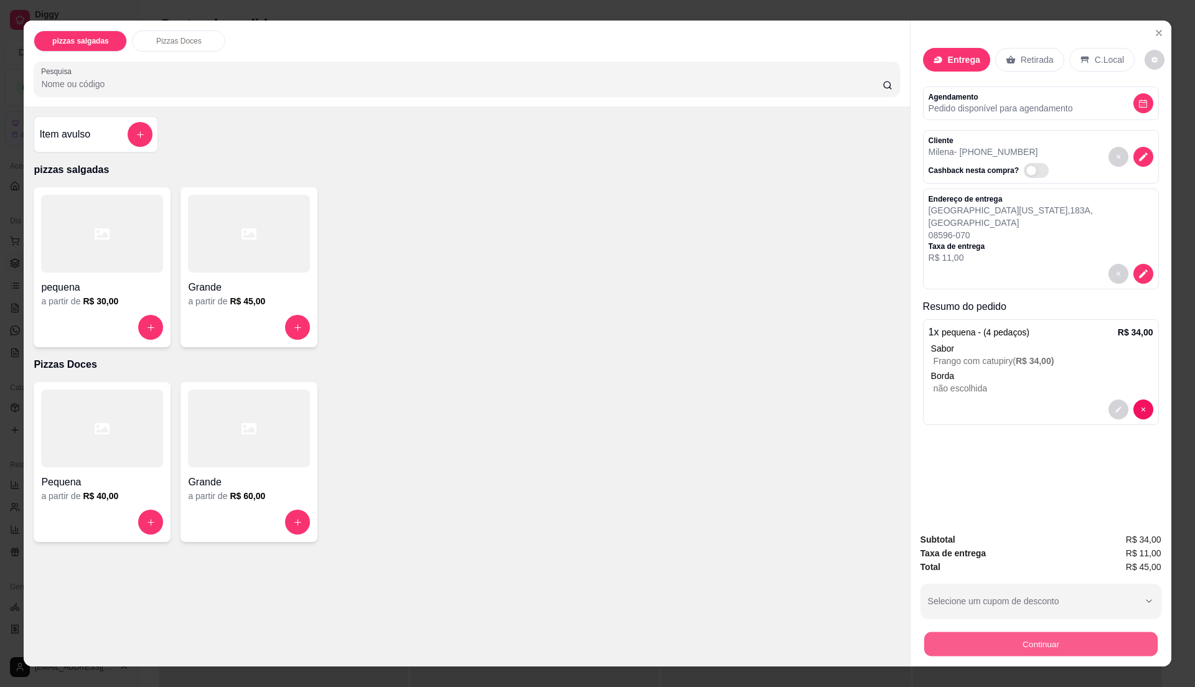
click at [1081, 654] on button "Continuar" at bounding box center [1040, 644] width 233 height 24
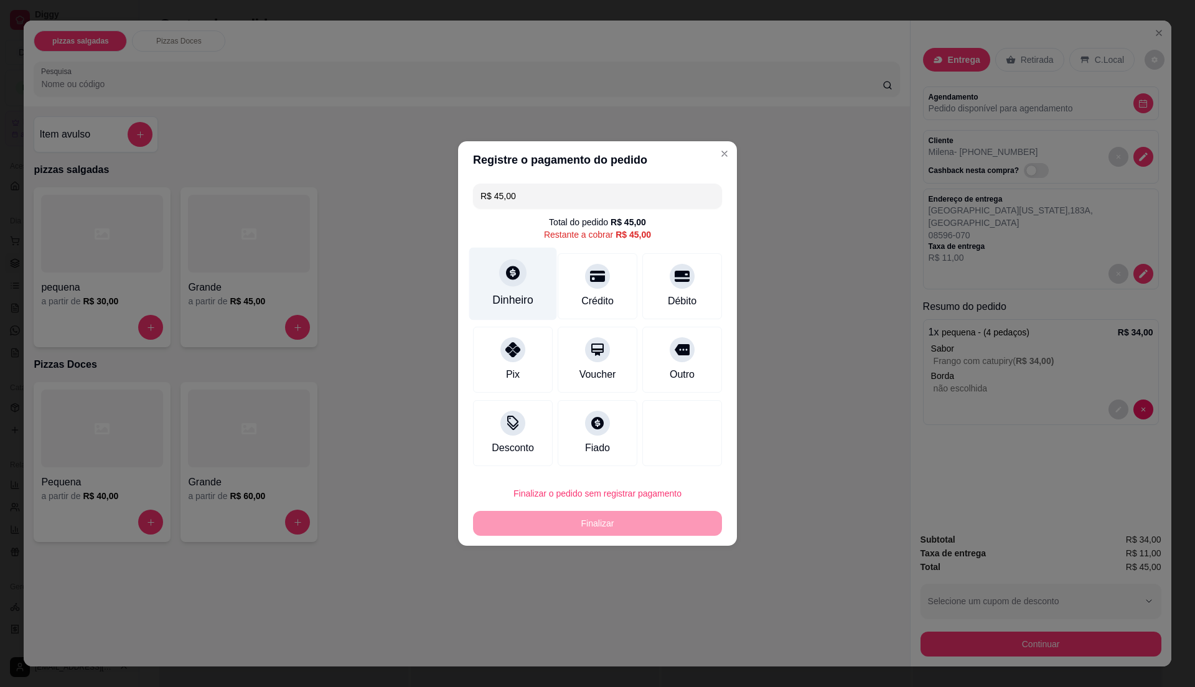
click at [511, 286] on div at bounding box center [512, 272] width 27 height 27
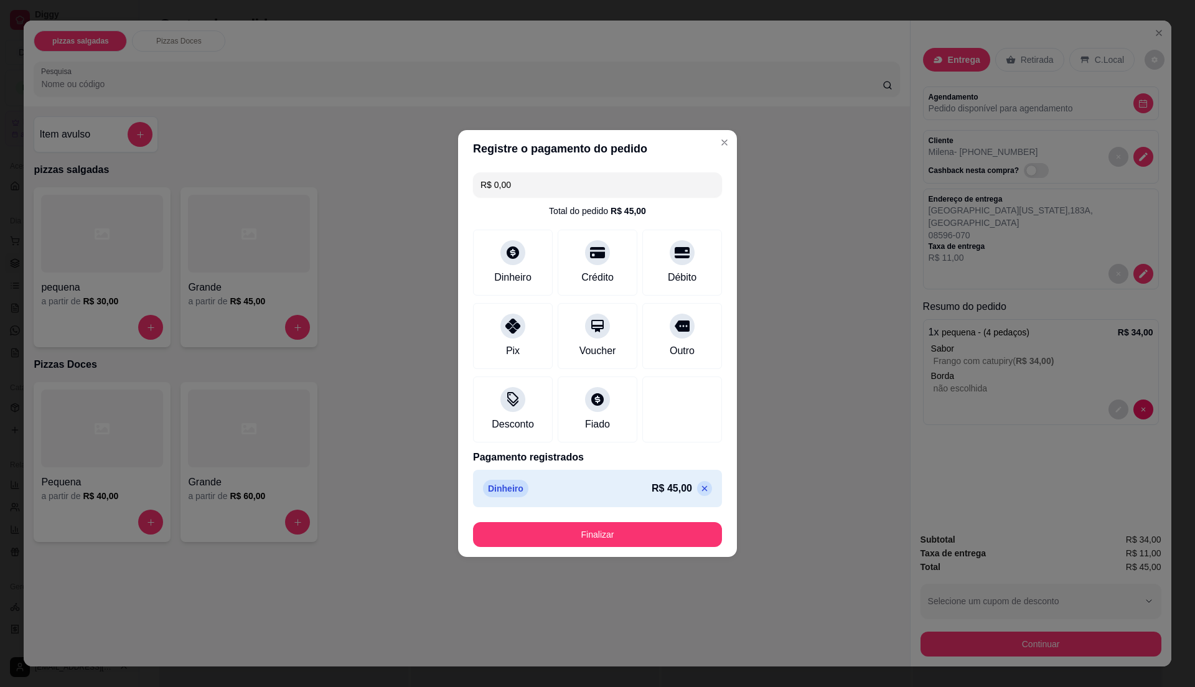
click at [700, 491] on icon at bounding box center [705, 489] width 10 height 10
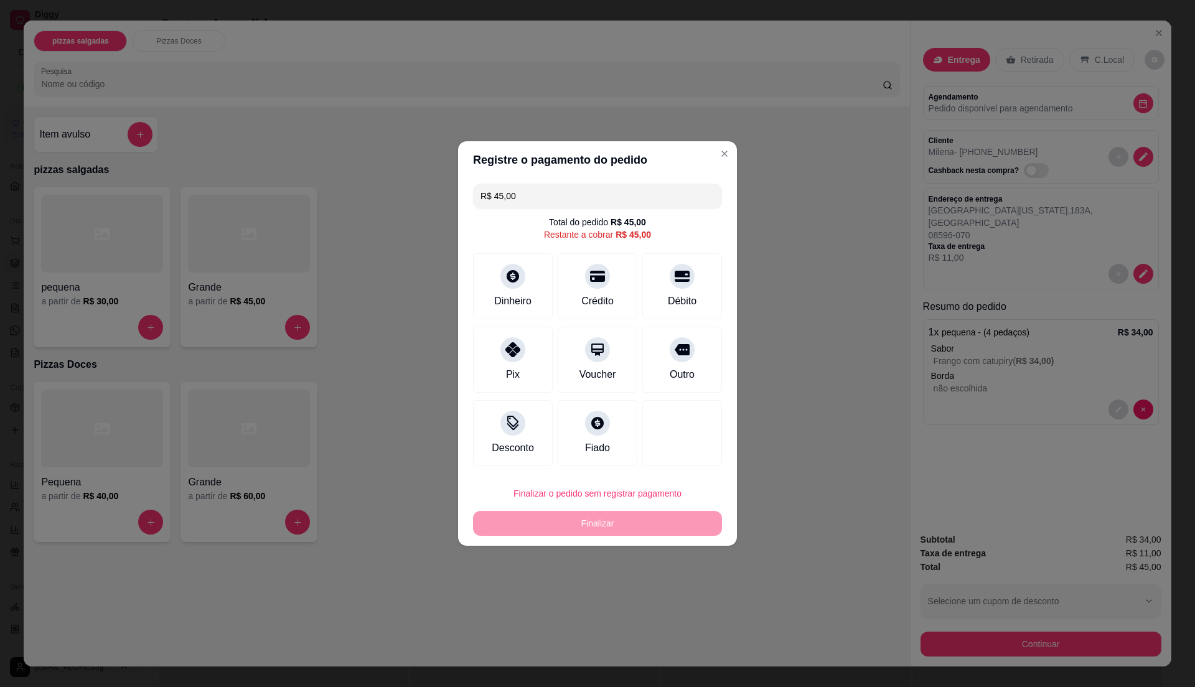
click at [670, 524] on div "Finalizar o pedido sem registrar pagamento Finalizar" at bounding box center [597, 508] width 249 height 55
click at [657, 491] on button "Finalizar o pedido sem registrar pagamento" at bounding box center [597, 493] width 249 height 25
click at [680, 607] on button "Confirmar" at bounding box center [677, 597] width 46 height 19
type input "R$ 0,00"
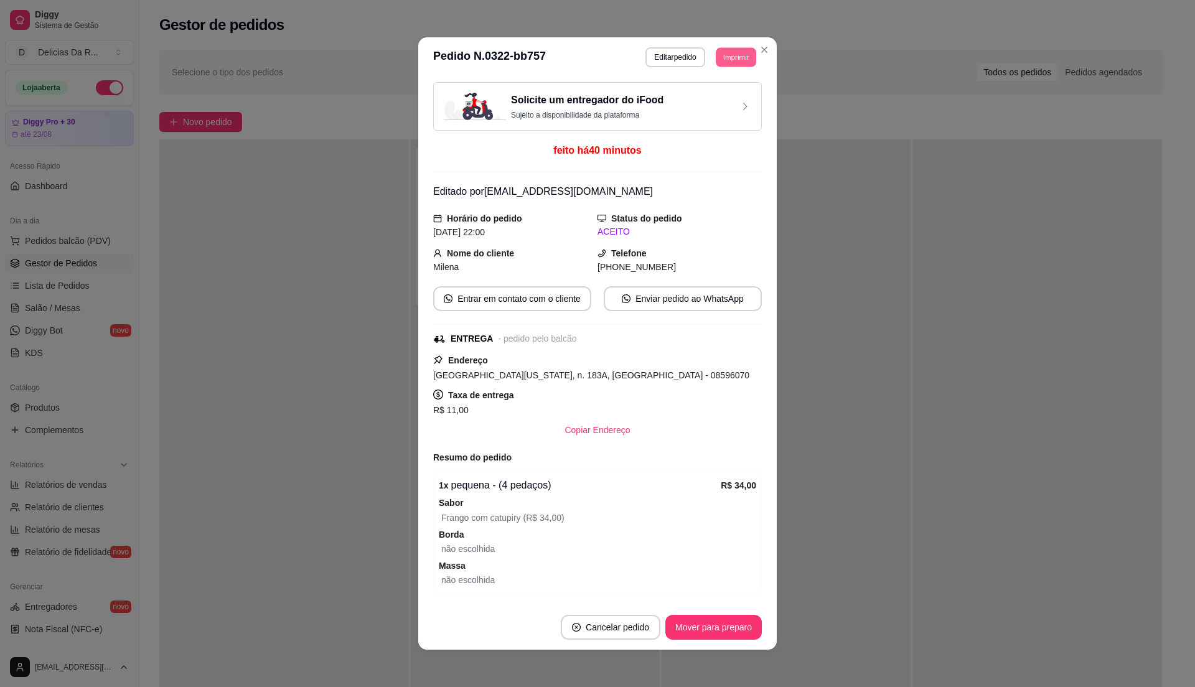
click at [726, 50] on button "Imprimir" at bounding box center [736, 56] width 40 height 19
click at [727, 105] on button "IMPRESSORA" at bounding box center [707, 101] width 90 height 20
click at [727, 633] on button "Mover para preparo" at bounding box center [714, 627] width 97 height 25
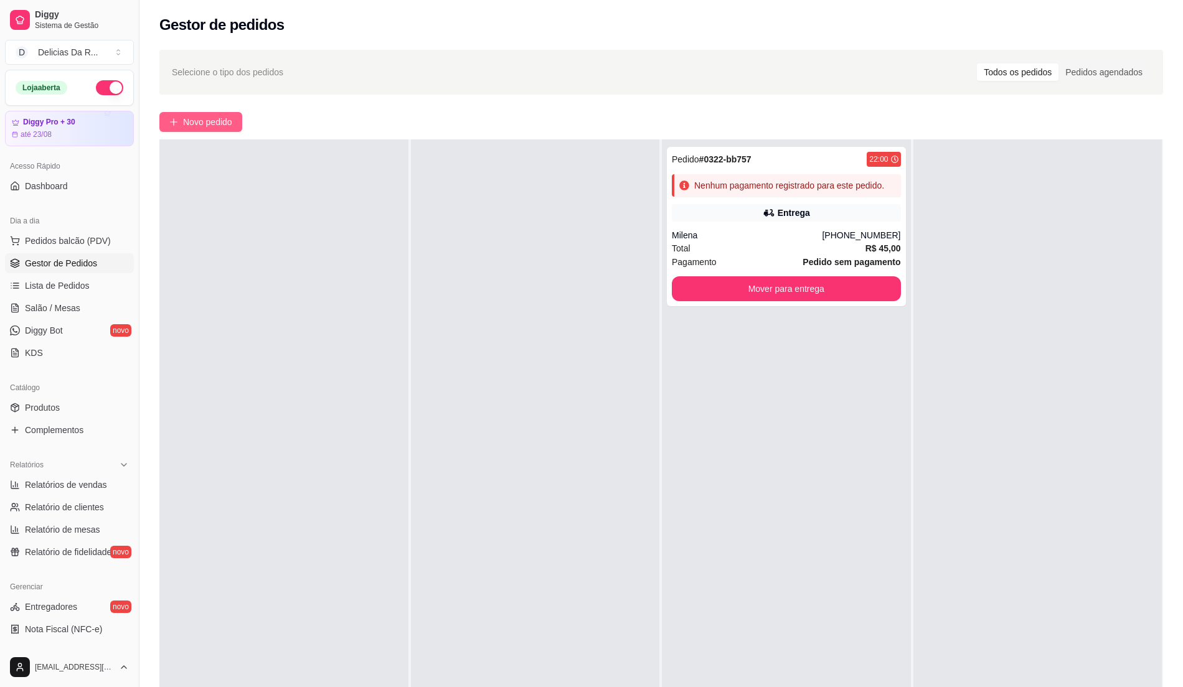
click at [199, 116] on span "Novo pedido" at bounding box center [207, 122] width 49 height 14
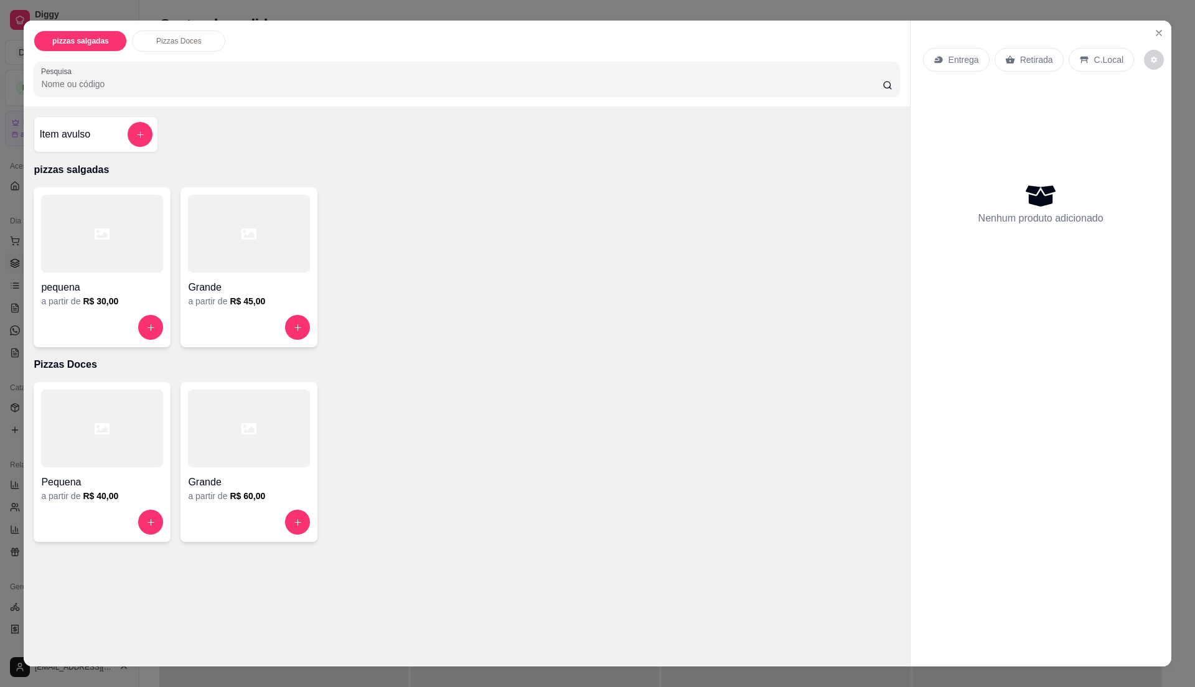
click at [93, 443] on div at bounding box center [102, 429] width 122 height 78
click at [240, 499] on h6 "R$ 60,00" at bounding box center [247, 496] width 35 height 12
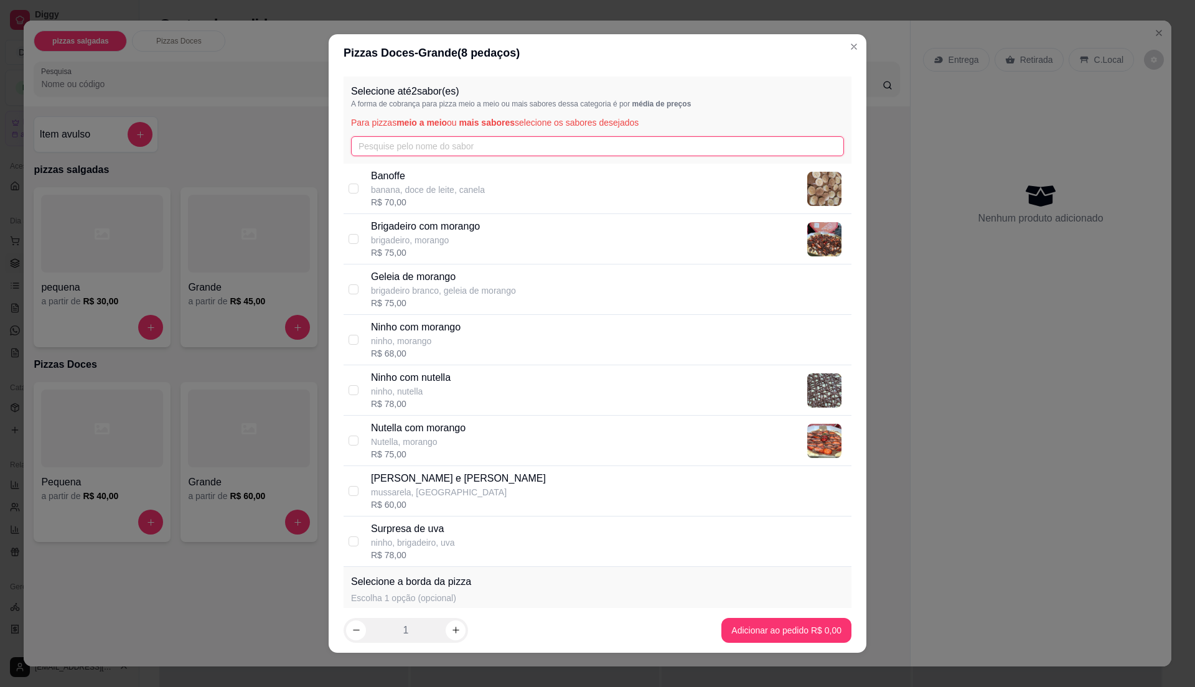
click at [583, 148] on input "text" at bounding box center [597, 146] width 493 height 20
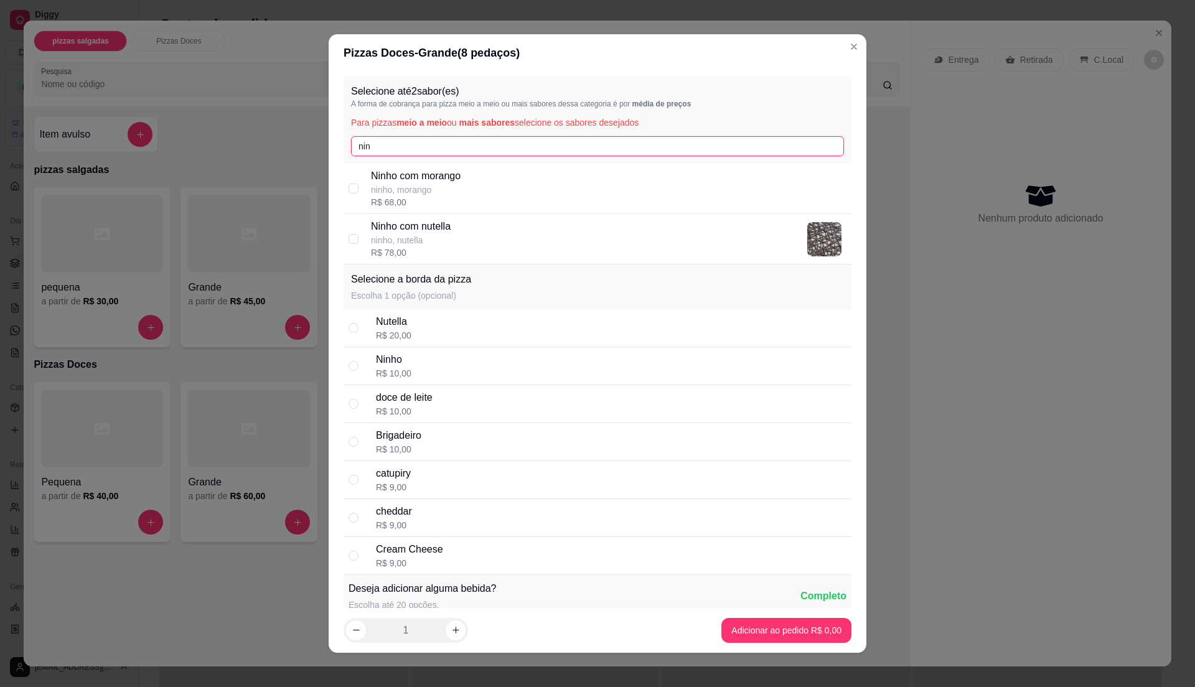
type input "nin"
drag, startPoint x: 488, startPoint y: 190, endPoint x: 501, endPoint y: 209, distance: 23.0
click at [489, 190] on div "Ninho com [PERSON_NAME], morango R$ 68,00" at bounding box center [609, 189] width 476 height 40
checkbox input "true"
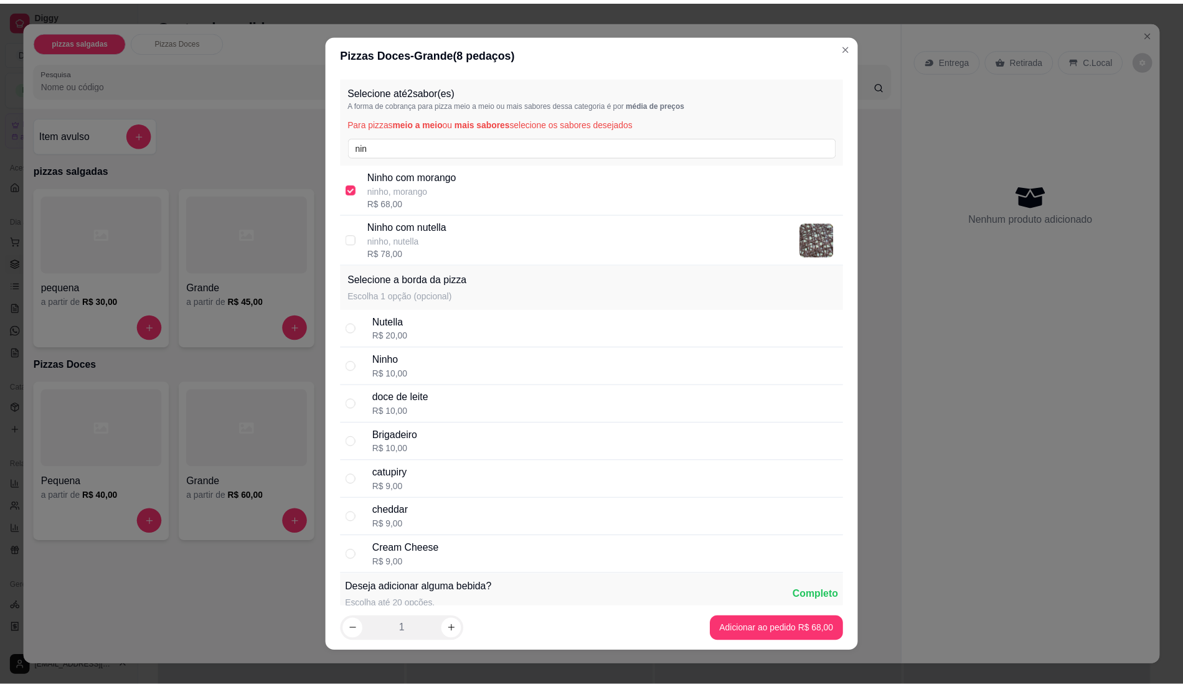
scroll to position [725, 0]
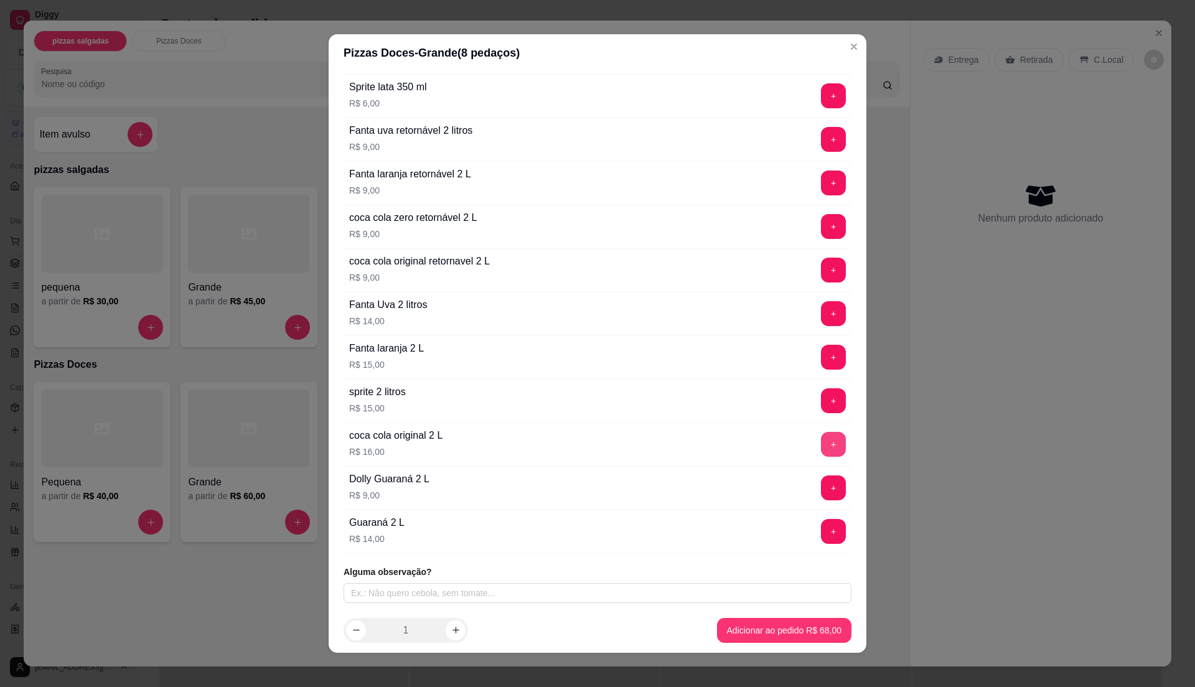
click at [821, 444] on button "+" at bounding box center [833, 444] width 25 height 25
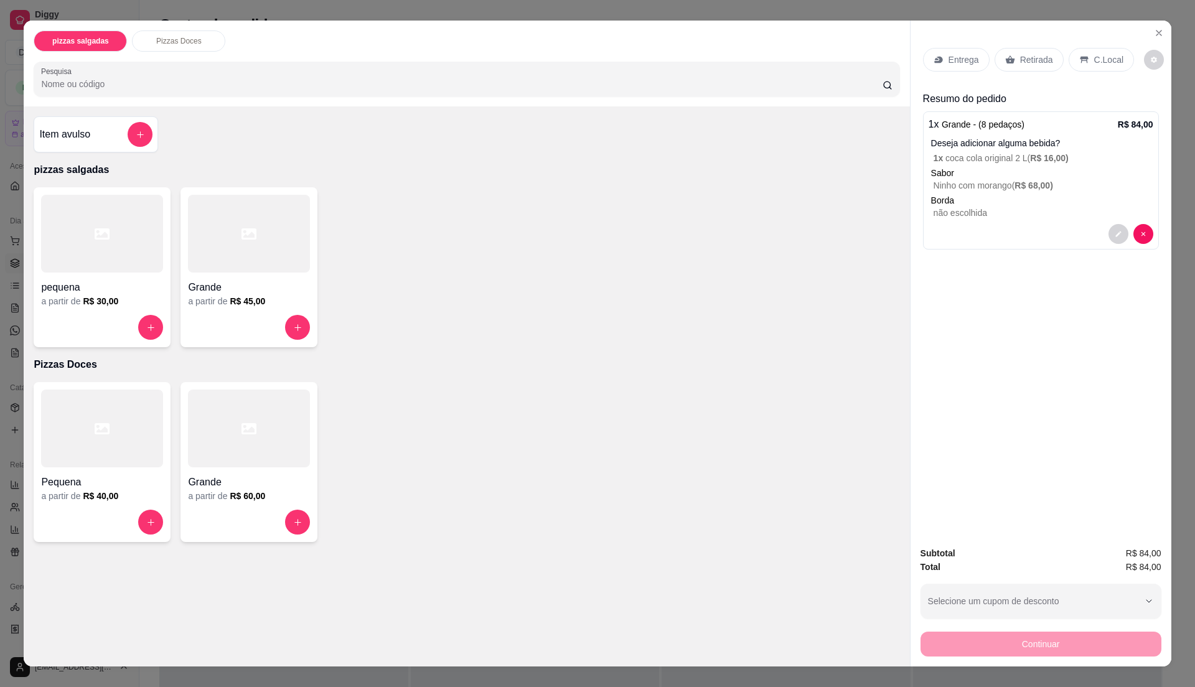
click at [1040, 67] on div "Retirada" at bounding box center [1029, 60] width 69 height 24
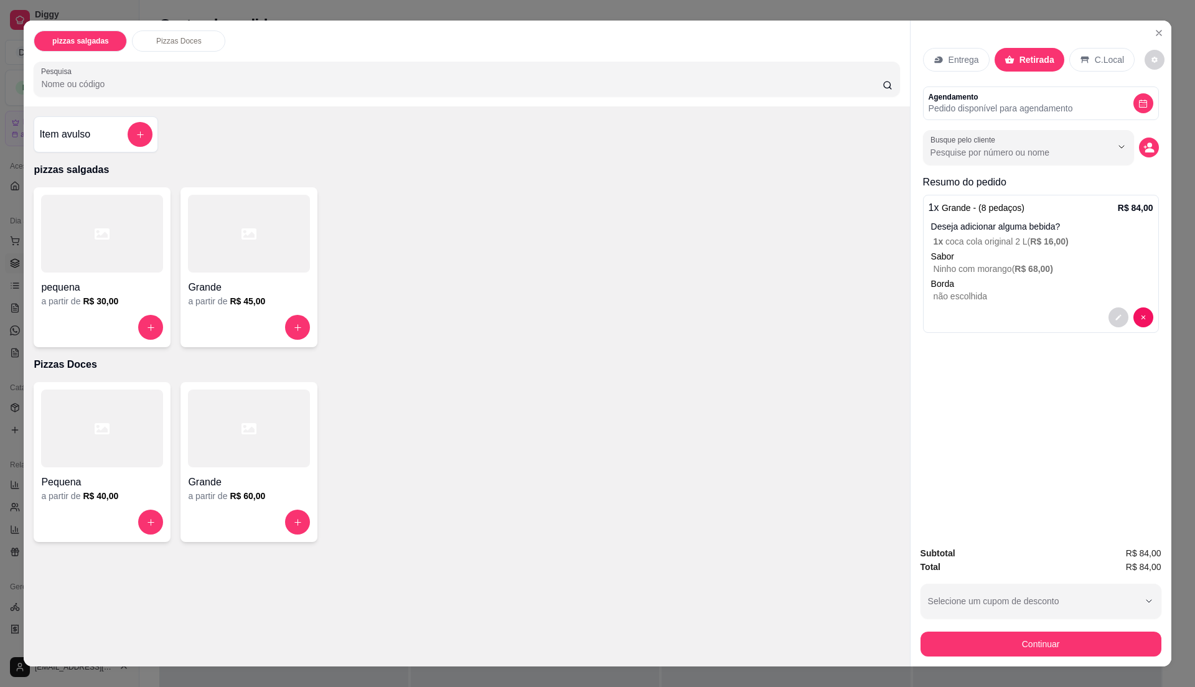
click at [962, 63] on p "Entrega" at bounding box center [964, 60] width 31 height 12
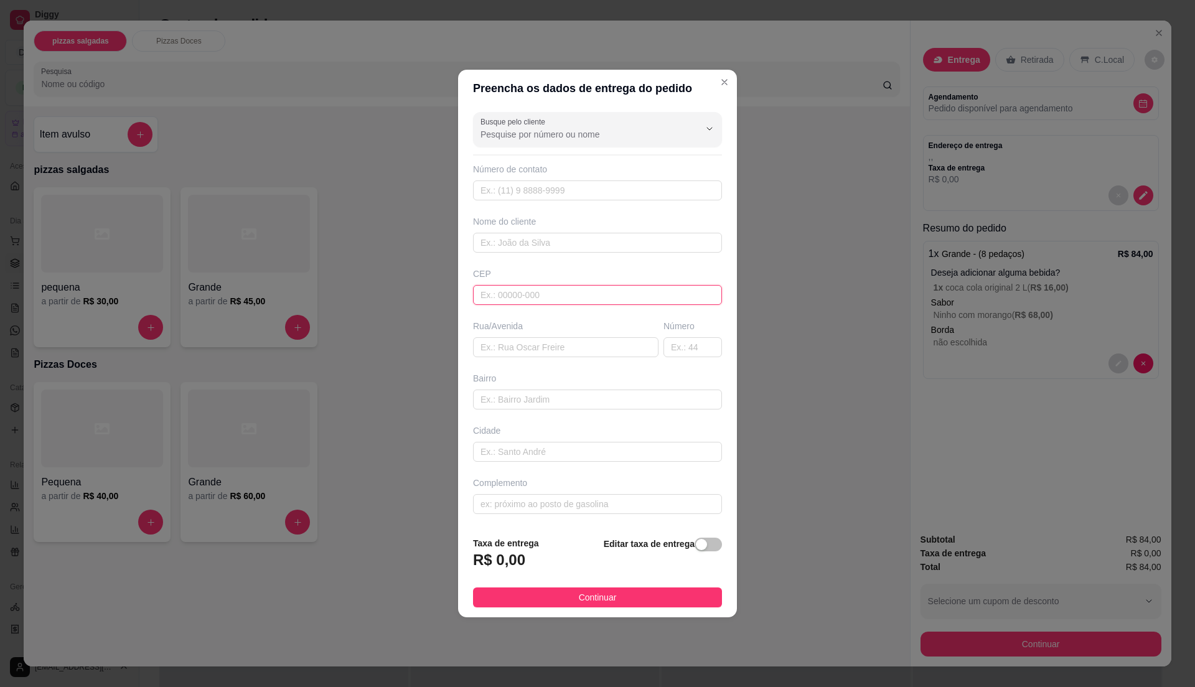
click at [587, 296] on input "text" at bounding box center [597, 295] width 249 height 20
paste input "08577540"
type input "08577540"
type input "Rua [PERSON_NAME]"
type input "[GEOGRAPHIC_DATA]"
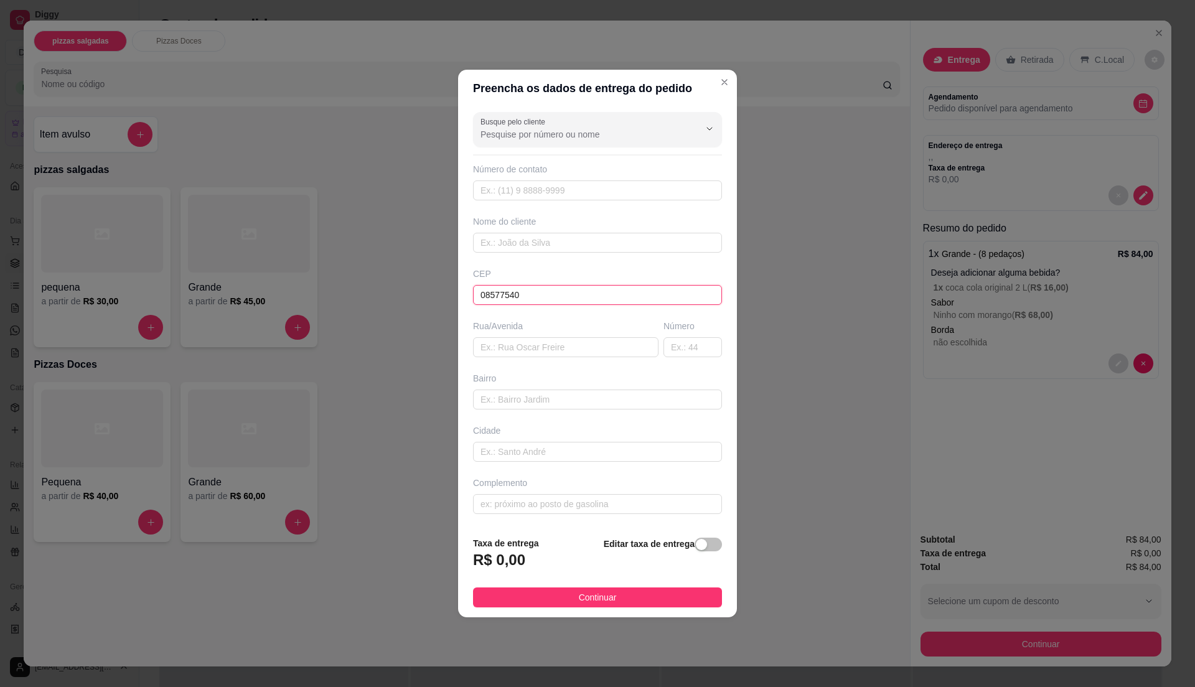
type input "Itaquaquecetuba"
type input "08577540"
click at [569, 243] on input "text" at bounding box center [597, 243] width 249 height 20
type input "[PERSON_NAME] / hiago"
click at [591, 196] on input "text" at bounding box center [597, 191] width 249 height 20
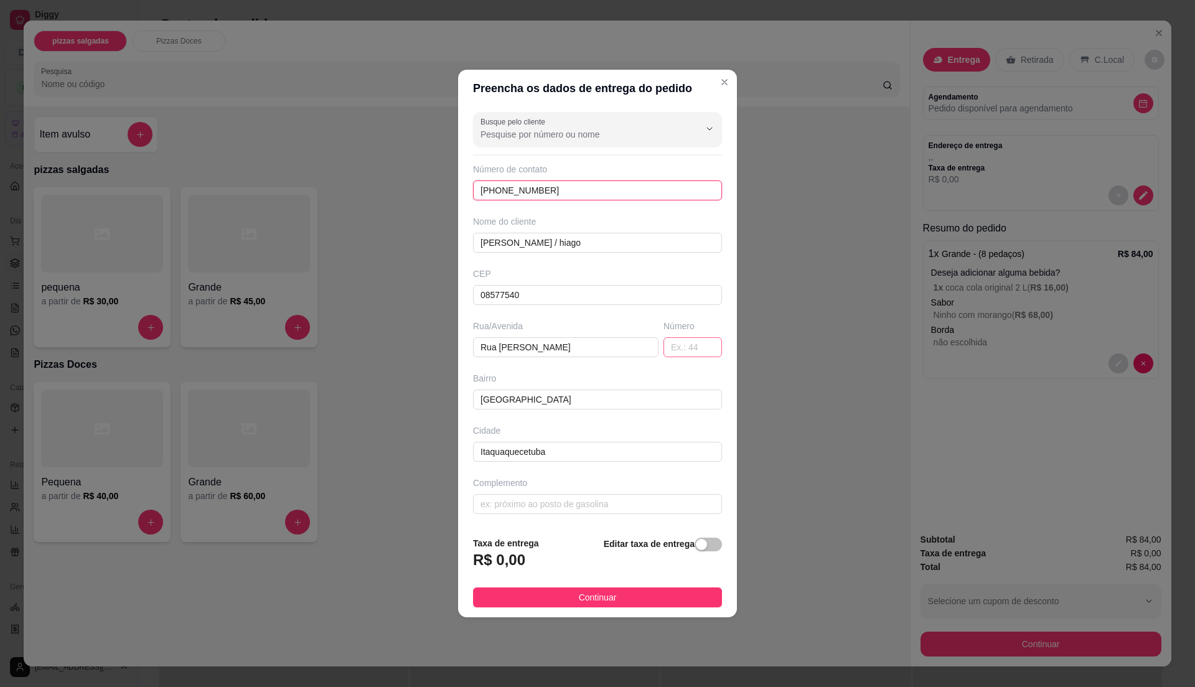
type input "[PHONE_NUMBER]"
click at [685, 346] on input "text" at bounding box center [693, 347] width 59 height 20
type input "1450"
click at [631, 596] on button "Continuar" at bounding box center [597, 598] width 249 height 20
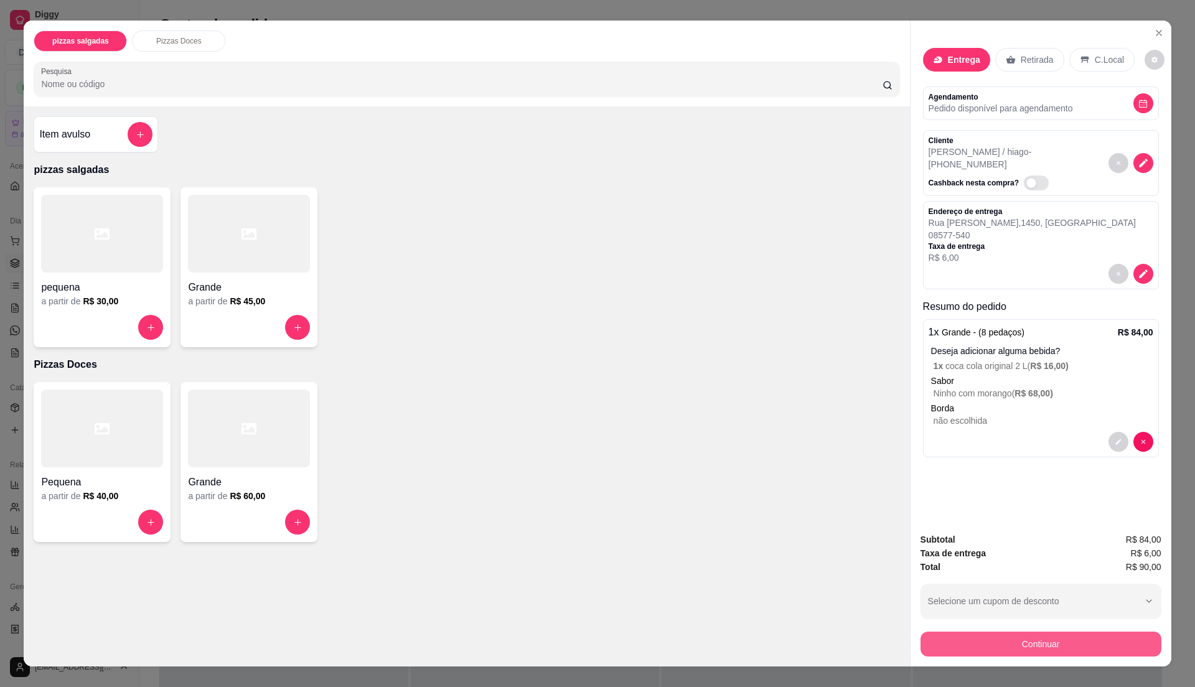
click at [1080, 633] on button "Continuar" at bounding box center [1041, 644] width 241 height 25
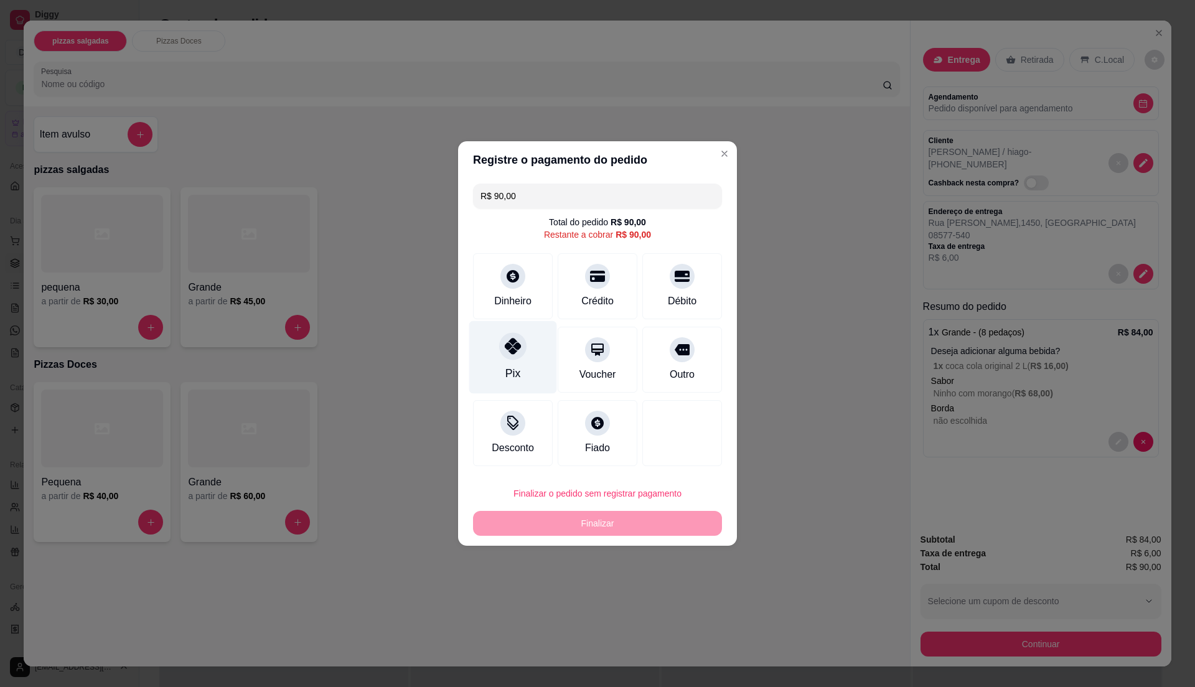
click at [493, 369] on div "Pix" at bounding box center [513, 357] width 88 height 73
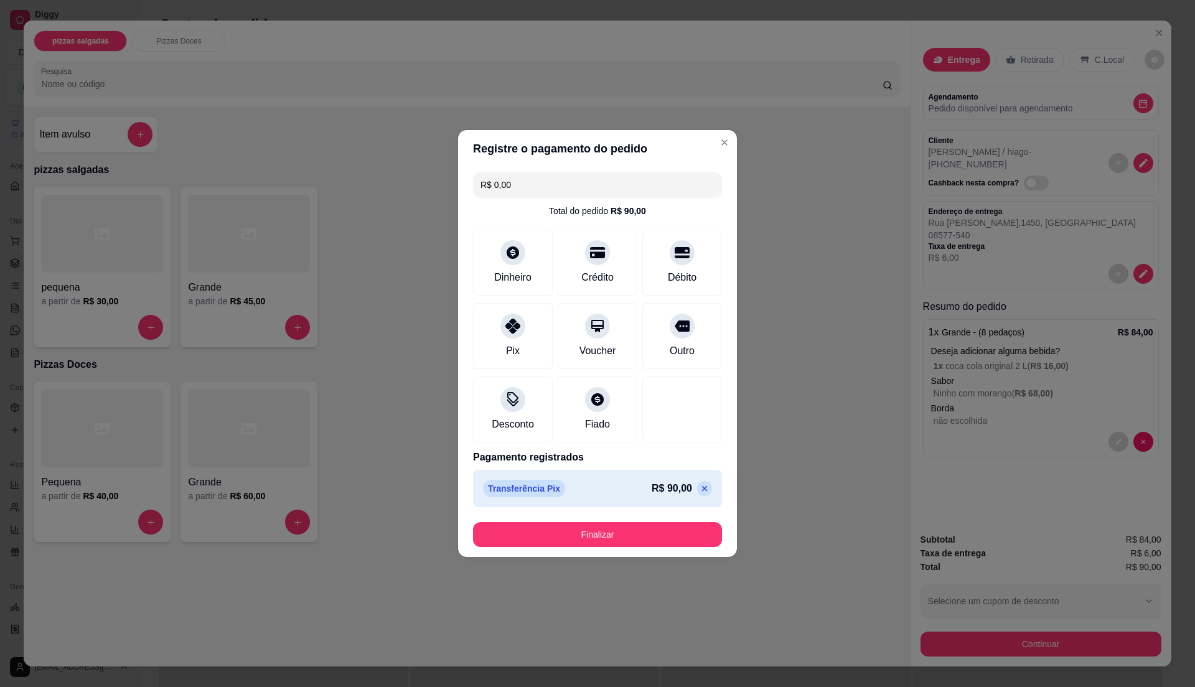
click at [610, 530] on button "Finalizar" at bounding box center [597, 534] width 249 height 25
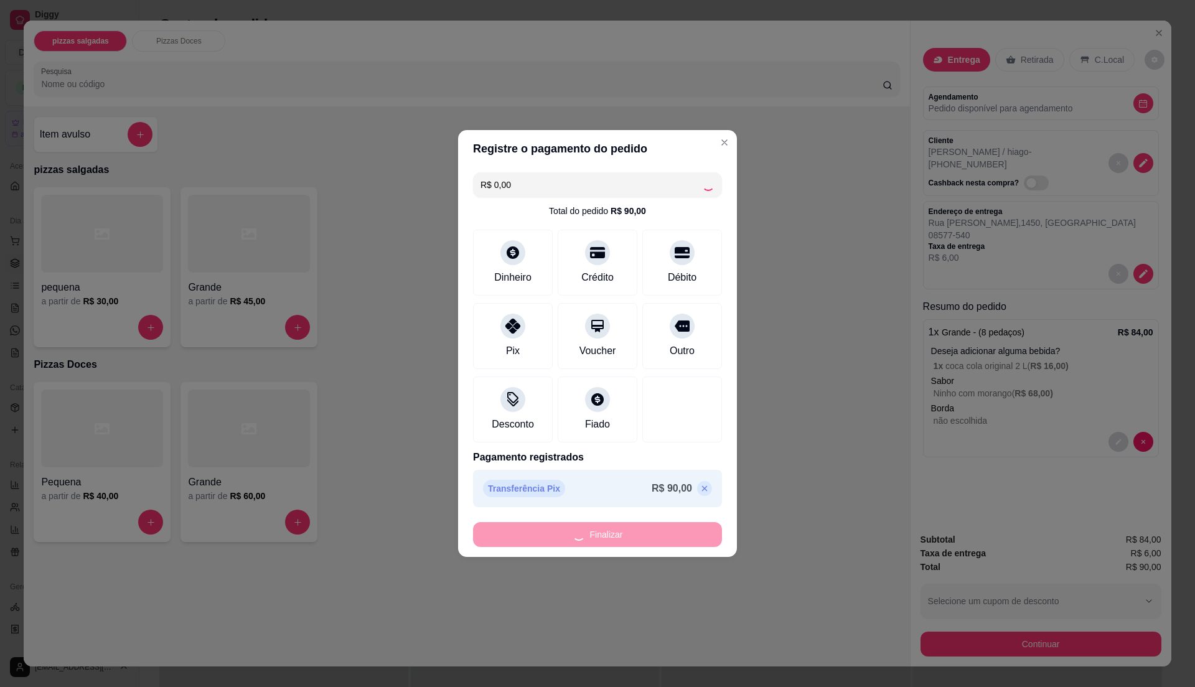
type input "-R$ 90,00"
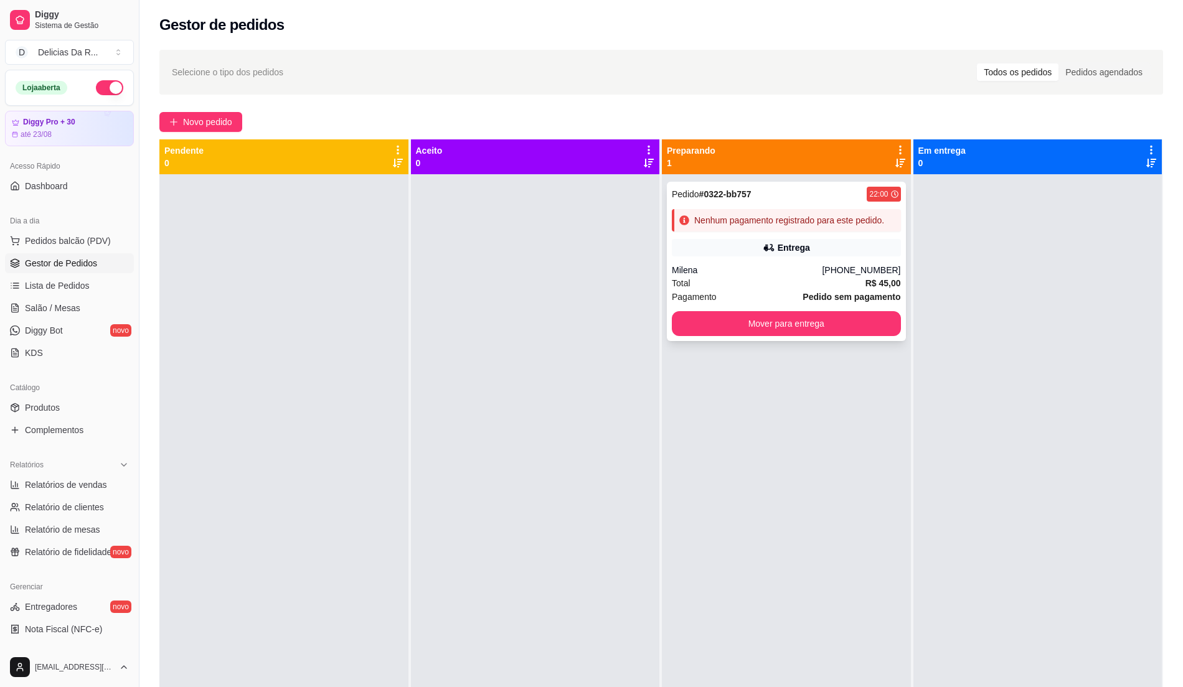
click at [855, 283] on div "Total R$ 45,00" at bounding box center [786, 283] width 229 height 14
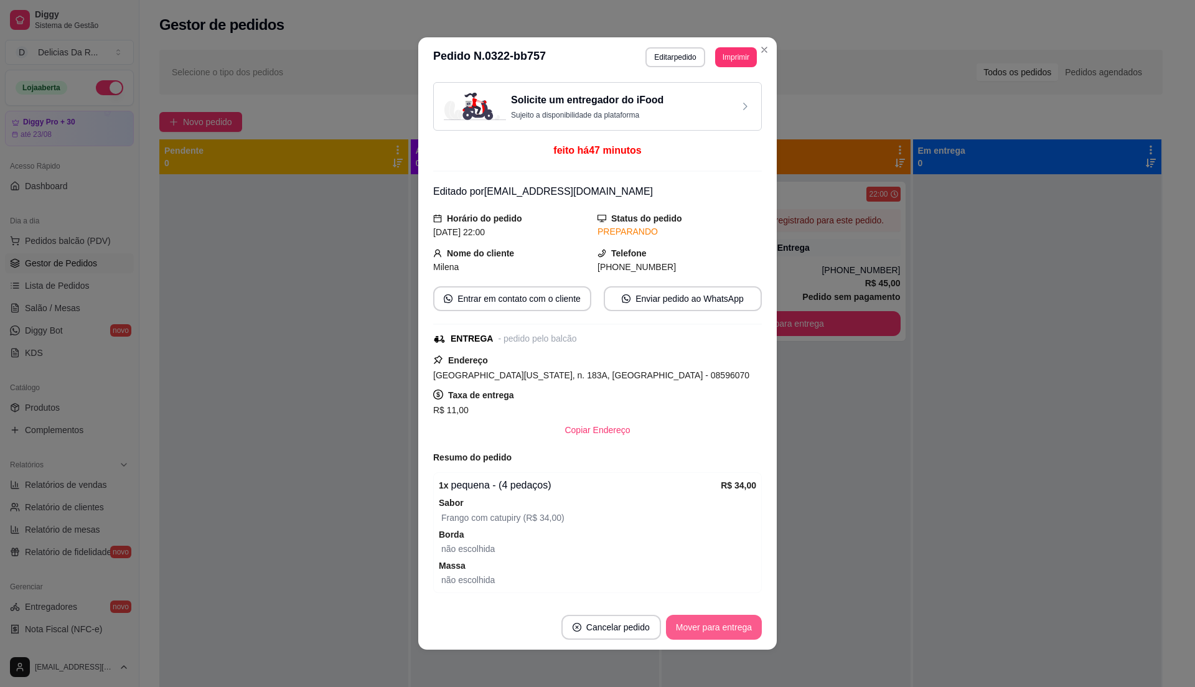
click at [747, 618] on button "Mover para entrega" at bounding box center [714, 627] width 96 height 25
click at [745, 618] on div "Mover para entrega" at bounding box center [705, 627] width 113 height 25
click at [746, 621] on div "Mover para entrega" at bounding box center [705, 627] width 113 height 25
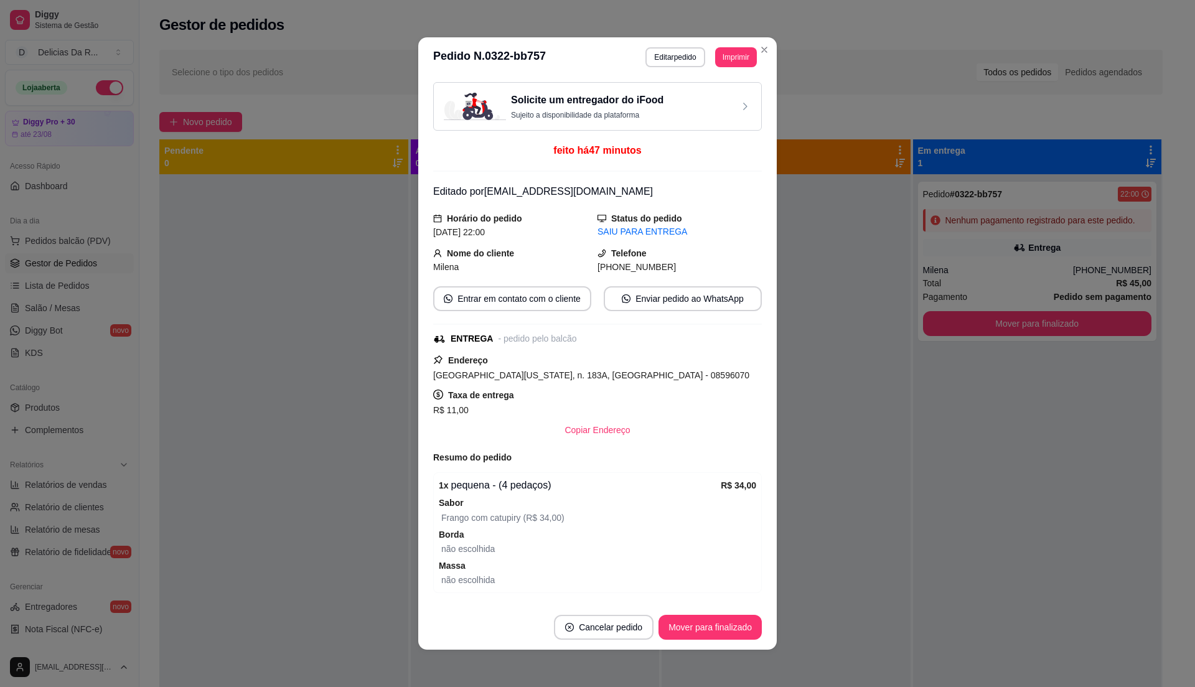
click at [746, 621] on button "Mover para finalizado" at bounding box center [710, 627] width 103 height 25
click at [746, 621] on div "Mover para finalizado" at bounding box center [701, 627] width 121 height 25
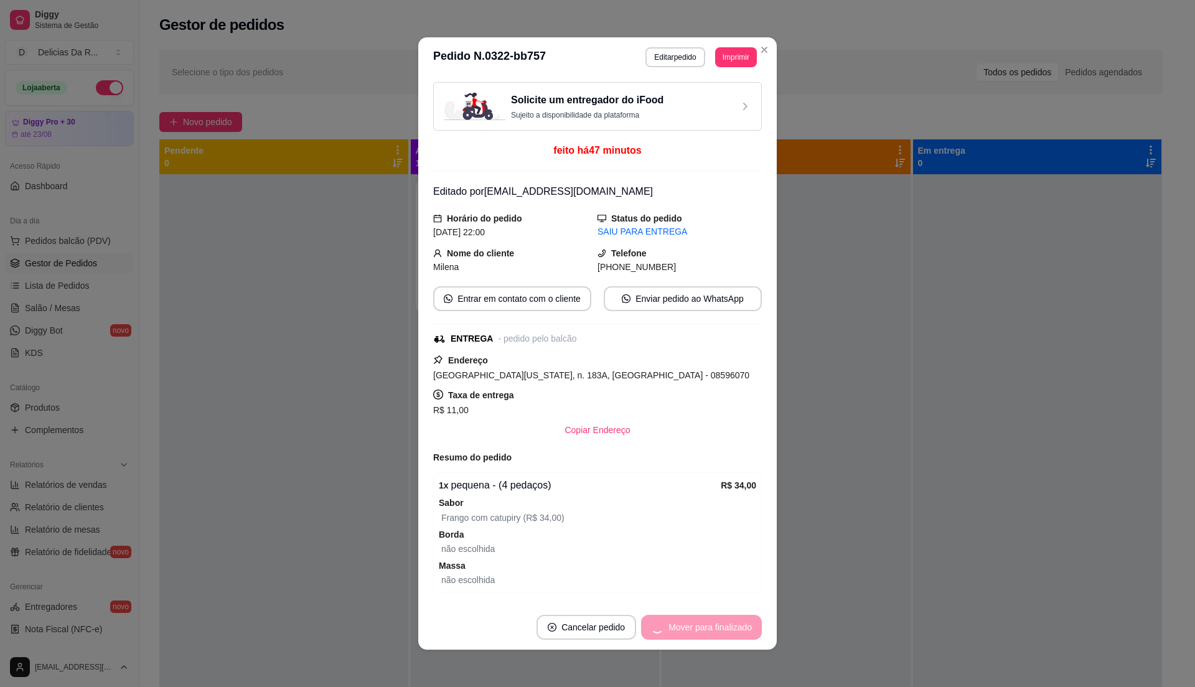
click at [746, 621] on div "Mover para finalizado" at bounding box center [701, 627] width 121 height 25
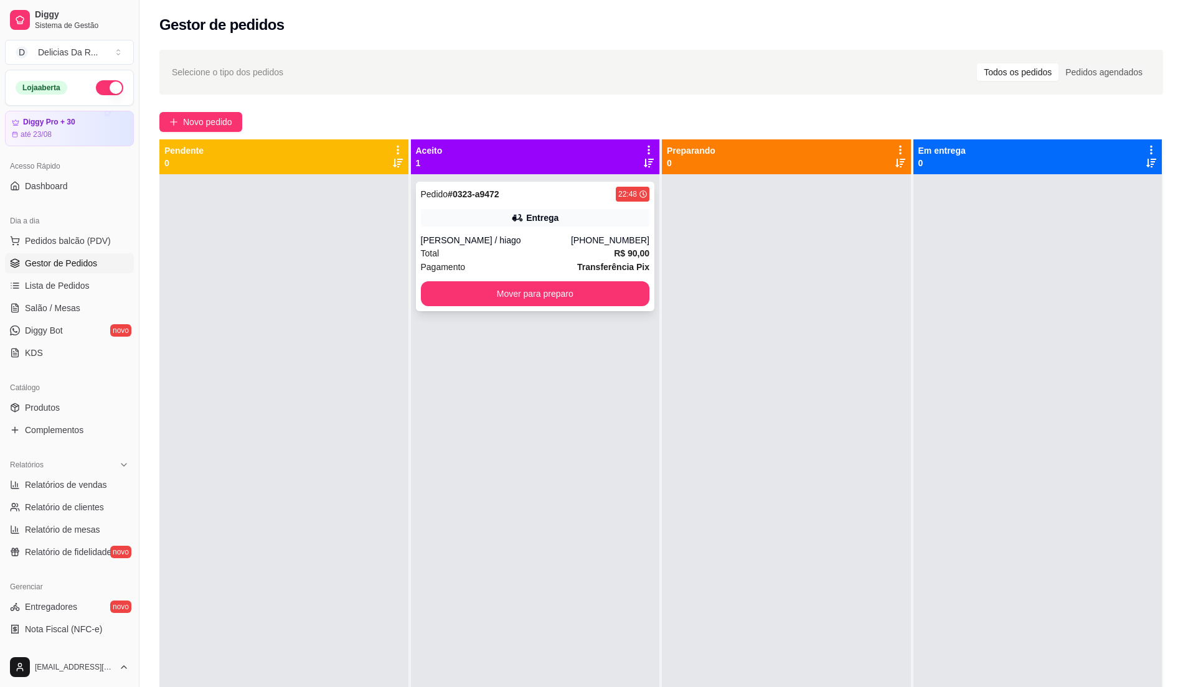
click at [559, 225] on div "Entrega" at bounding box center [535, 217] width 229 height 17
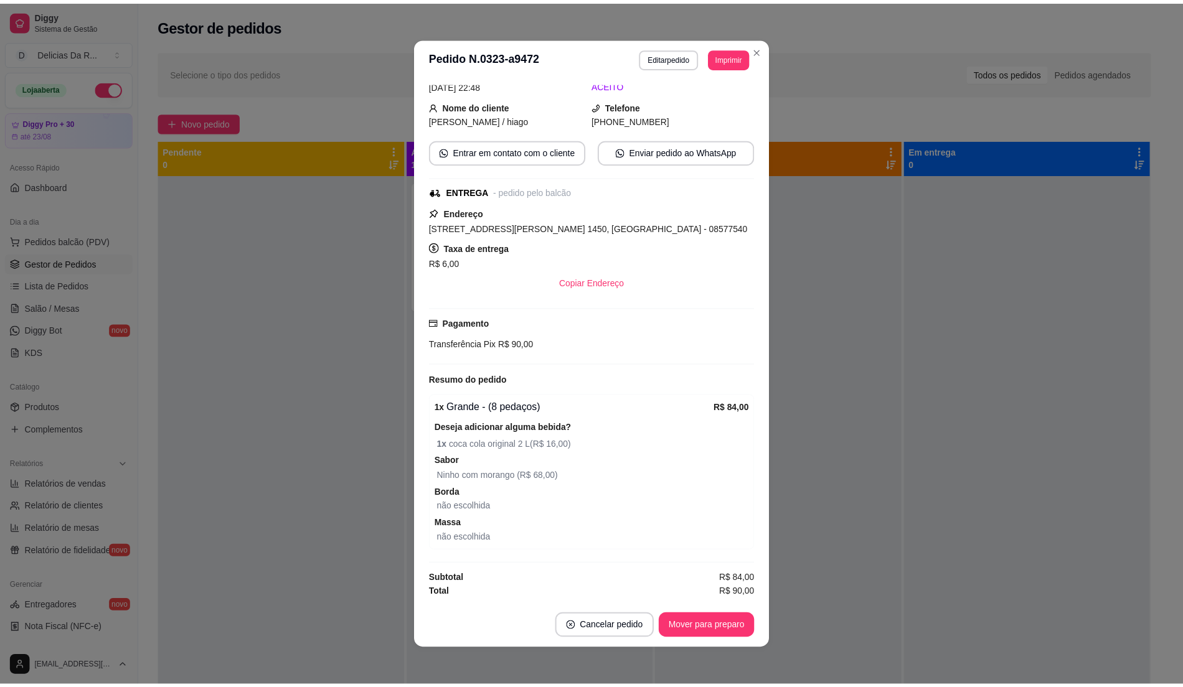
scroll to position [2, 0]
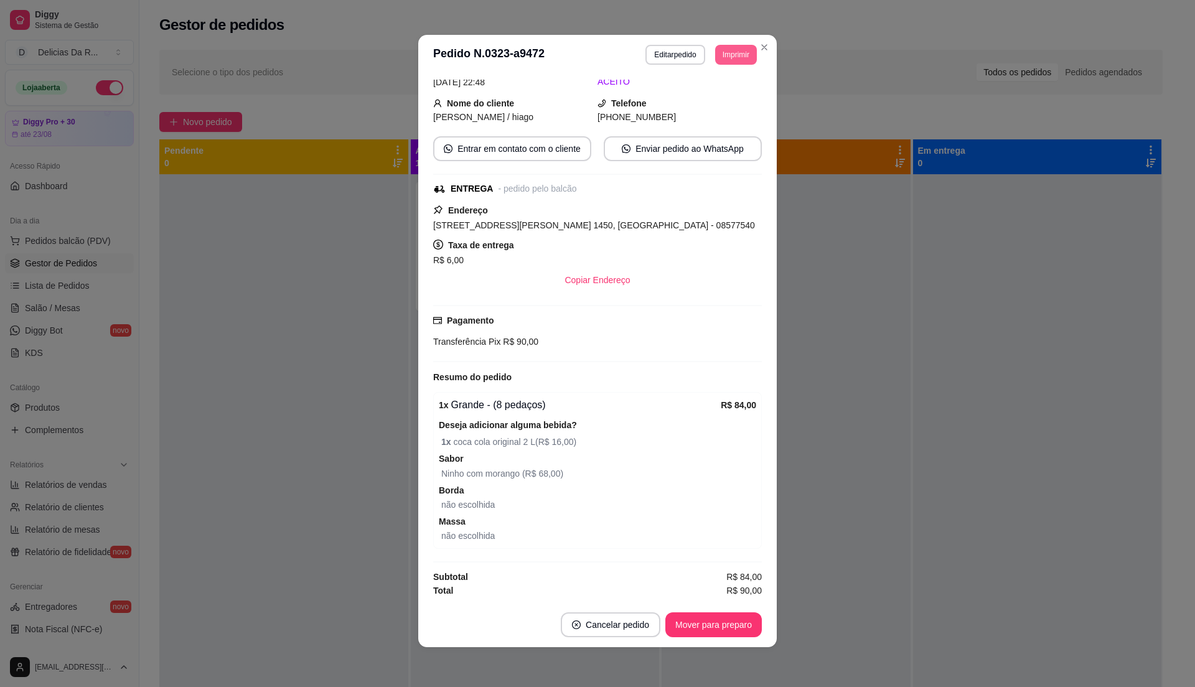
click at [735, 49] on button "Imprimir" at bounding box center [736, 55] width 42 height 20
click at [738, 90] on button "IMPRESSORA" at bounding box center [717, 93] width 72 height 16
click at [735, 626] on button "Mover para preparo" at bounding box center [713, 625] width 93 height 24
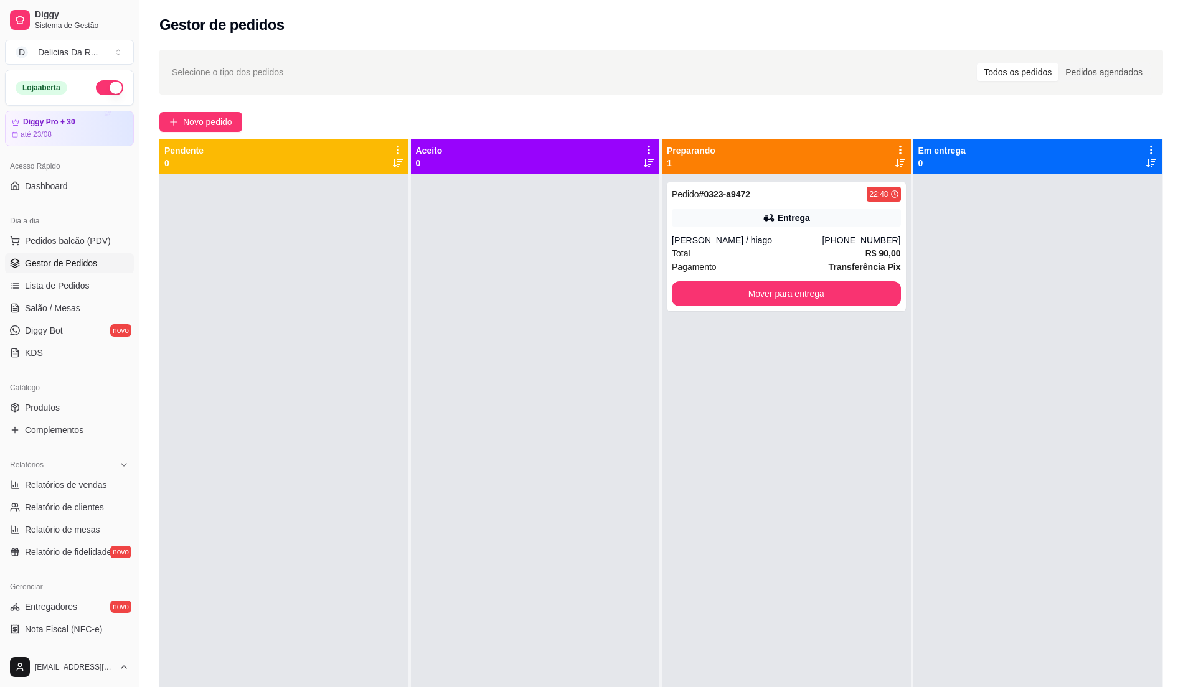
drag, startPoint x: 969, startPoint y: 448, endPoint x: 919, endPoint y: 384, distance: 81.7
click at [964, 441] on div at bounding box center [1037, 517] width 249 height 687
click at [108, 88] on button "button" at bounding box center [109, 87] width 27 height 15
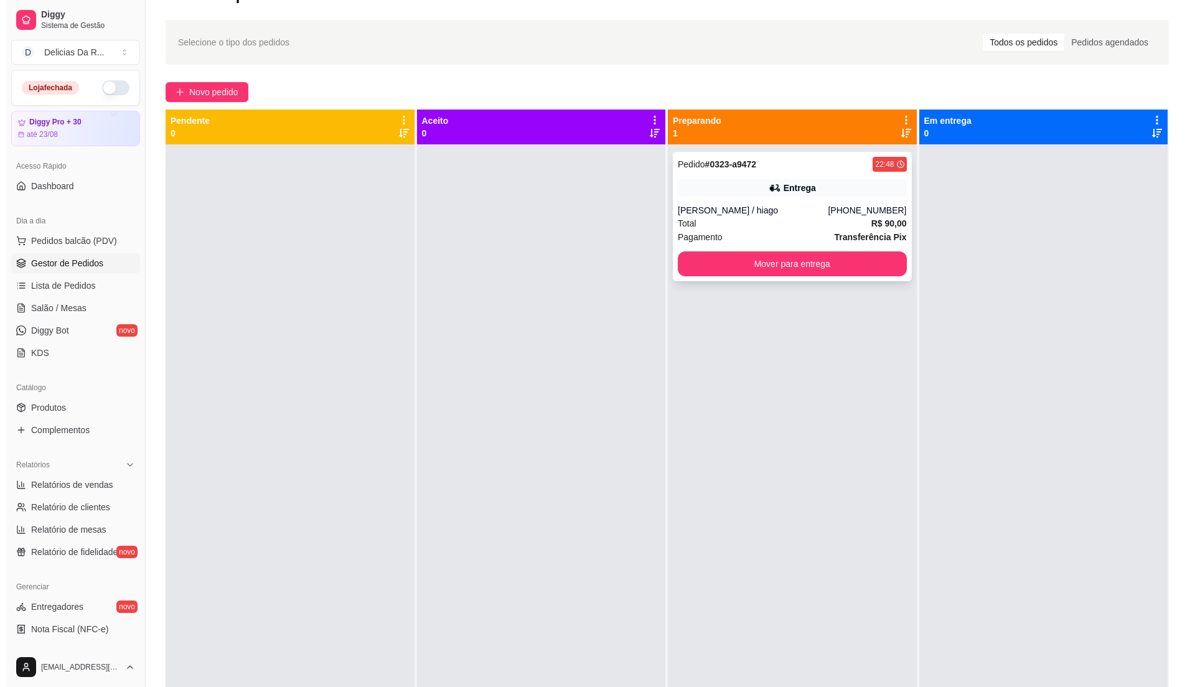
scroll to position [0, 0]
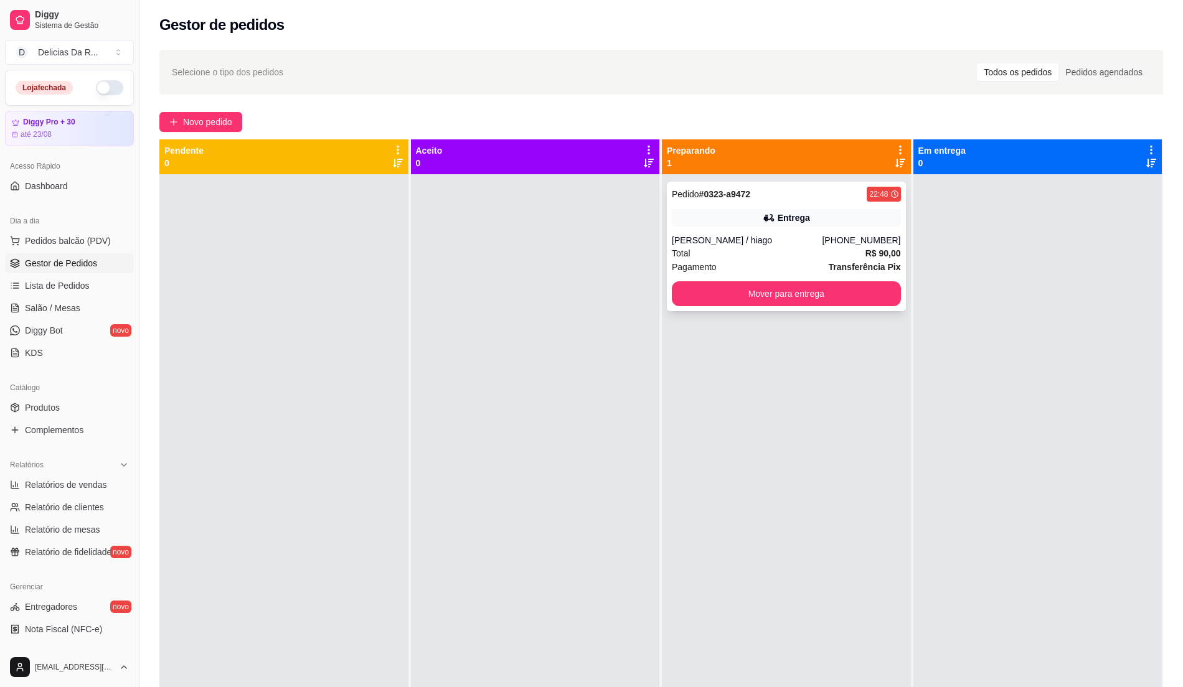
click at [766, 259] on div "Total R$ 90,00" at bounding box center [786, 254] width 229 height 14
click at [802, 265] on div "Pagamento Transferência Pix" at bounding box center [786, 267] width 229 height 14
click at [852, 247] on div "[PHONE_NUMBER]" at bounding box center [861, 240] width 78 height 12
click at [780, 195] on div "Pedido # 0323-a9472 22:48" at bounding box center [786, 194] width 229 height 15
click at [795, 191] on div "Pedido # 0323-a9472 22:48" at bounding box center [786, 194] width 229 height 15
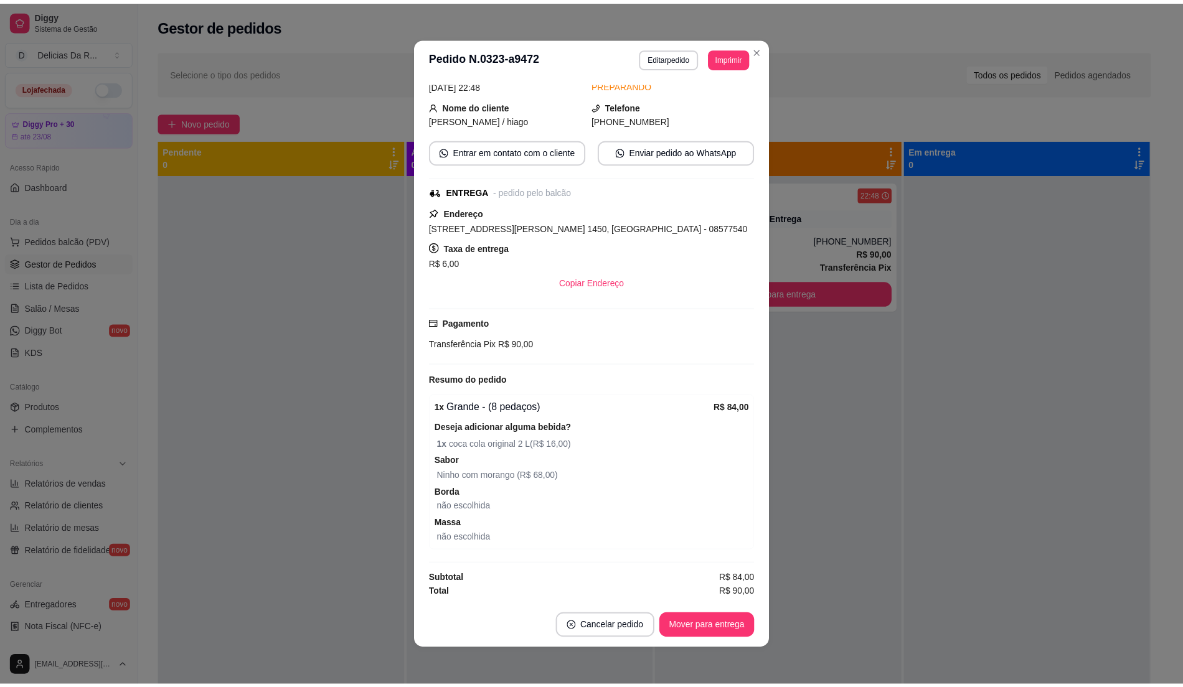
scroll to position [2, 0]
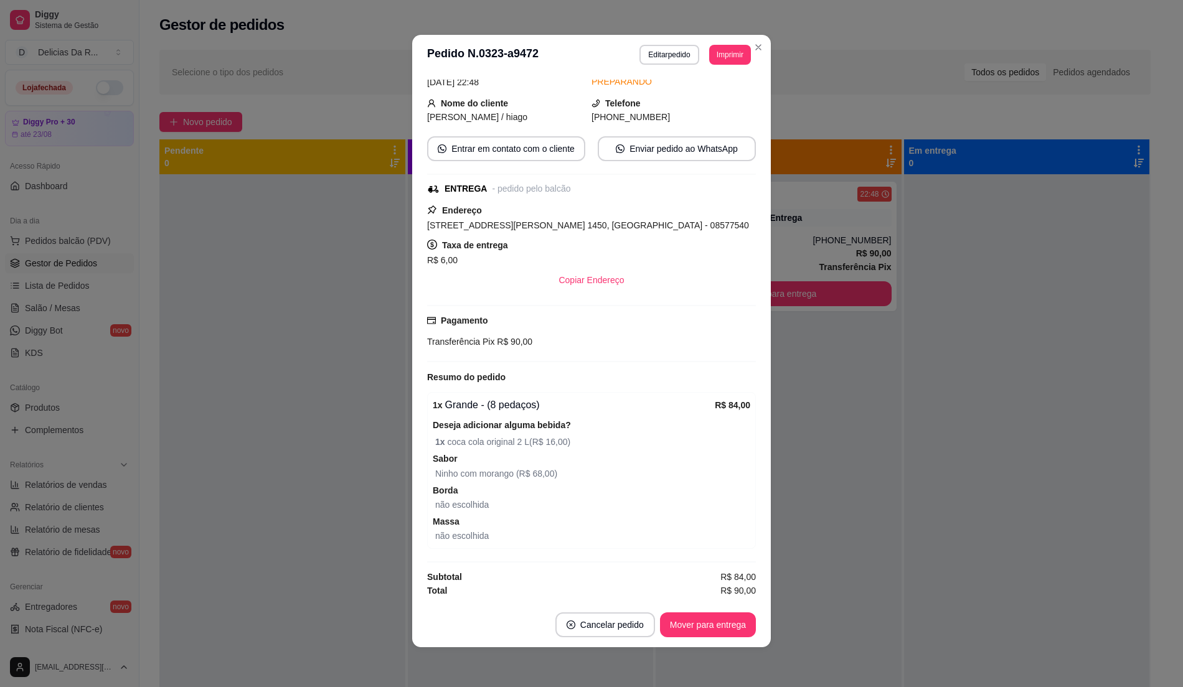
click at [915, 424] on div at bounding box center [1027, 517] width 246 height 687
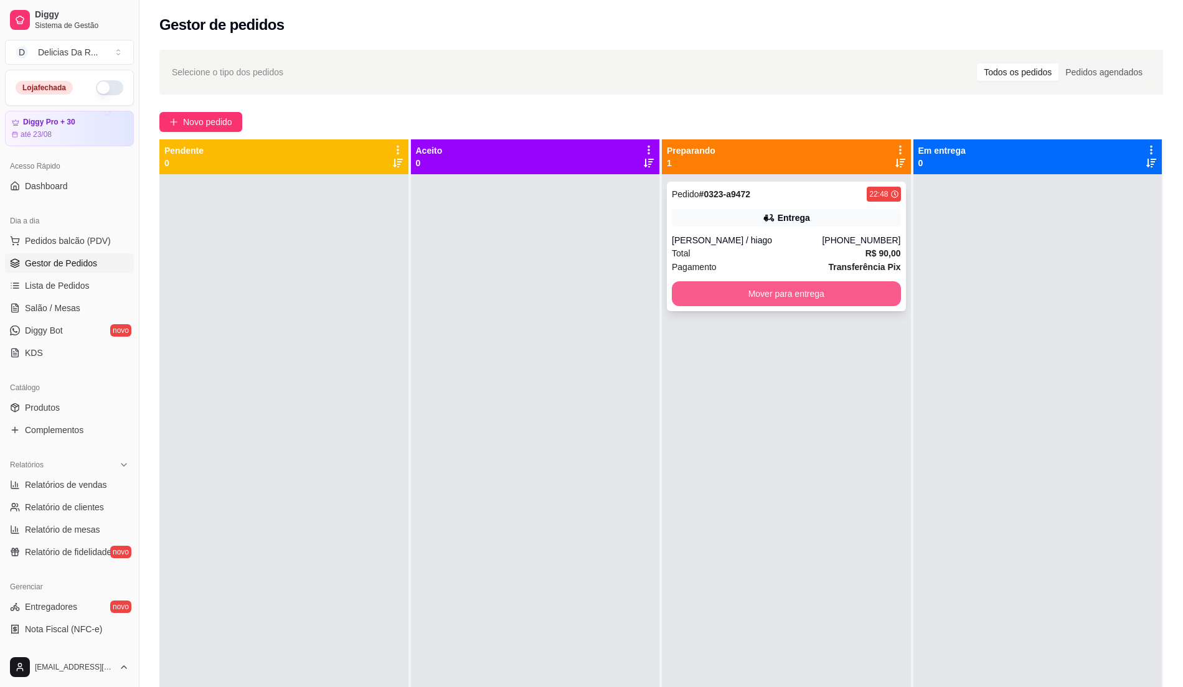
click at [877, 294] on button "Mover para entrega" at bounding box center [786, 293] width 229 height 25
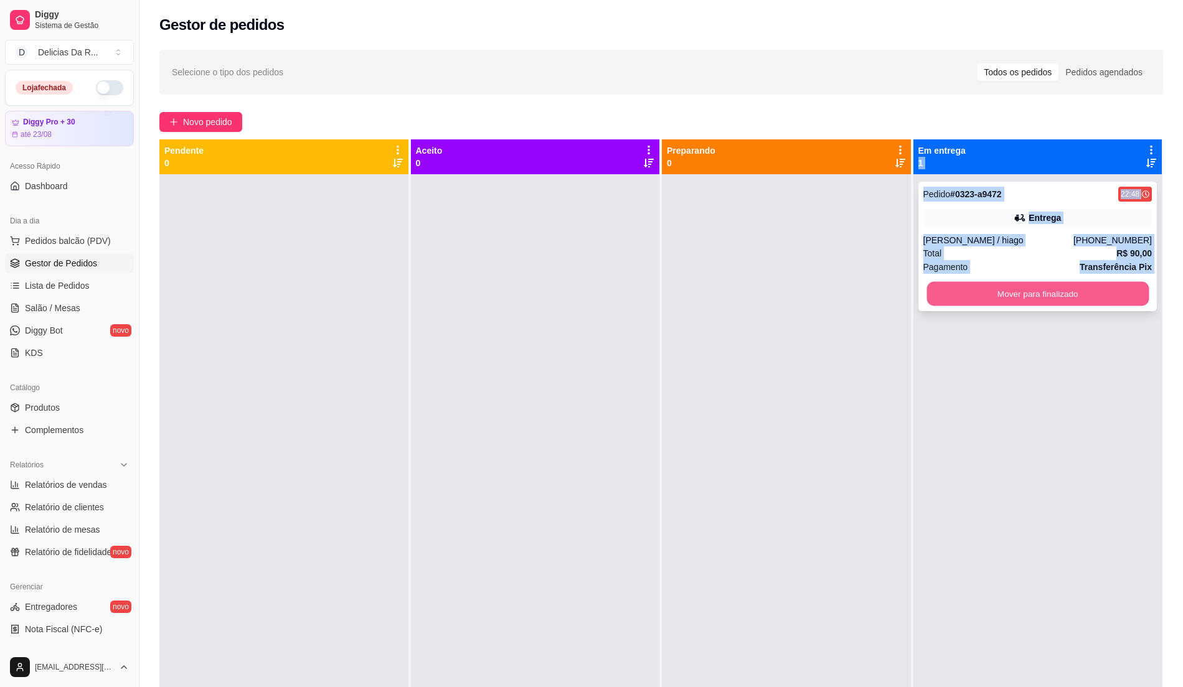
click at [926, 295] on button "Mover para finalizado" at bounding box center [1037, 294] width 222 height 24
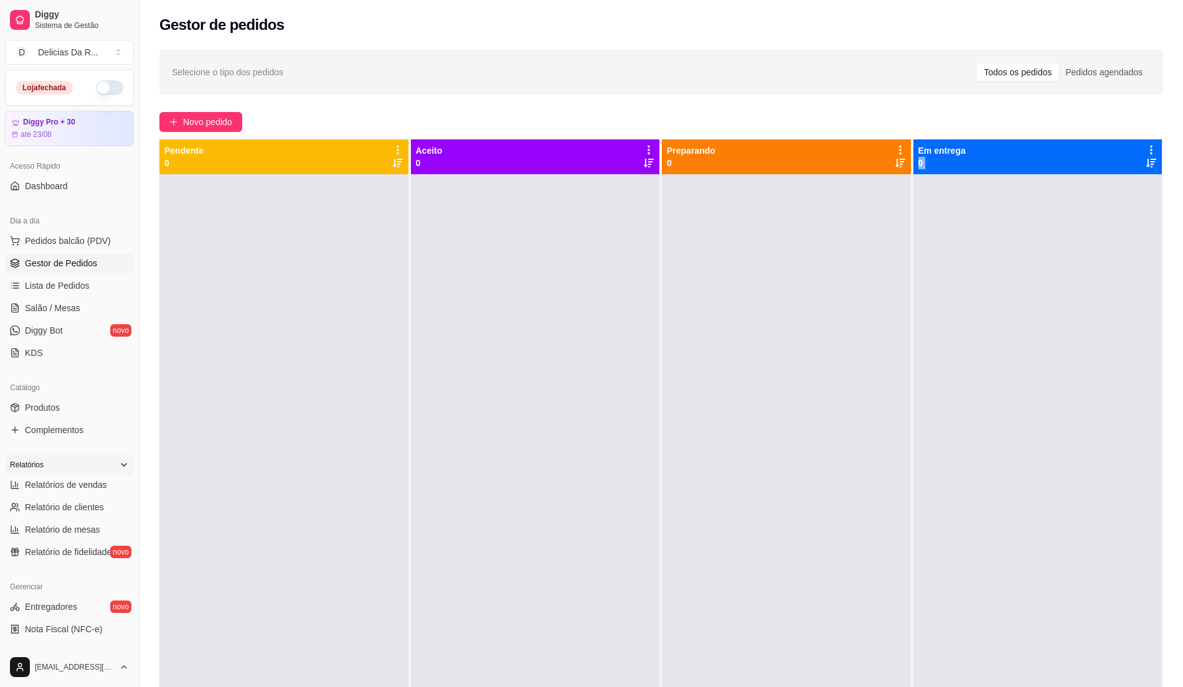
drag, startPoint x: 90, startPoint y: 487, endPoint x: 62, endPoint y: 474, distance: 30.1
click at [90, 487] on span "Relatórios de vendas" at bounding box center [66, 485] width 82 height 12
select select "ALL"
select select "0"
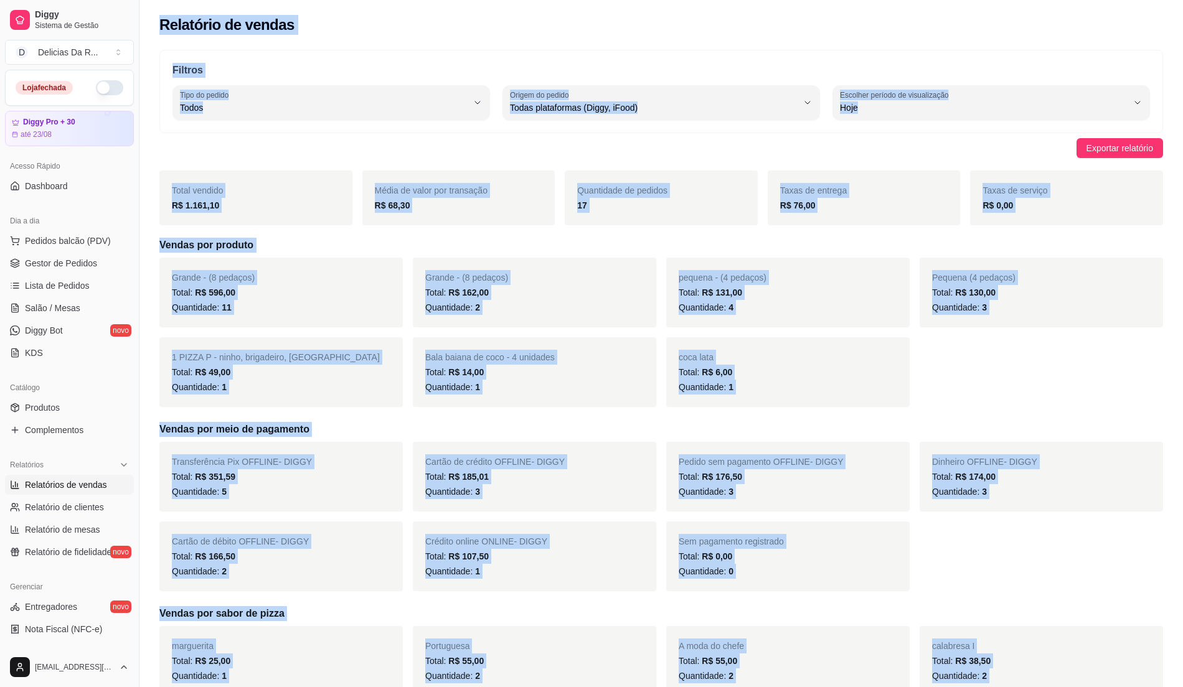
click at [554, 153] on div "Exportar relatório" at bounding box center [661, 148] width 1004 height 20
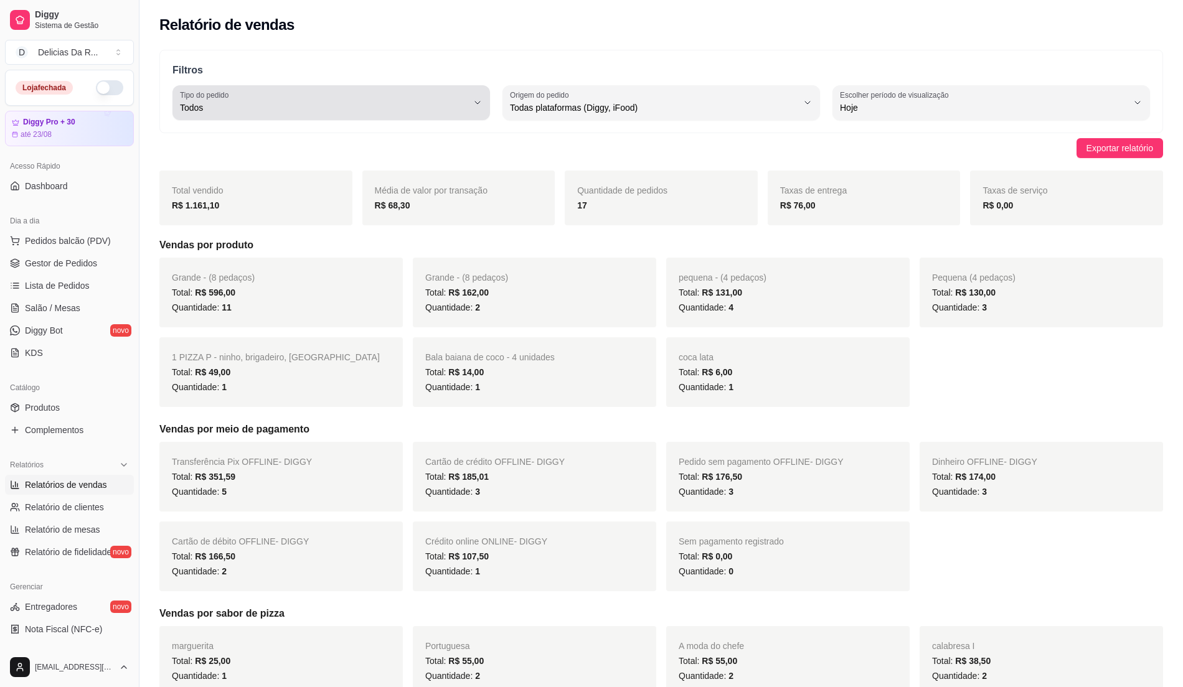
click at [484, 110] on button "Tipo do pedido Todos" at bounding box center [331, 102] width 318 height 35
click at [638, 177] on div "Quantidade de pedidos 17" at bounding box center [661, 198] width 193 height 55
